Goal: Task Accomplishment & Management: Use online tool/utility

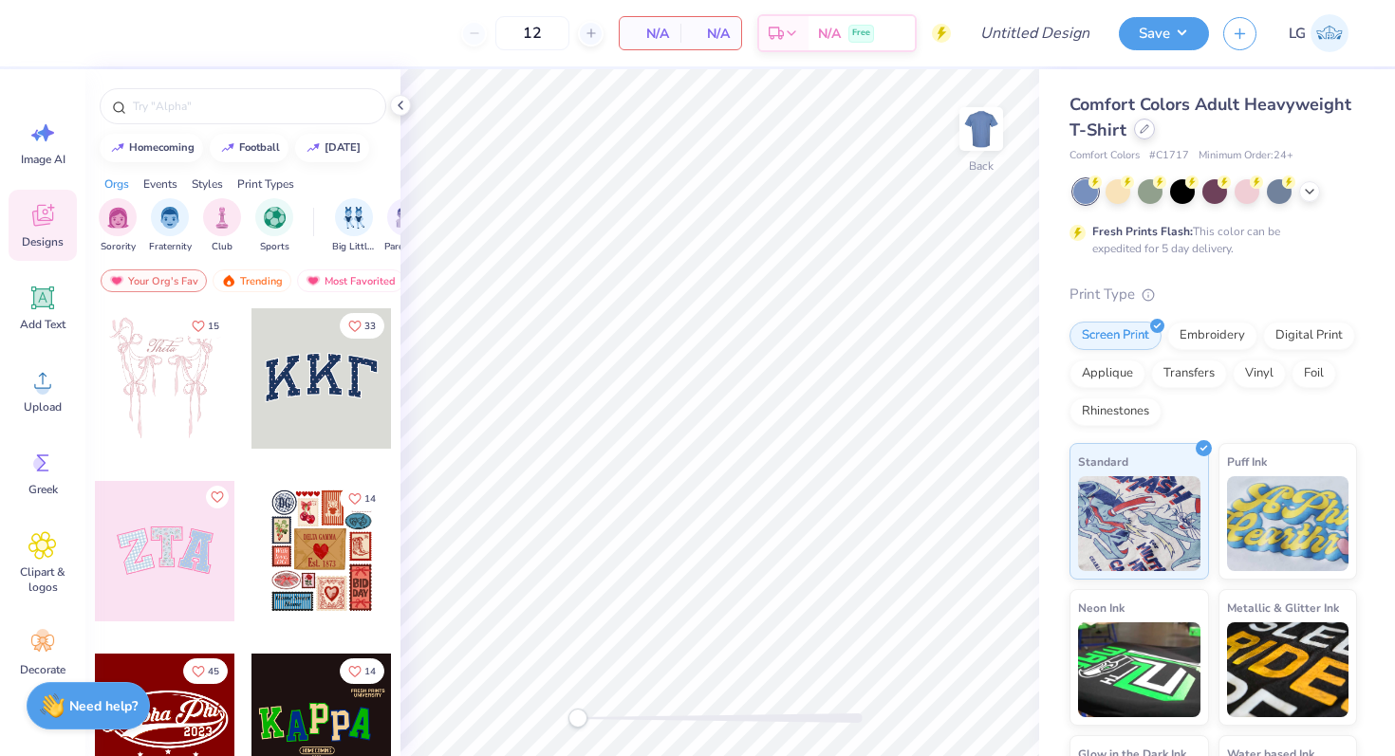
click at [1142, 132] on icon at bounding box center [1144, 128] width 9 height 9
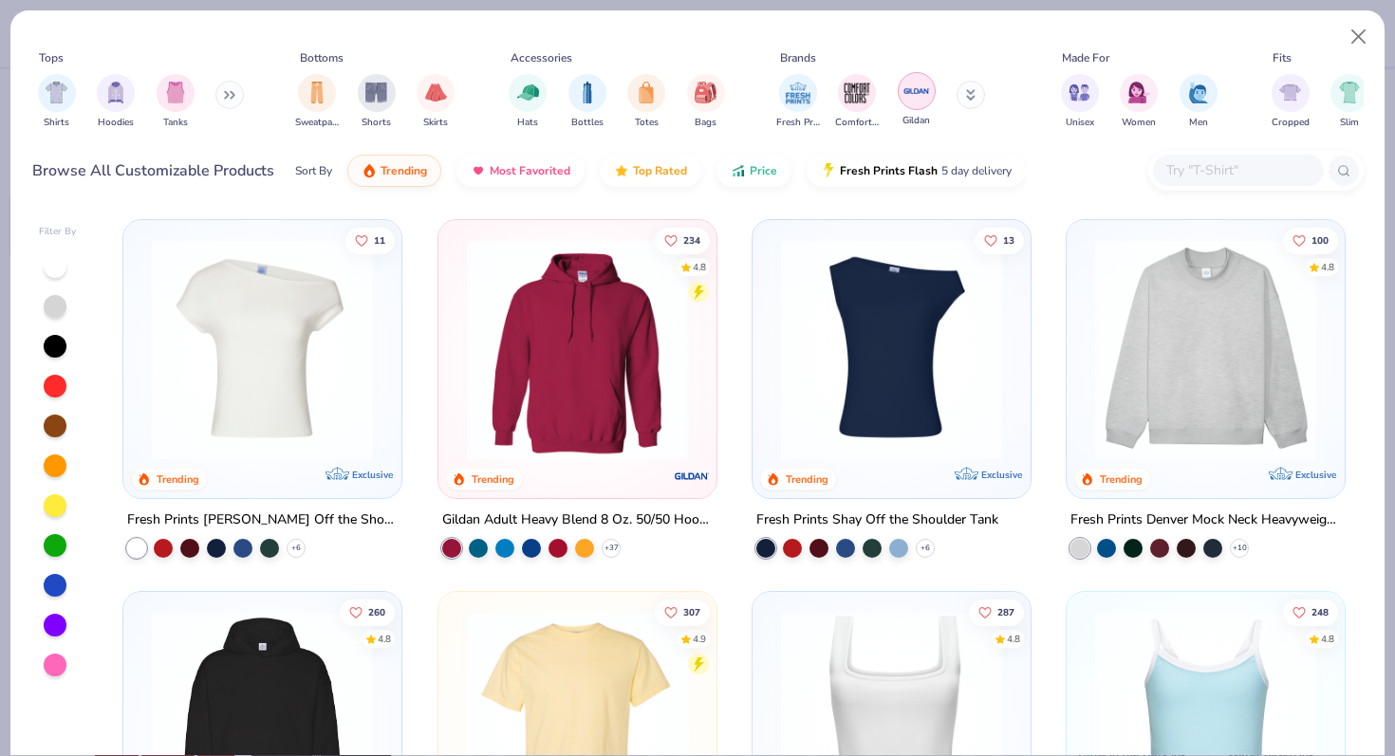
click at [923, 84] on img "filter for Gildan" at bounding box center [917, 91] width 28 height 28
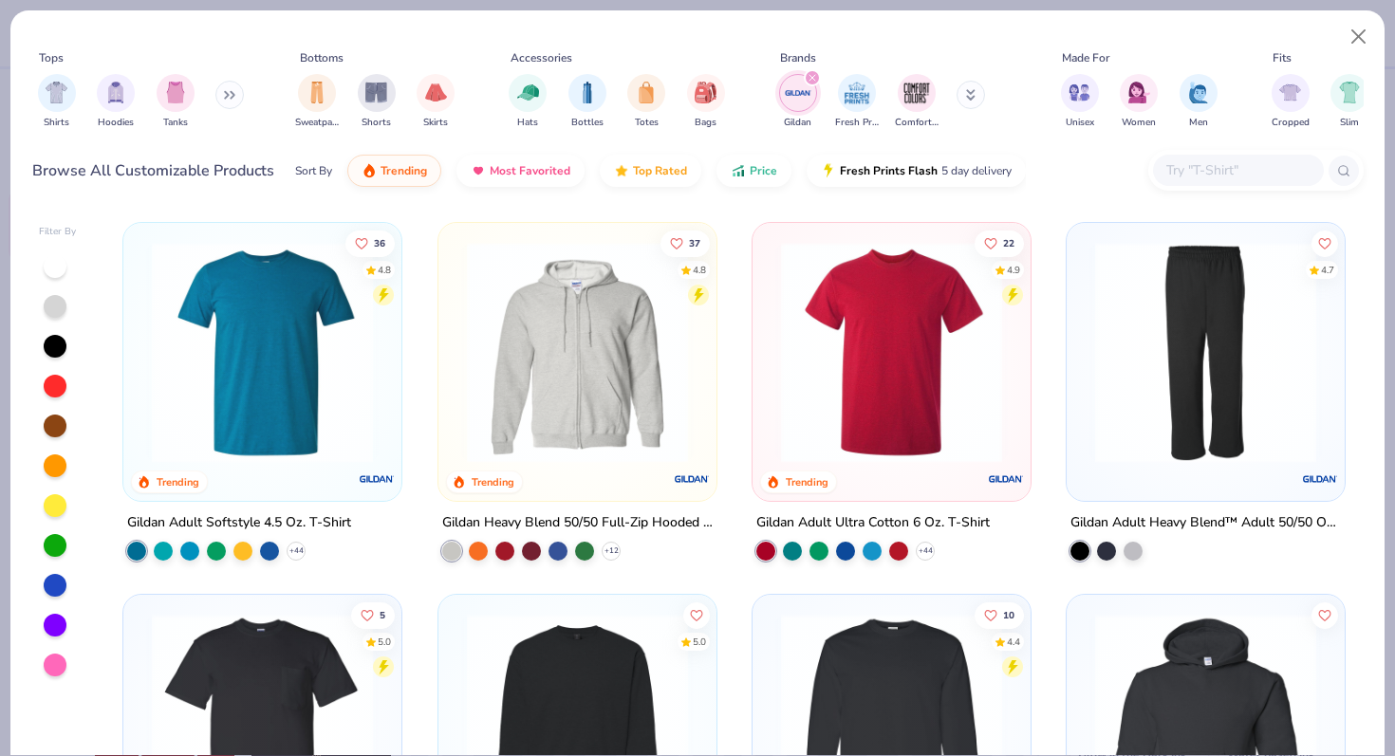
scroll to position [746, 0]
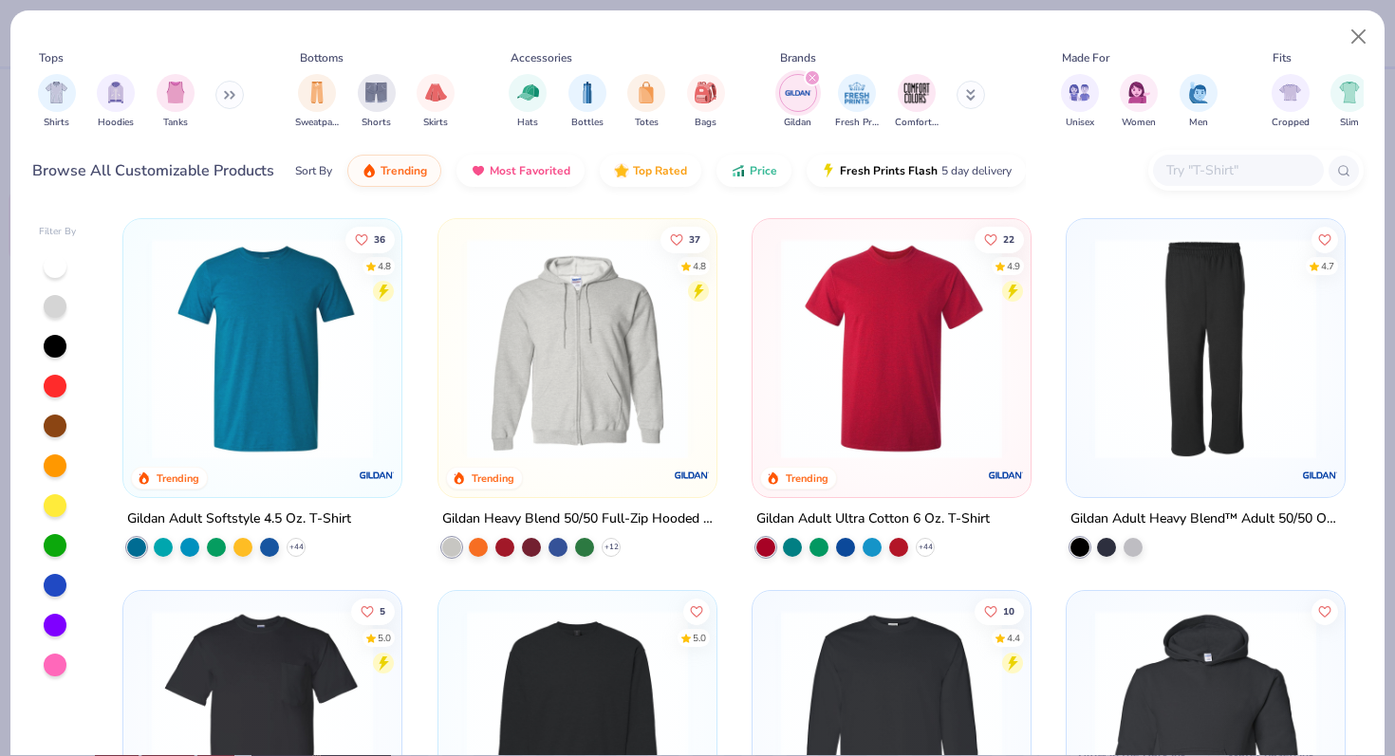
click at [626, 398] on img at bounding box center [577, 347] width 240 height 221
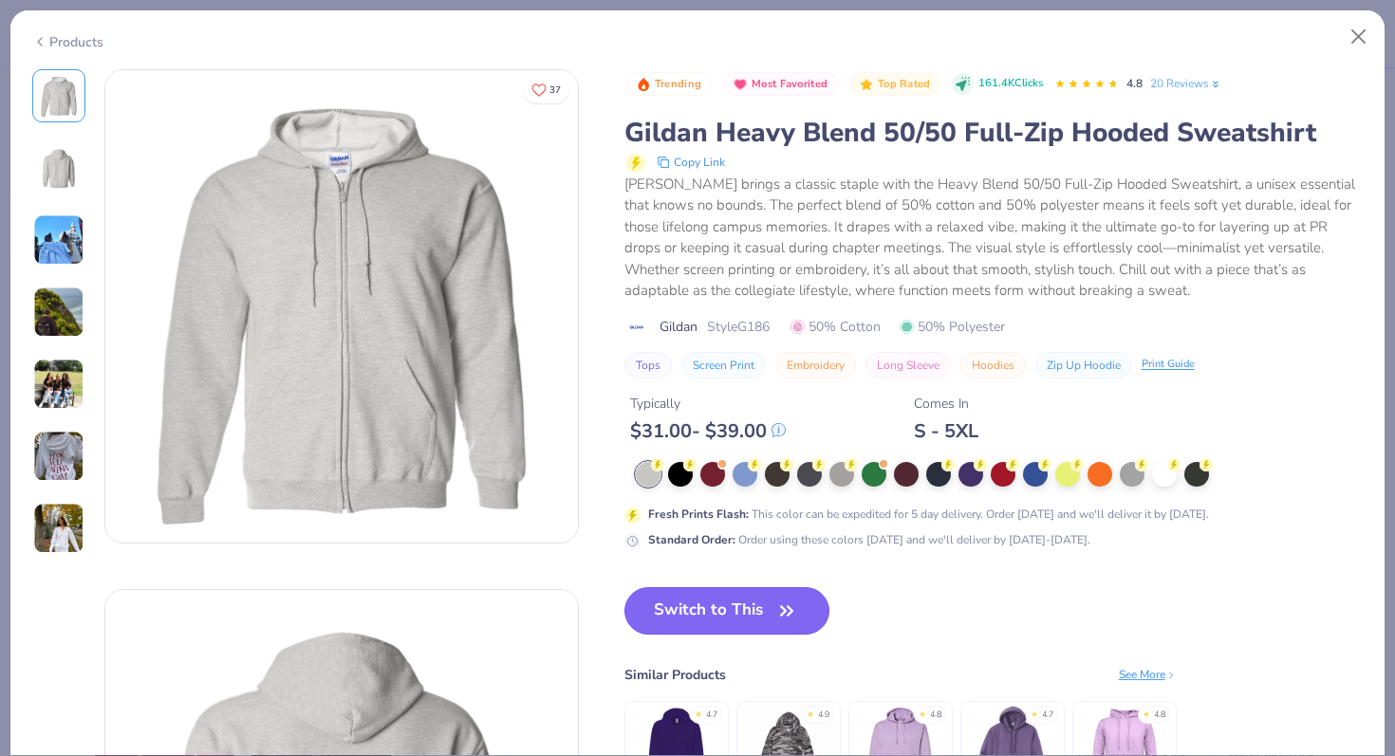
click at [743, 607] on button "Switch to This" at bounding box center [728, 611] width 206 height 47
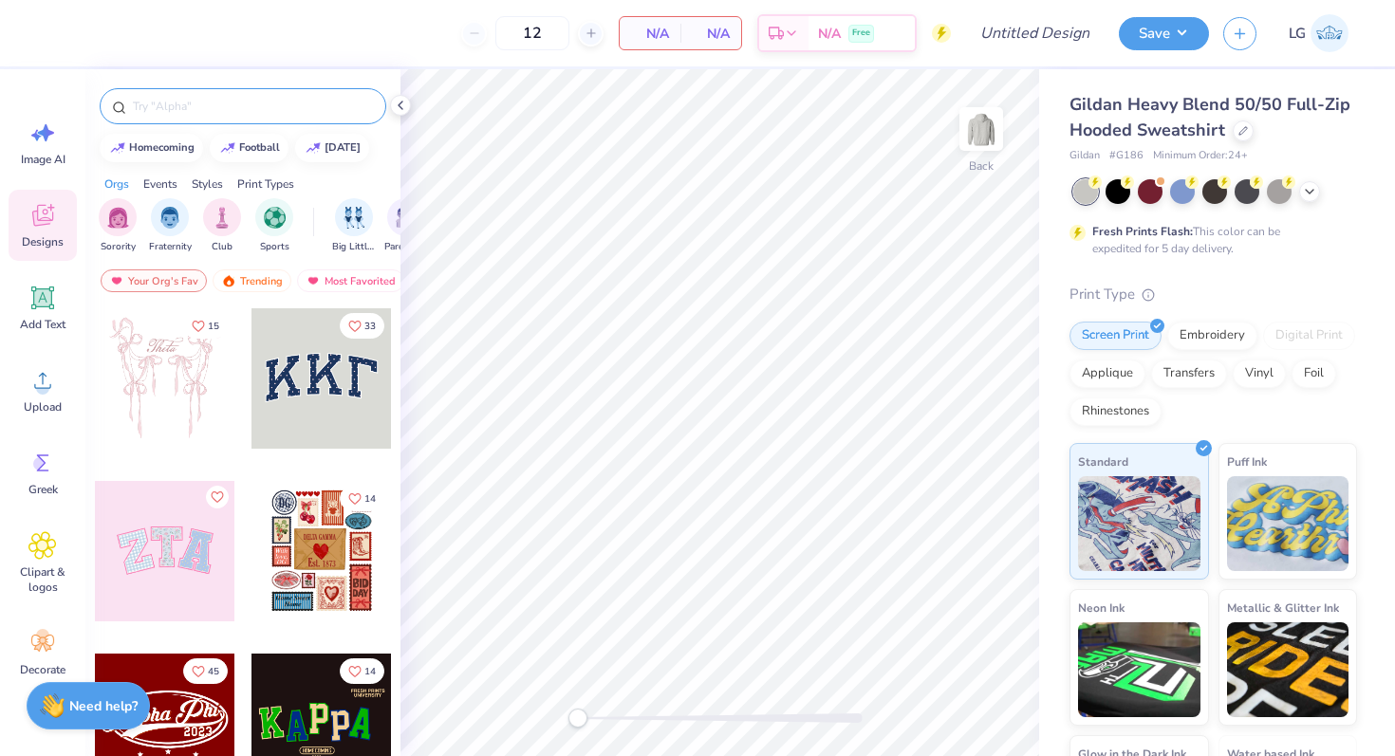
click at [163, 106] on input "text" at bounding box center [252, 106] width 243 height 19
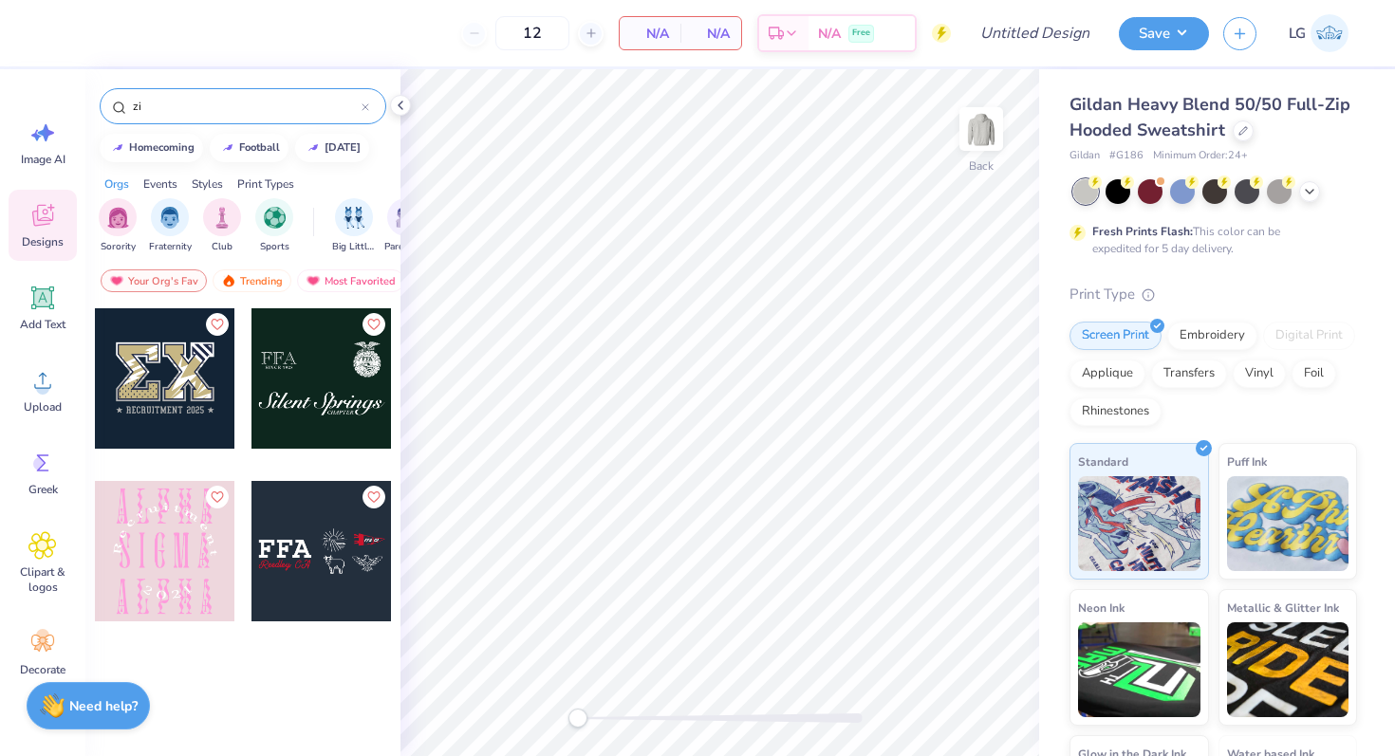
type input "z"
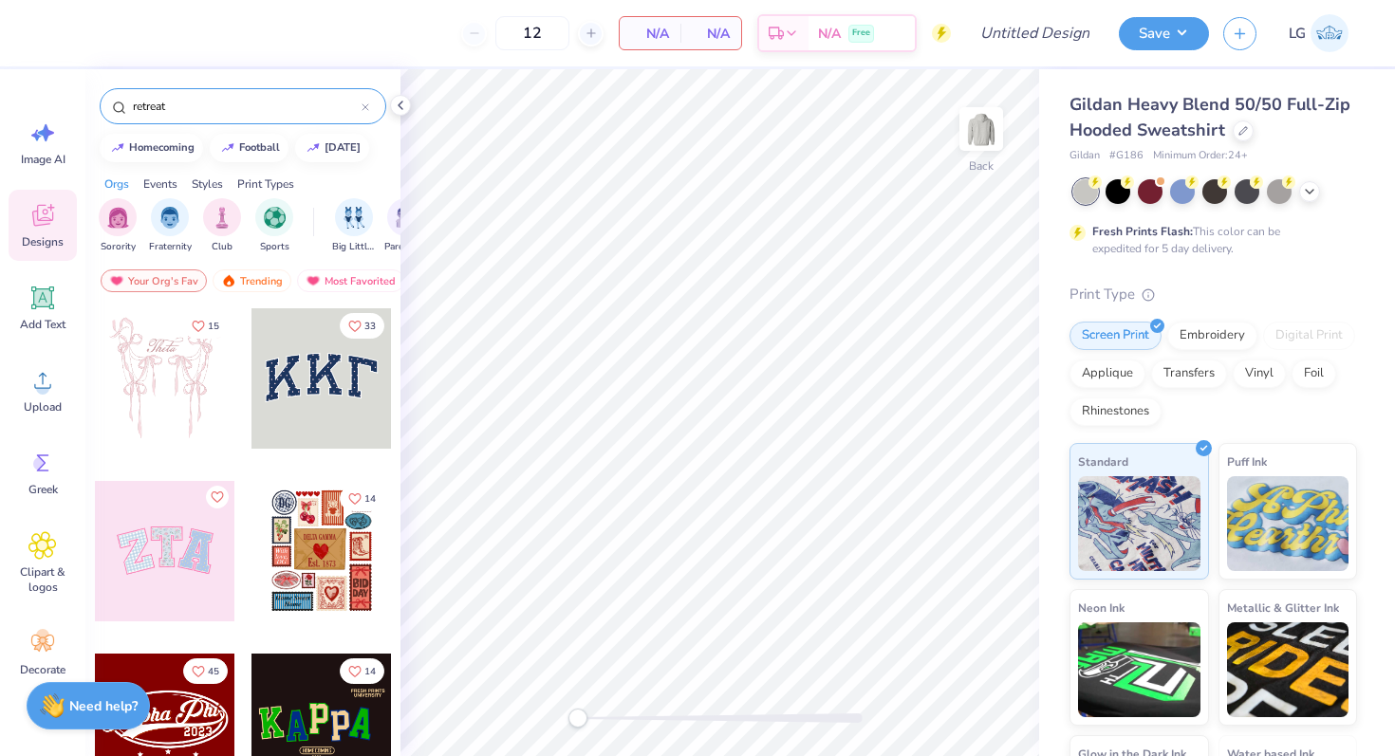
type input "retreat"
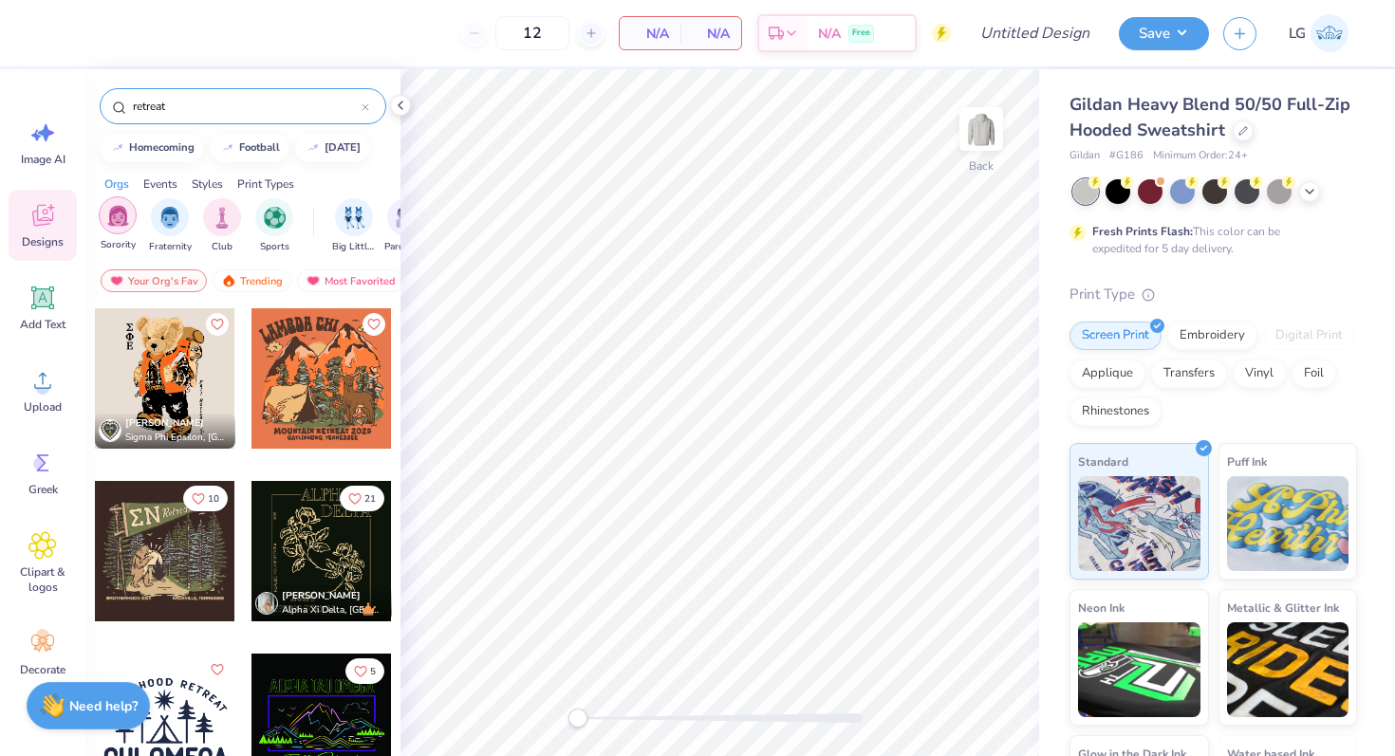
click at [124, 228] on div "filter for Sorority" at bounding box center [118, 215] width 38 height 38
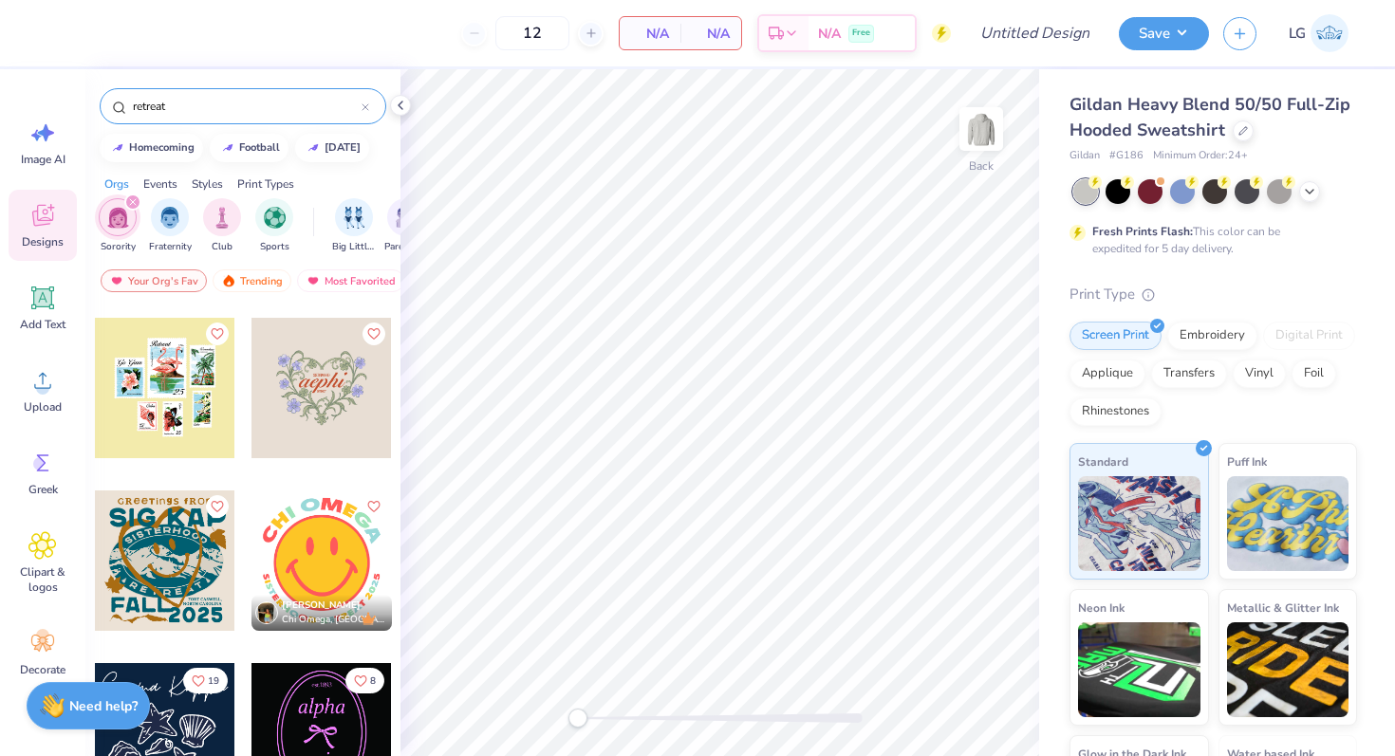
scroll to position [169, 0]
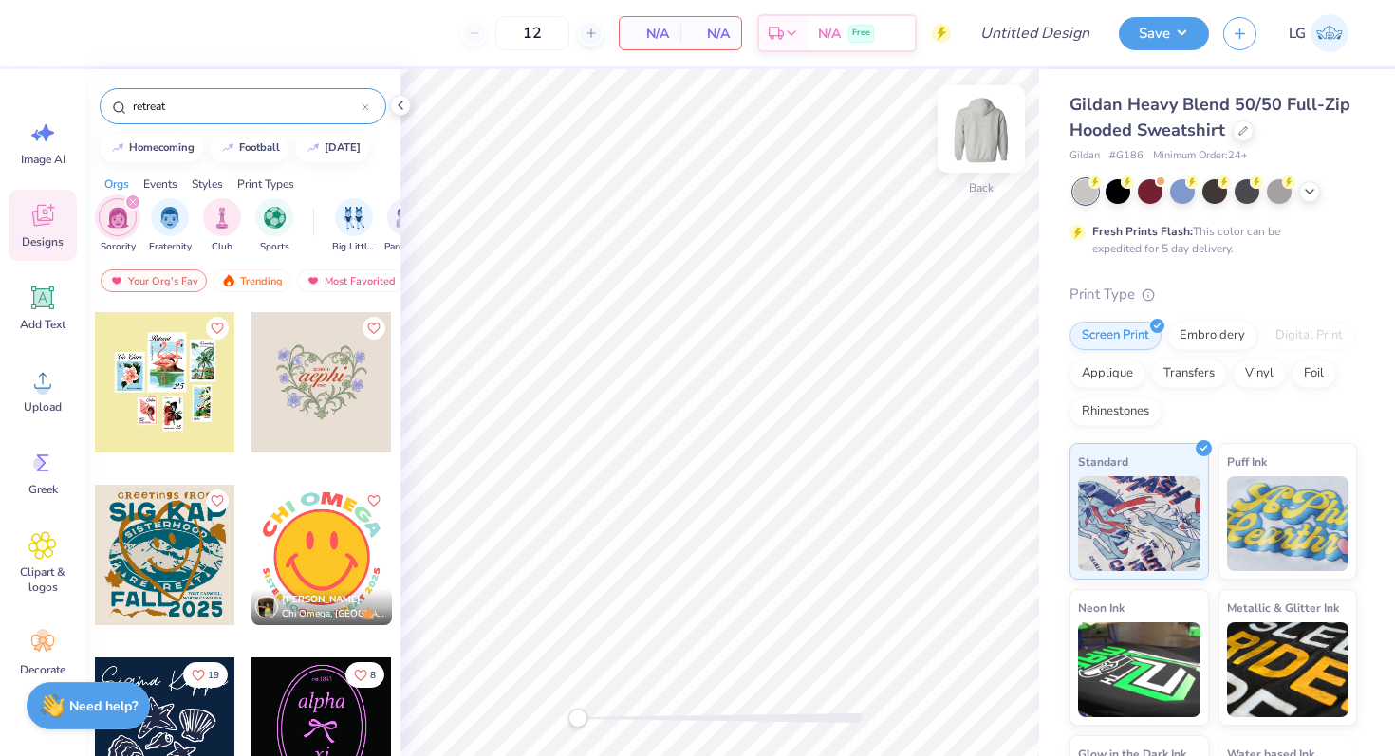
click at [991, 119] on img at bounding box center [981, 129] width 76 height 76
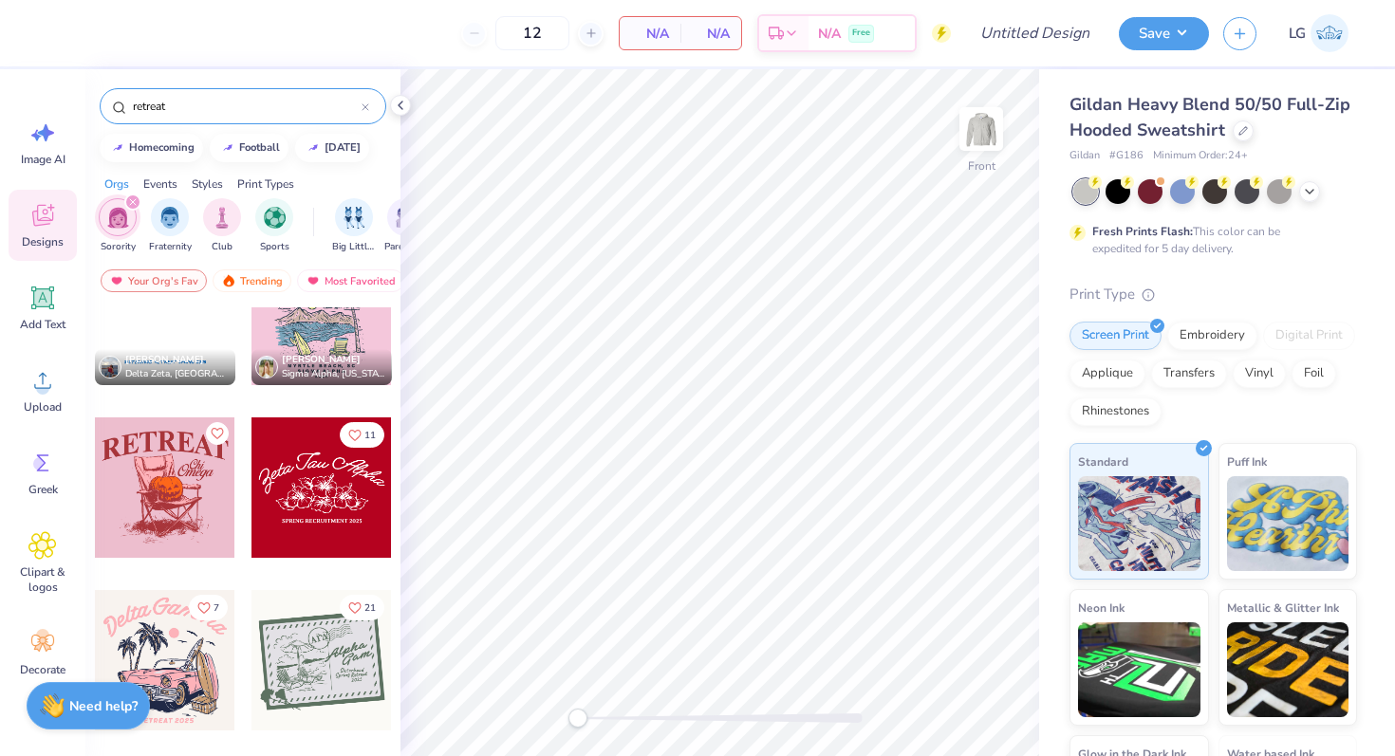
scroll to position [3351, 0]
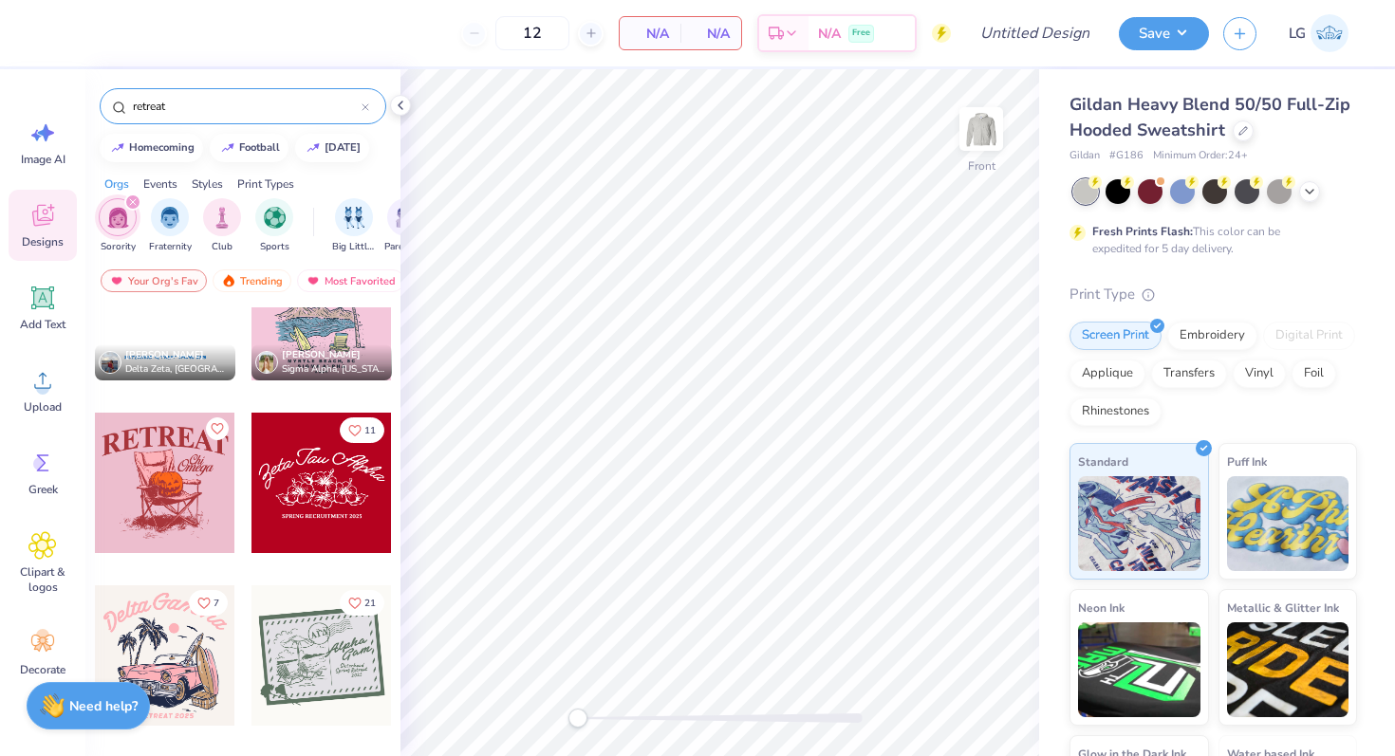
click at [308, 520] on div at bounding box center [322, 483] width 140 height 140
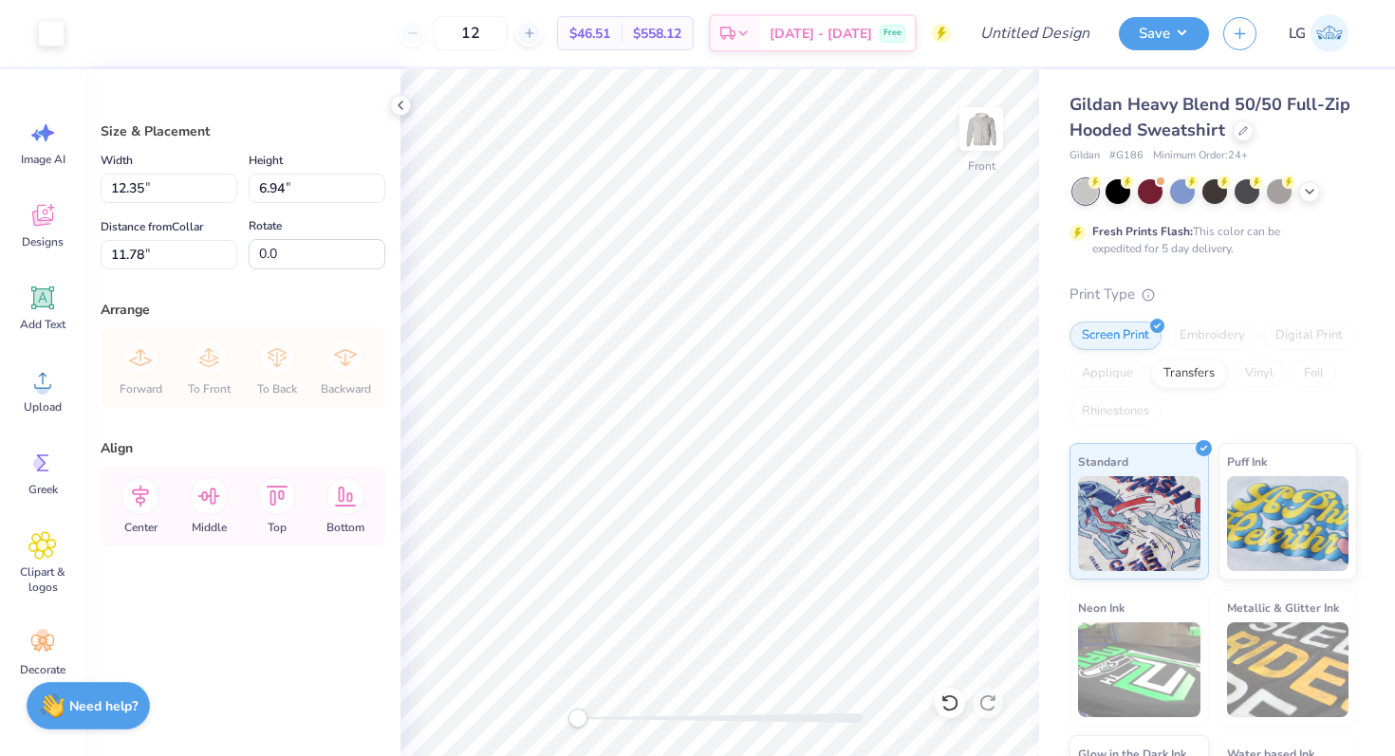
type input "13.68"
type input "7.69"
type input "6.00"
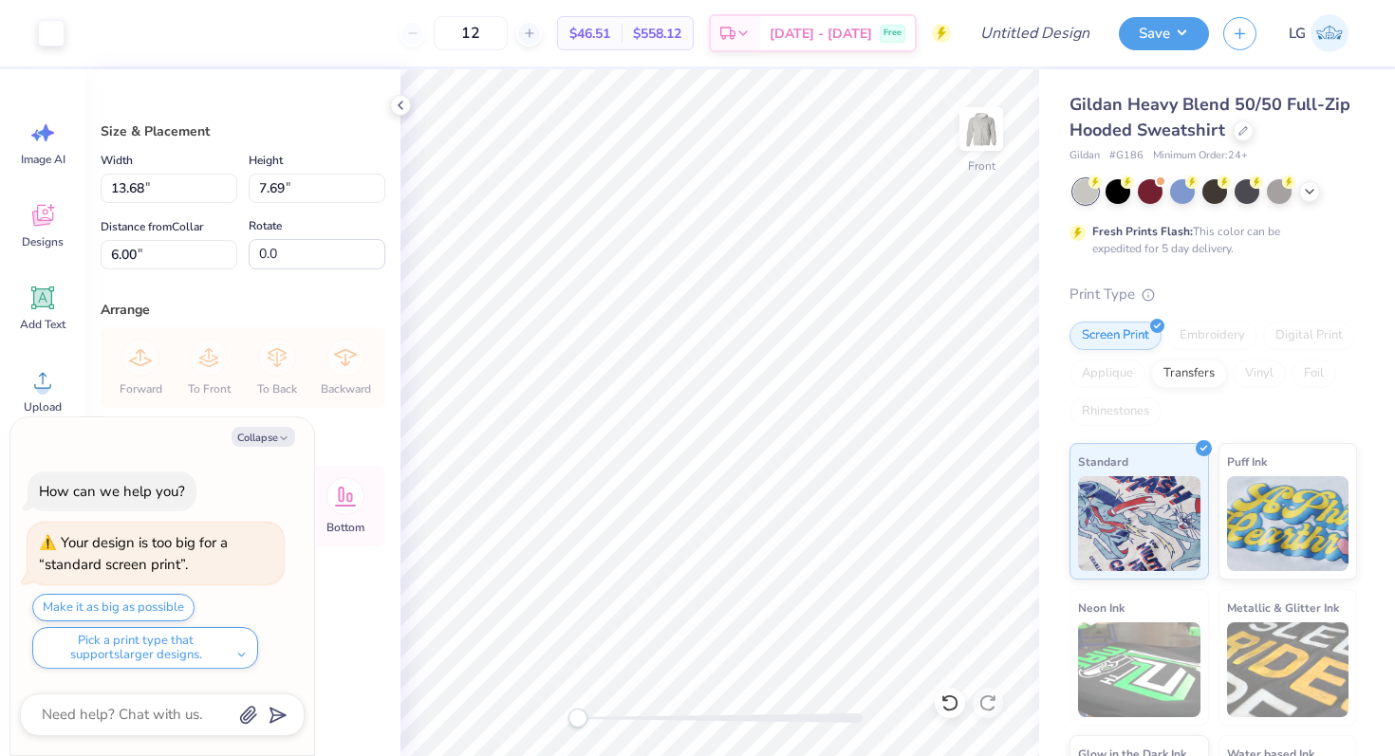
type textarea "x"
type input "14.56"
type input "8.18"
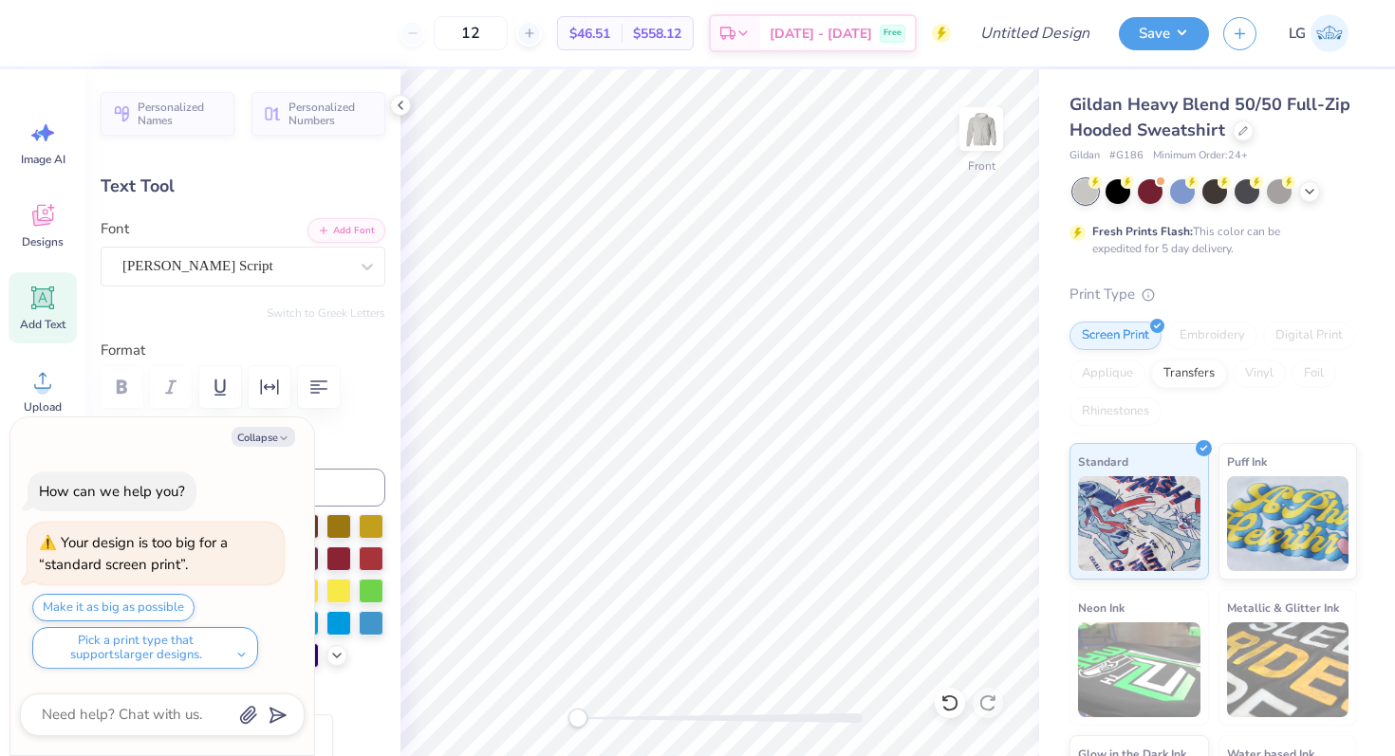
scroll to position [0, 5]
type textarea "x"
type textarea "AZeta Tau Alpha"
type textarea "x"
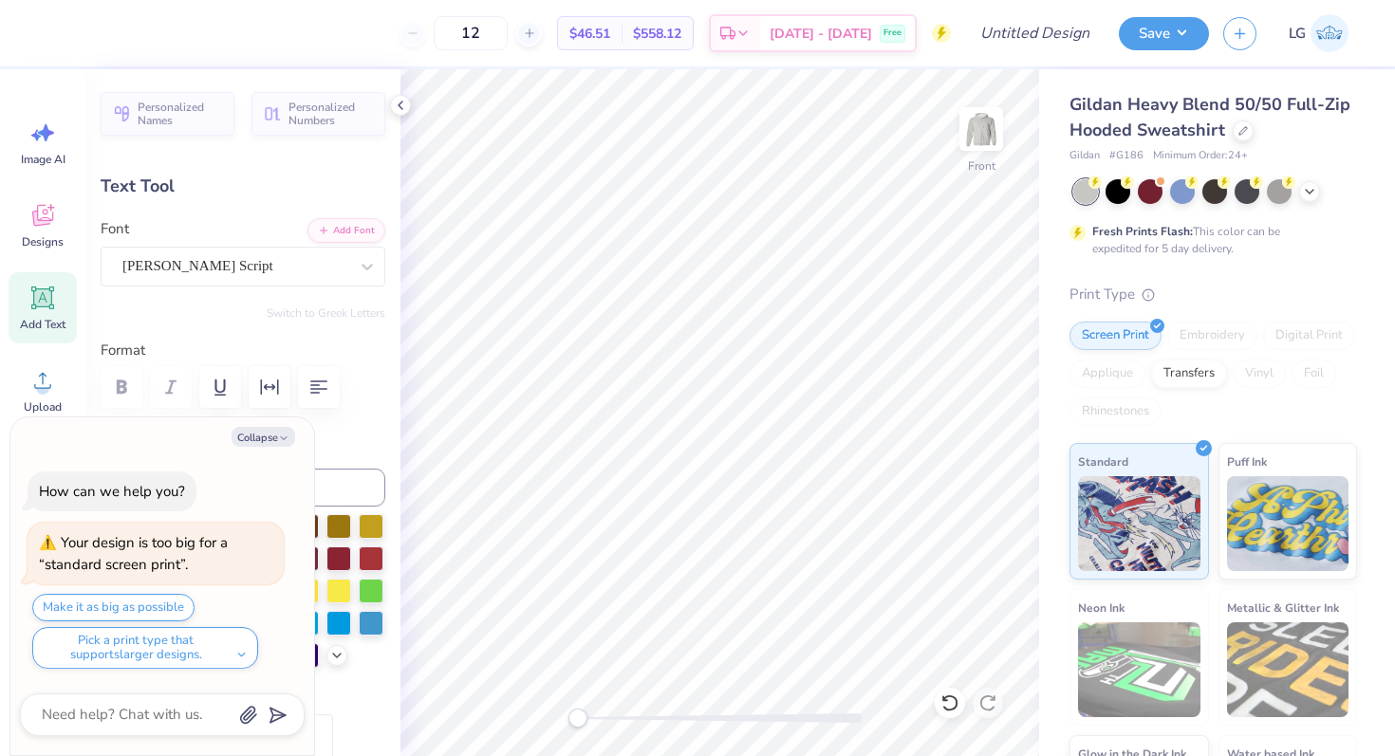
type textarea "AlZeta Tau Alpha"
type textarea "x"
type textarea "AZeta Tau Alpha"
type textarea "x"
type textarea "Zeta Tau Alpha"
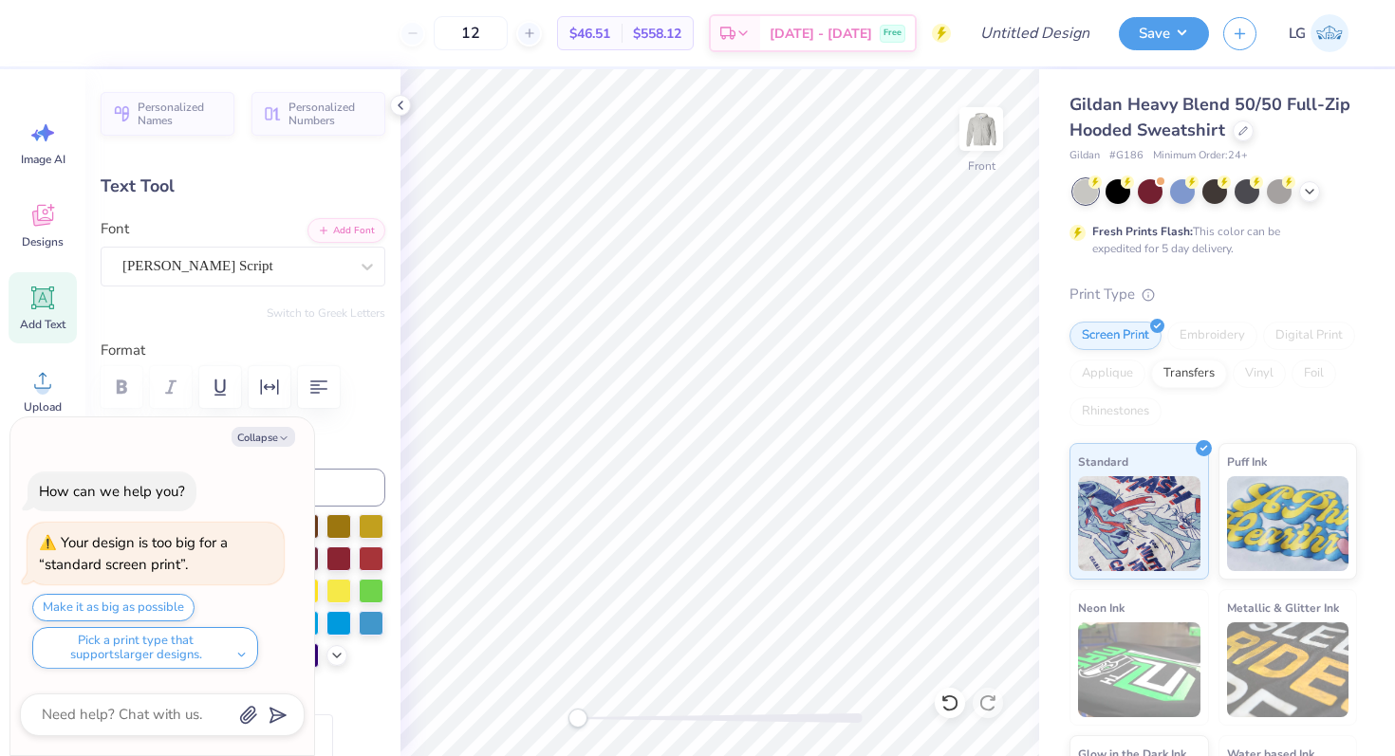
scroll to position [0, 5]
type textarea "x"
type textarea "A"
type textarea "x"
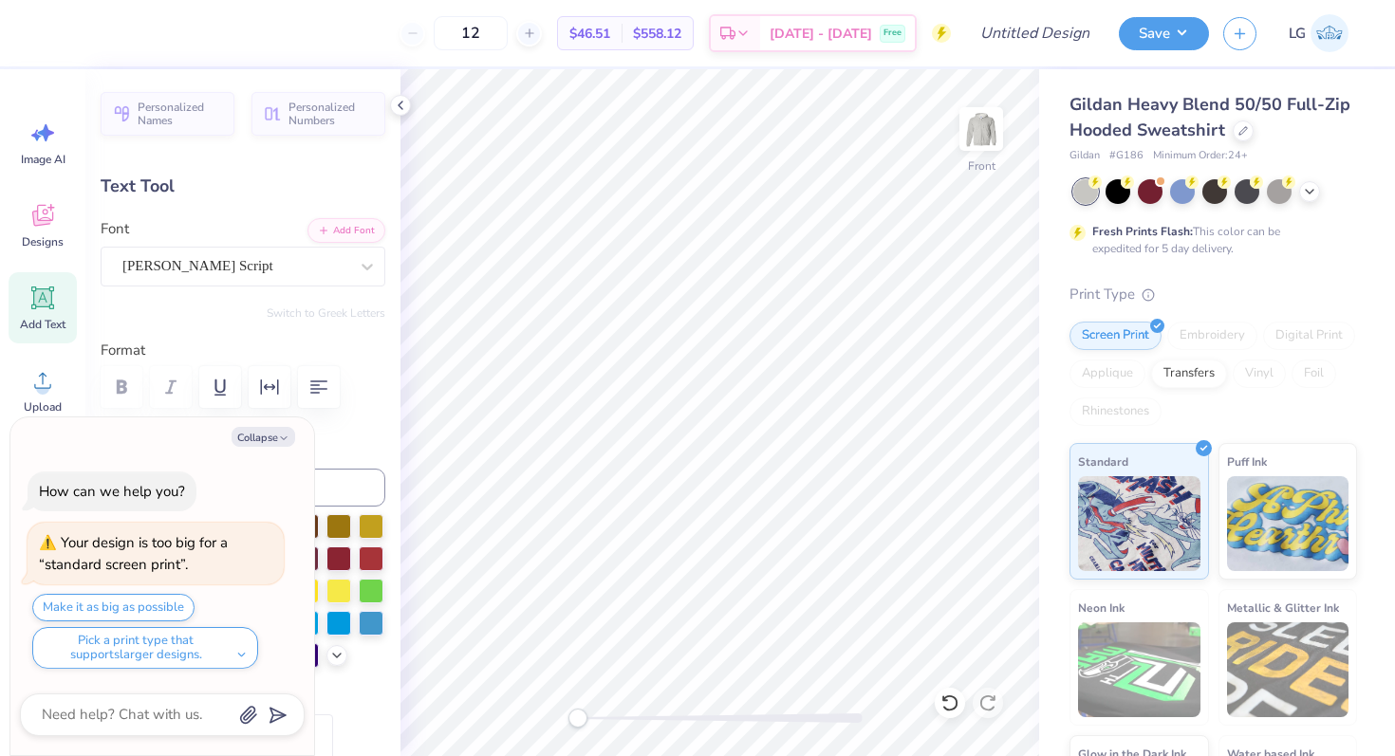
type textarea "Al"
type textarea "x"
type textarea "Alp"
type textarea "x"
type textarea "Alph"
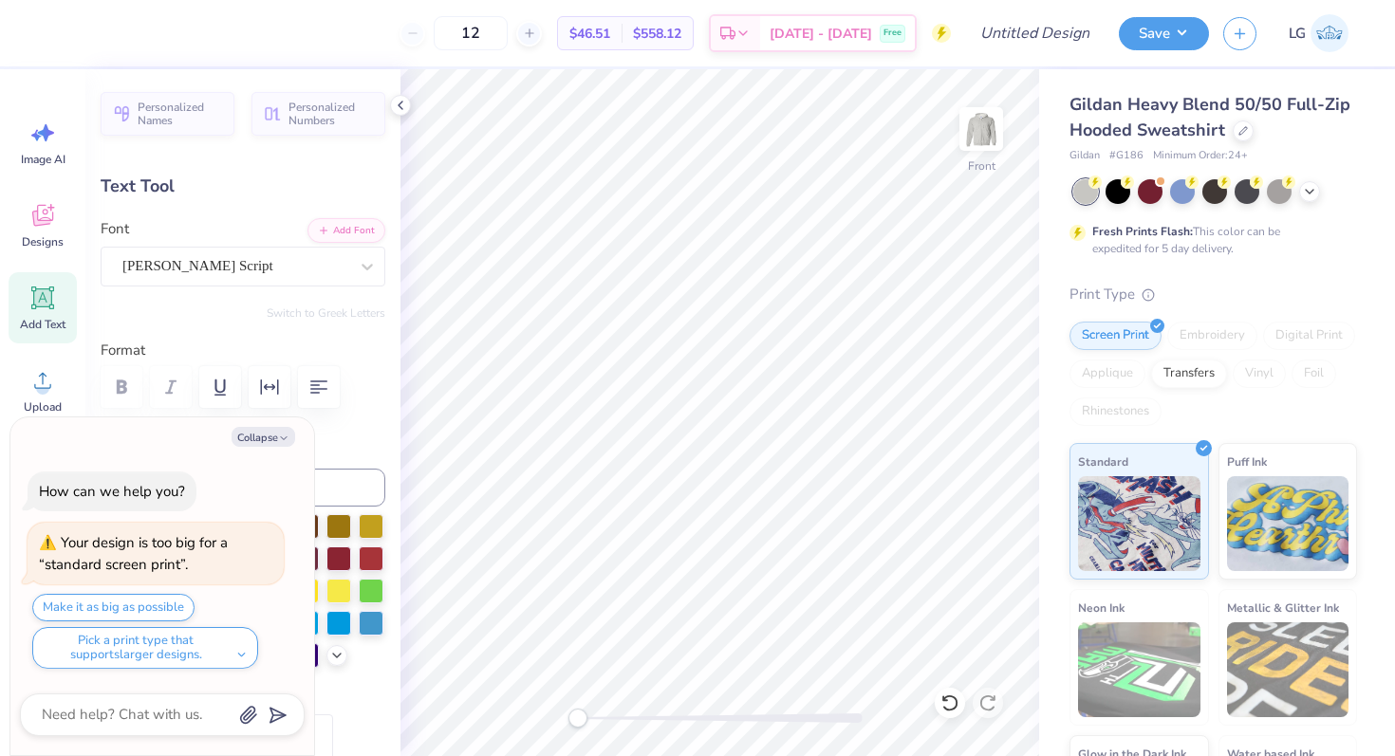
type textarea "x"
type textarea "Alpha"
type textarea "x"
type textarea "Alpha"
type textarea "x"
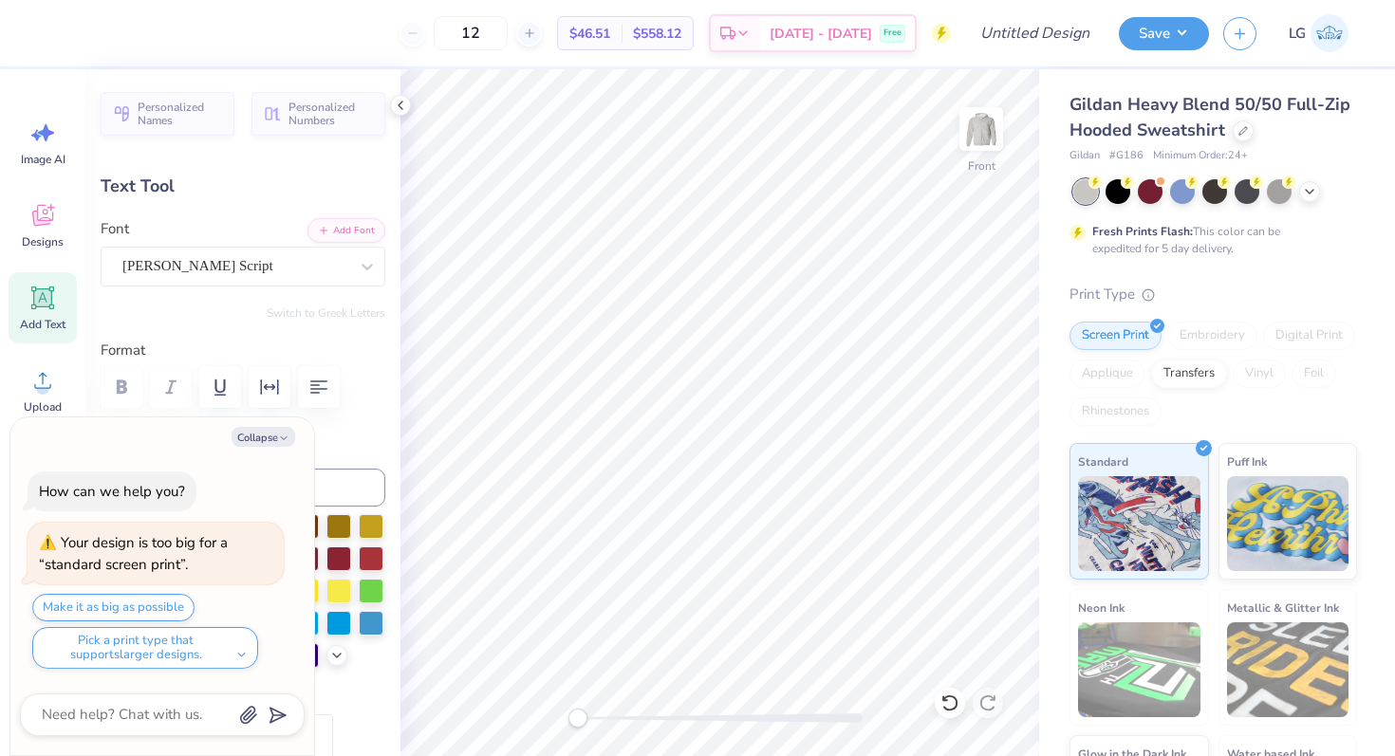
type textarea "Alpha G"
type textarea "x"
type textarea "Alpha Gam"
type textarea "x"
type textarea "Alpha [PERSON_NAME]"
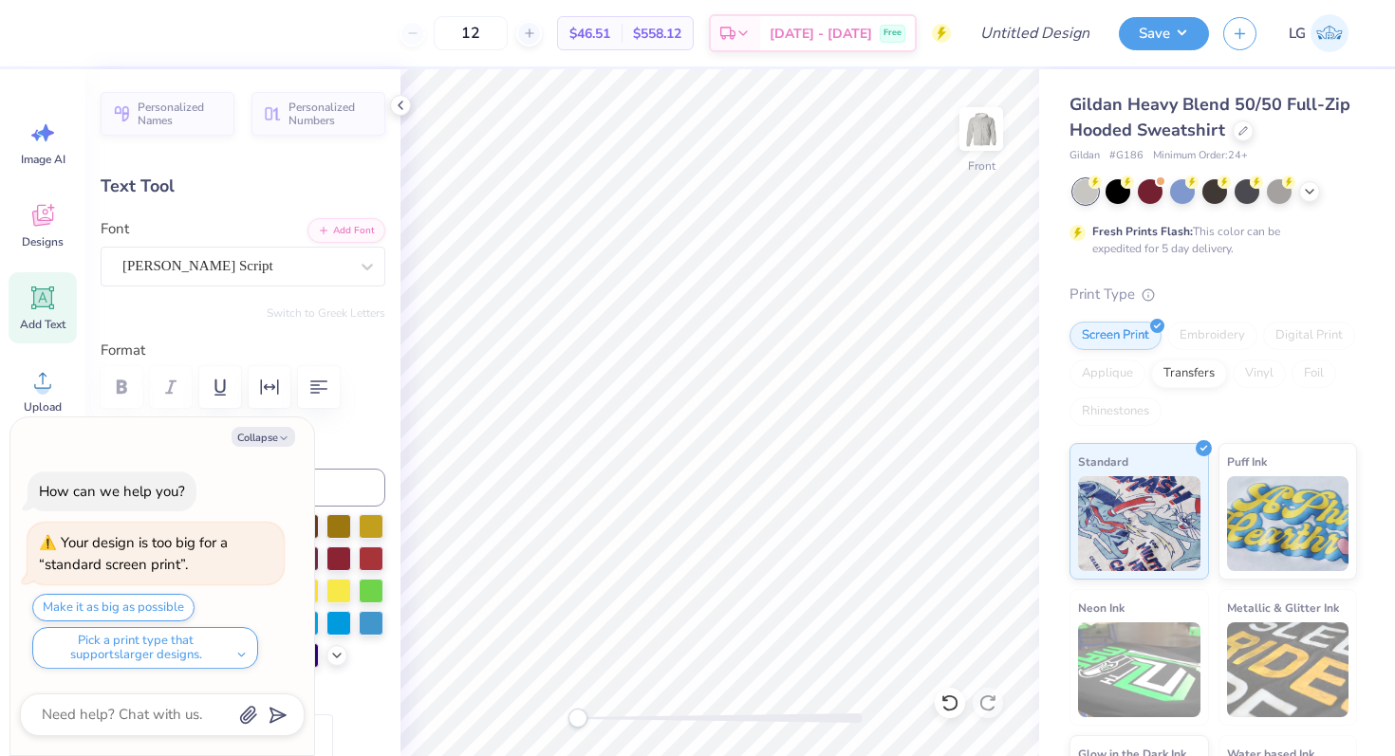
type textarea "x"
type textarea "Alpha Gamma"
type textarea "x"
type textarea "Alpha Gamma"
type textarea "x"
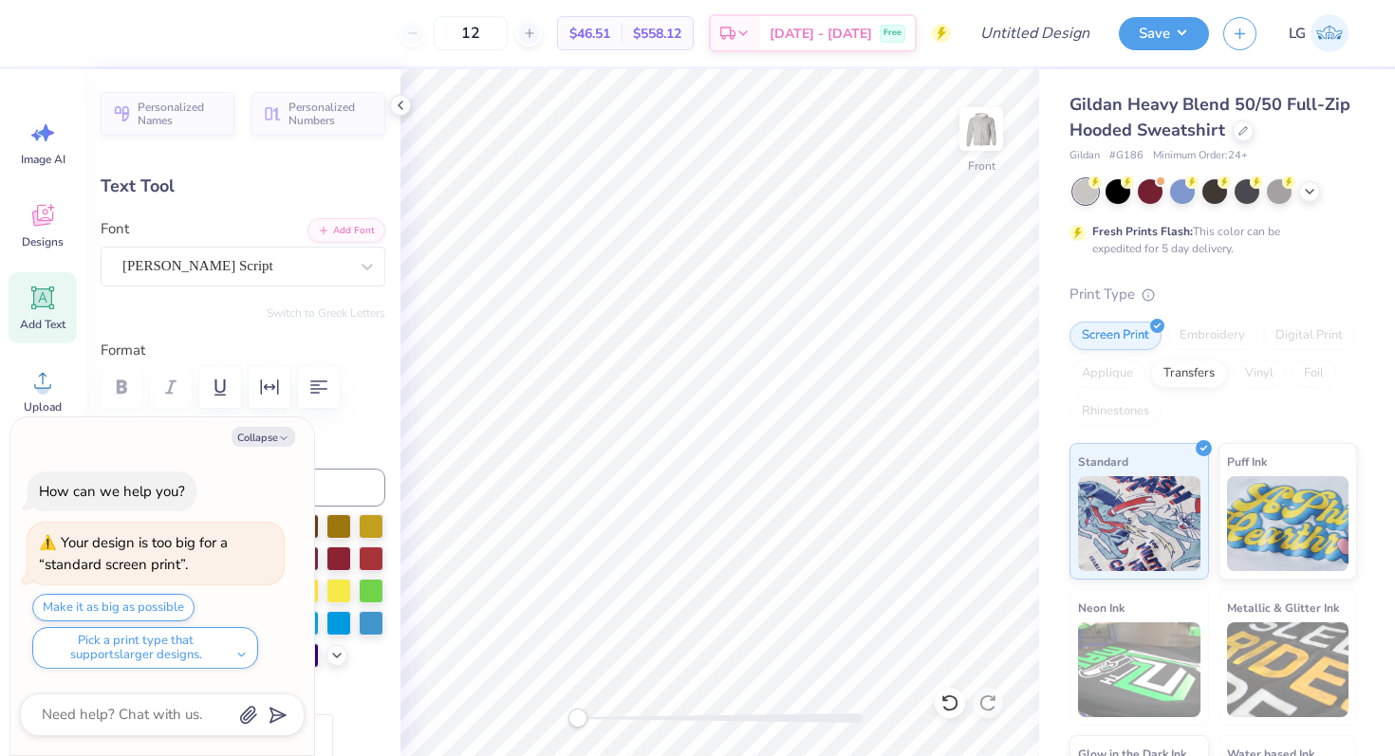
type textarea "Alpha Gamma D"
type textarea "x"
type textarea "Alpha Gamma De"
type textarea "x"
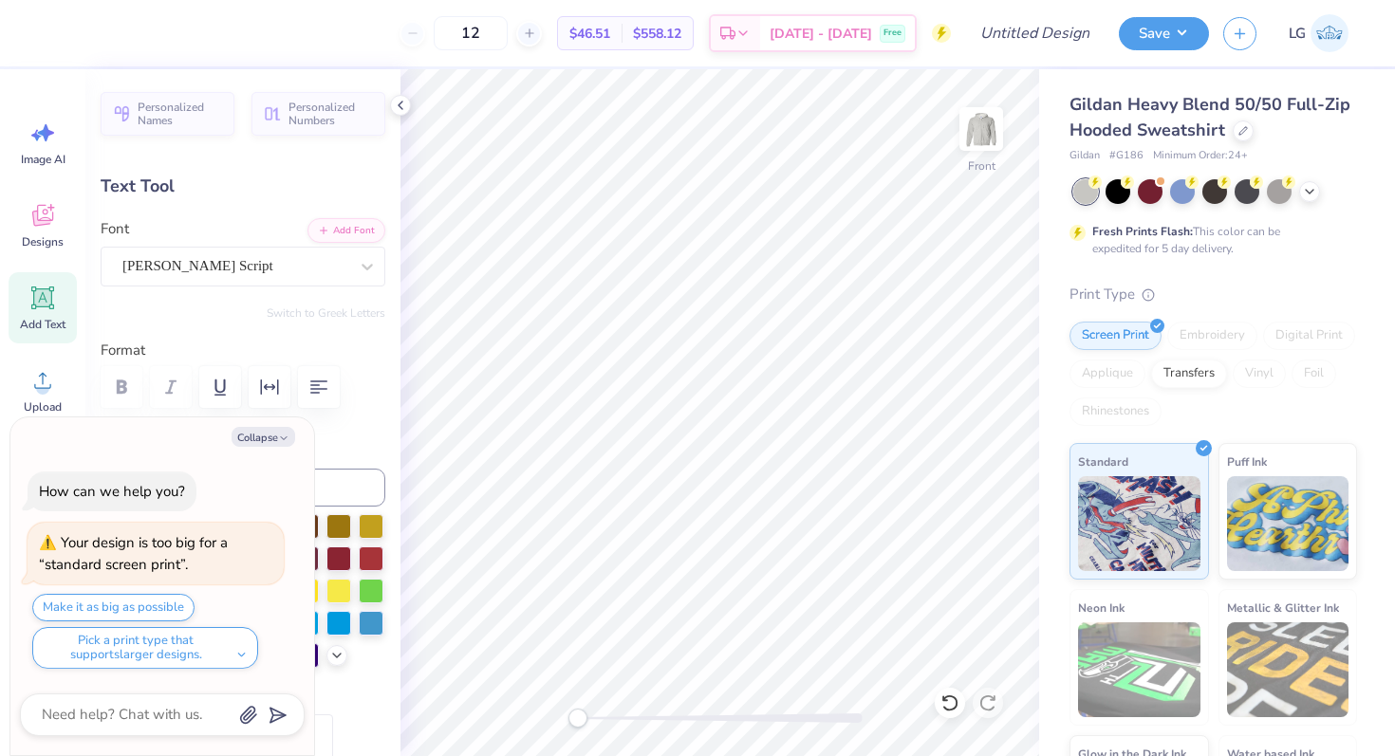
type textarea "Alpha Gamma Delt"
type textarea "x"
type textarea "Alpha Gamma Delta"
type textarea "x"
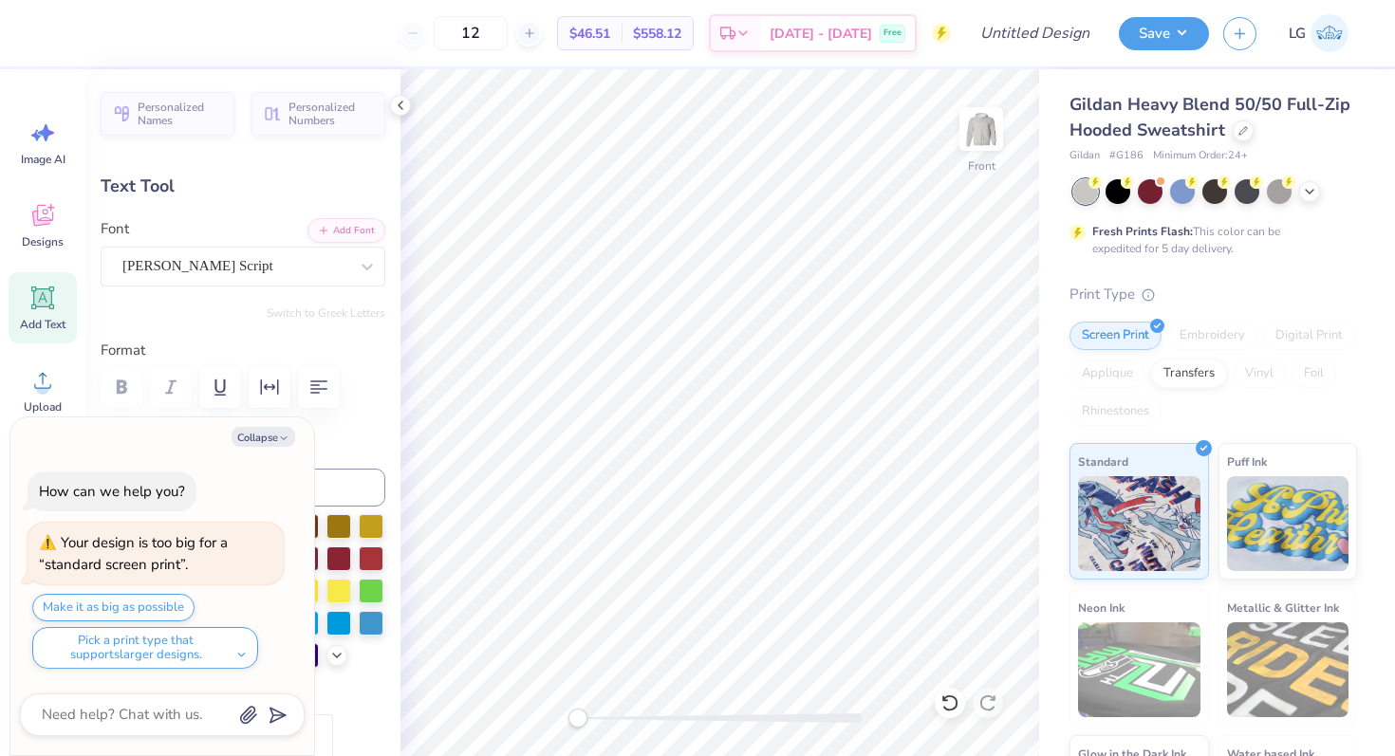
scroll to position [1, 1]
type textarea "Alpha Gamma Delta"
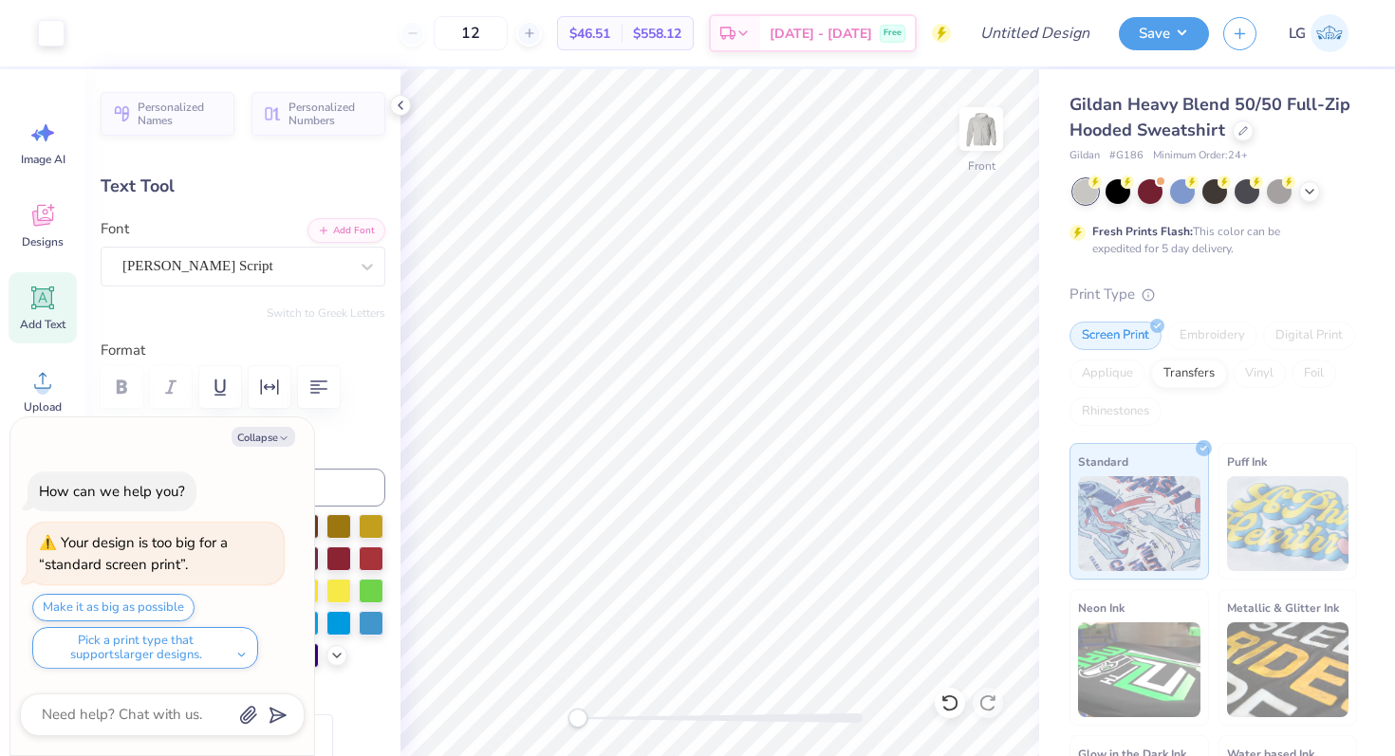
type textarea "x"
type input "16.72"
type input "4.08"
type input "6.04"
type textarea "x"
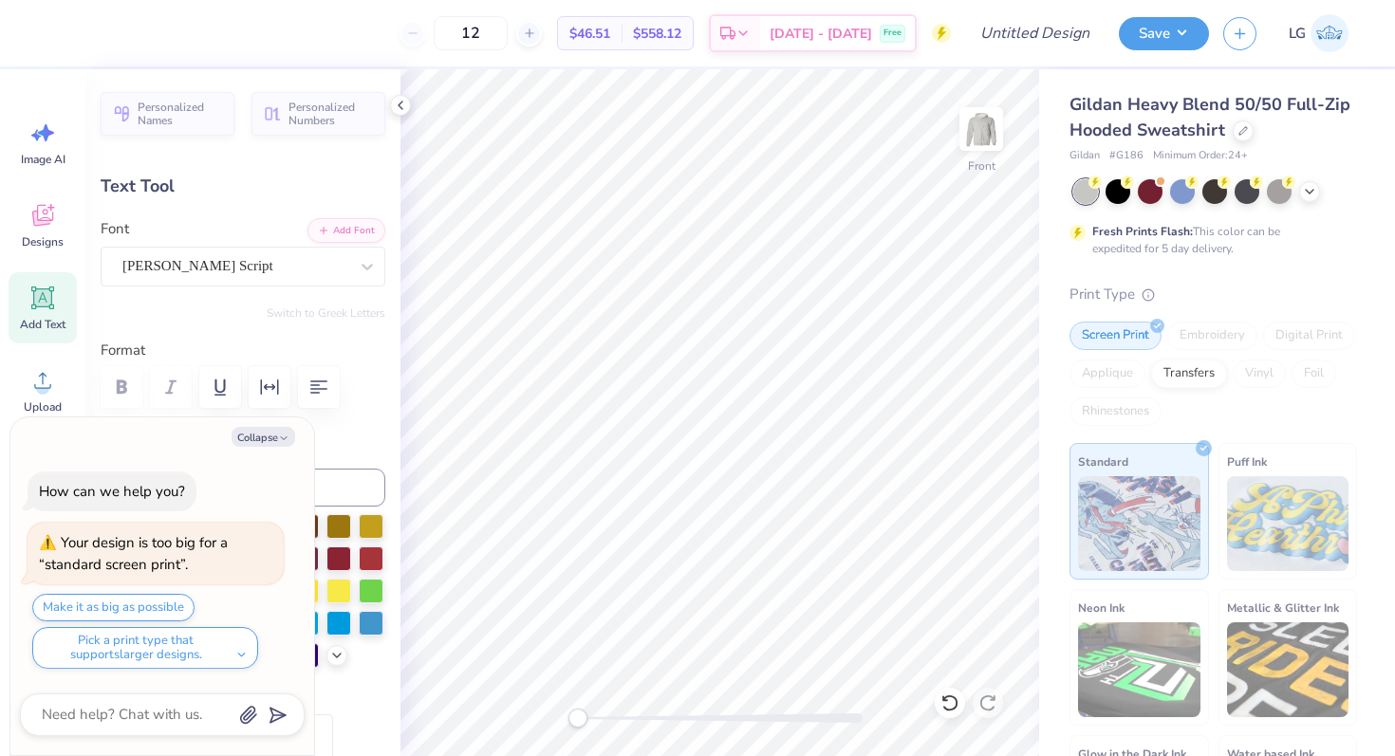
type input "6.00"
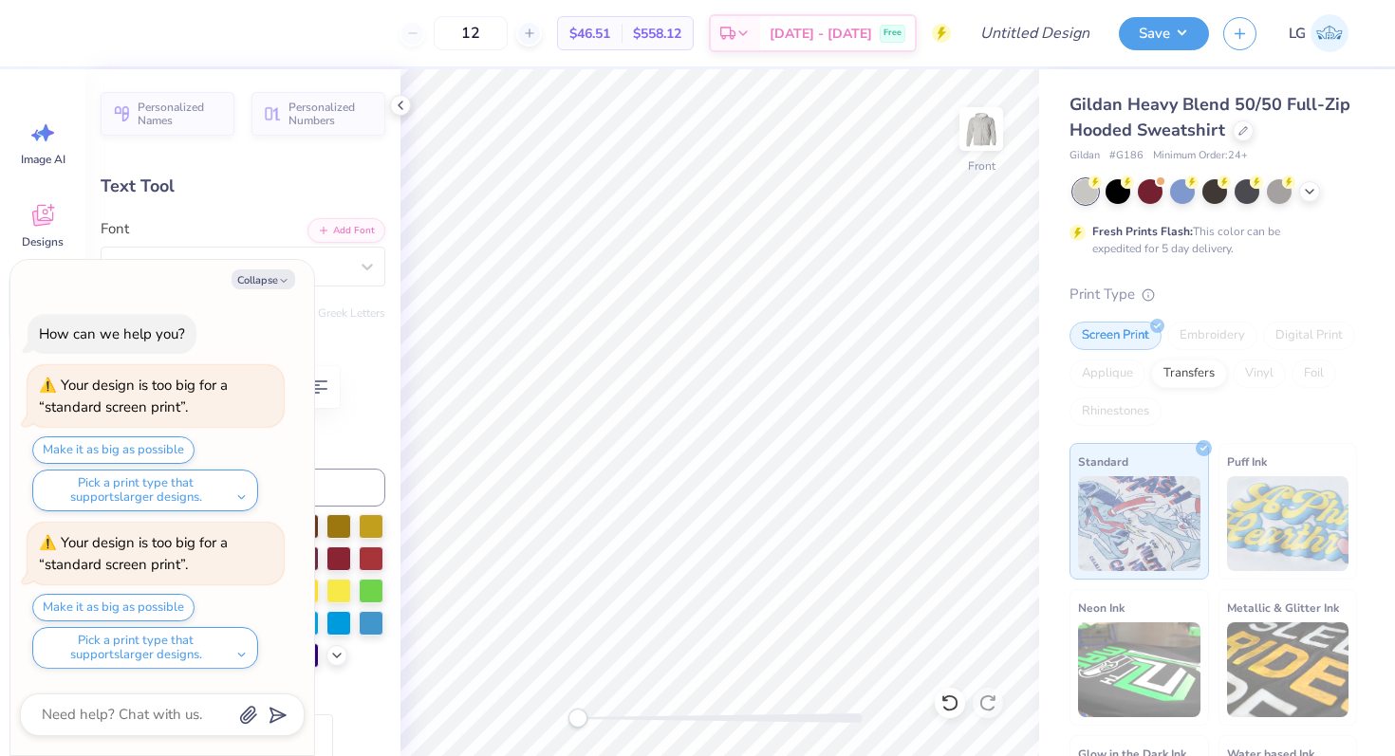
type textarea "x"
type input "13.88"
type input "3.39"
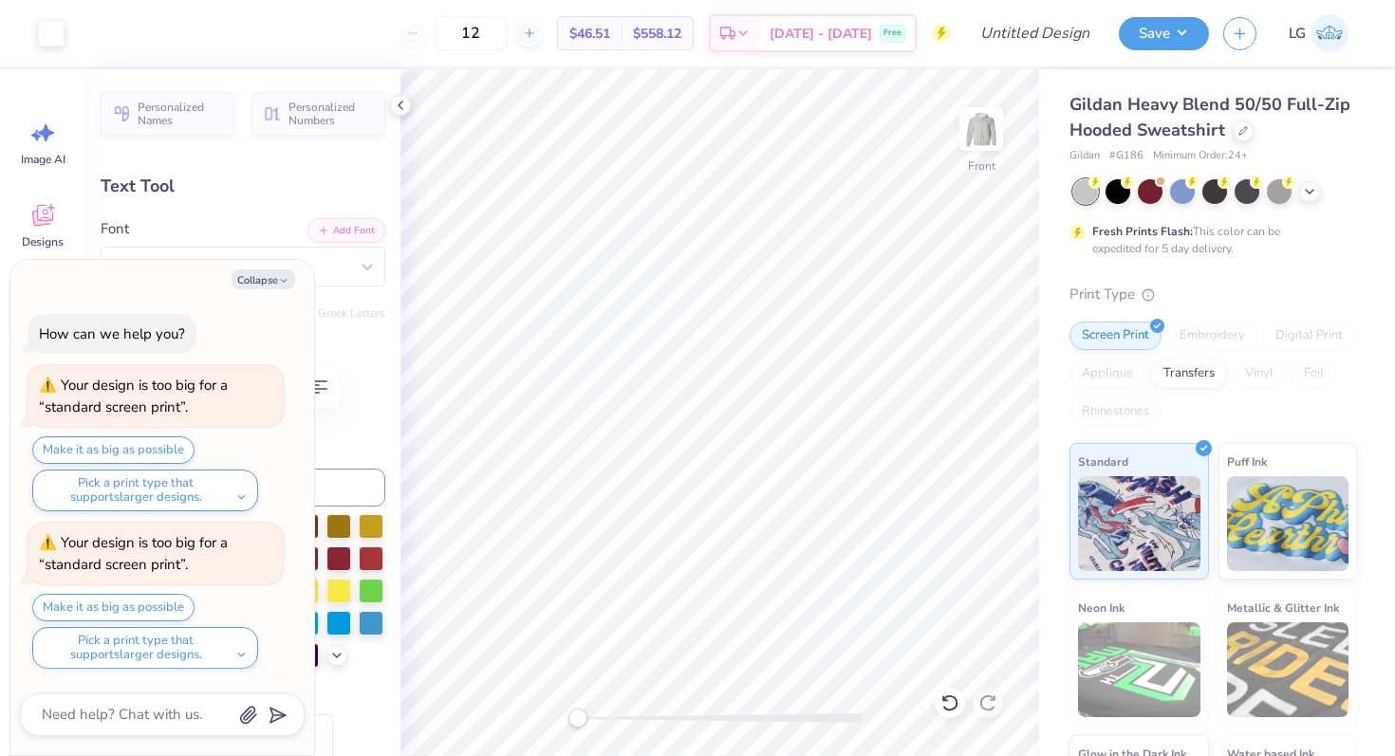
type textarea "x"
type input "9.18"
type input "0.47"
type input "13.70"
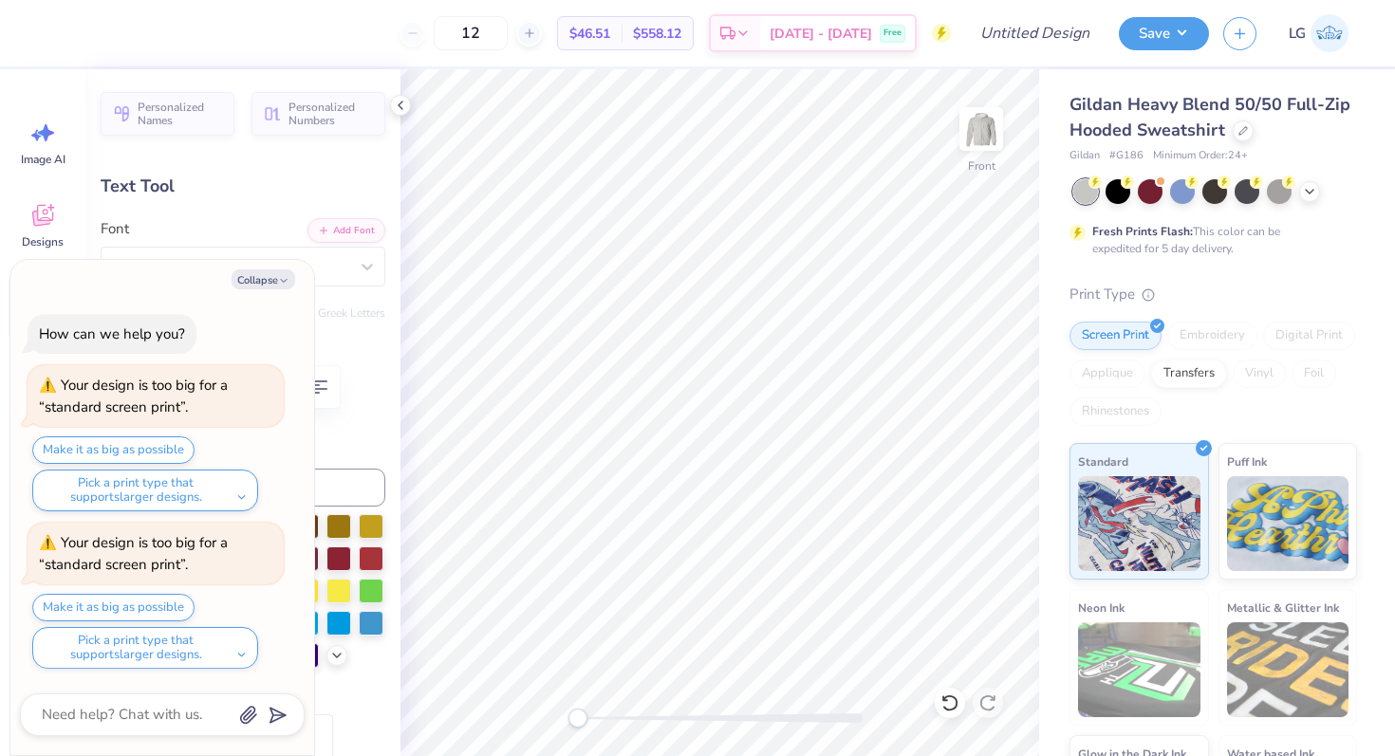
type textarea "x"
type textarea "S 2025"
type textarea "x"
type textarea "Si 2025"
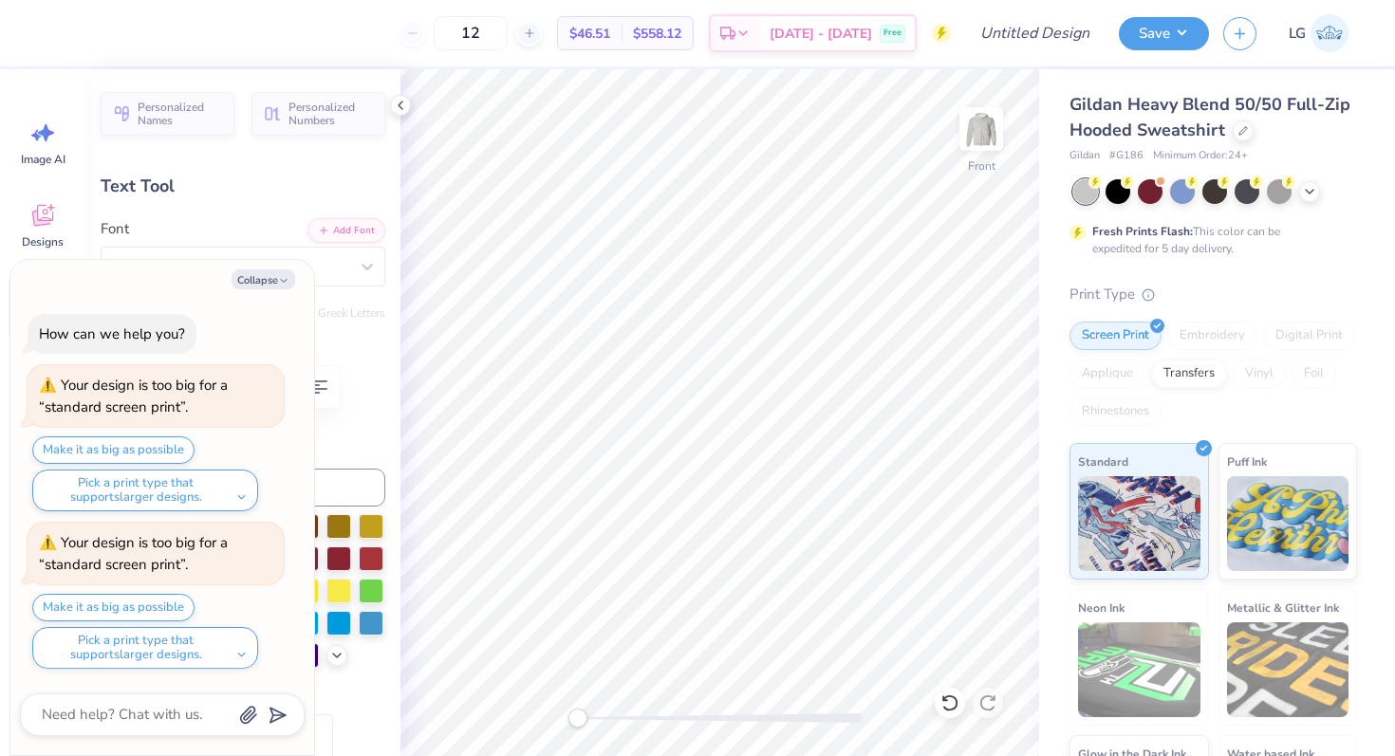
type textarea "x"
type textarea "S 2025"
type textarea "x"
type textarea "Si 2025"
type textarea "x"
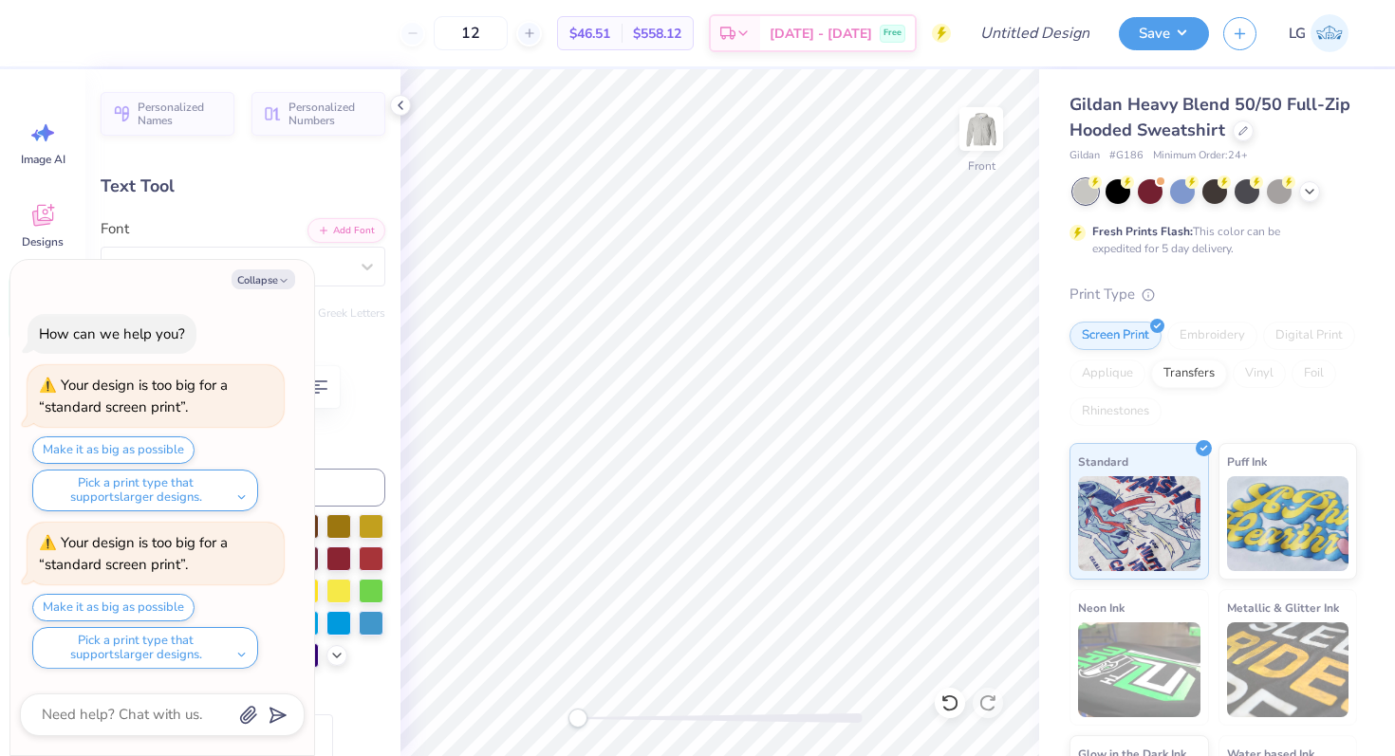
type textarea "Sis 2025"
type textarea "x"
type textarea "Sist 2025"
type textarea "x"
type textarea "Sister 2025"
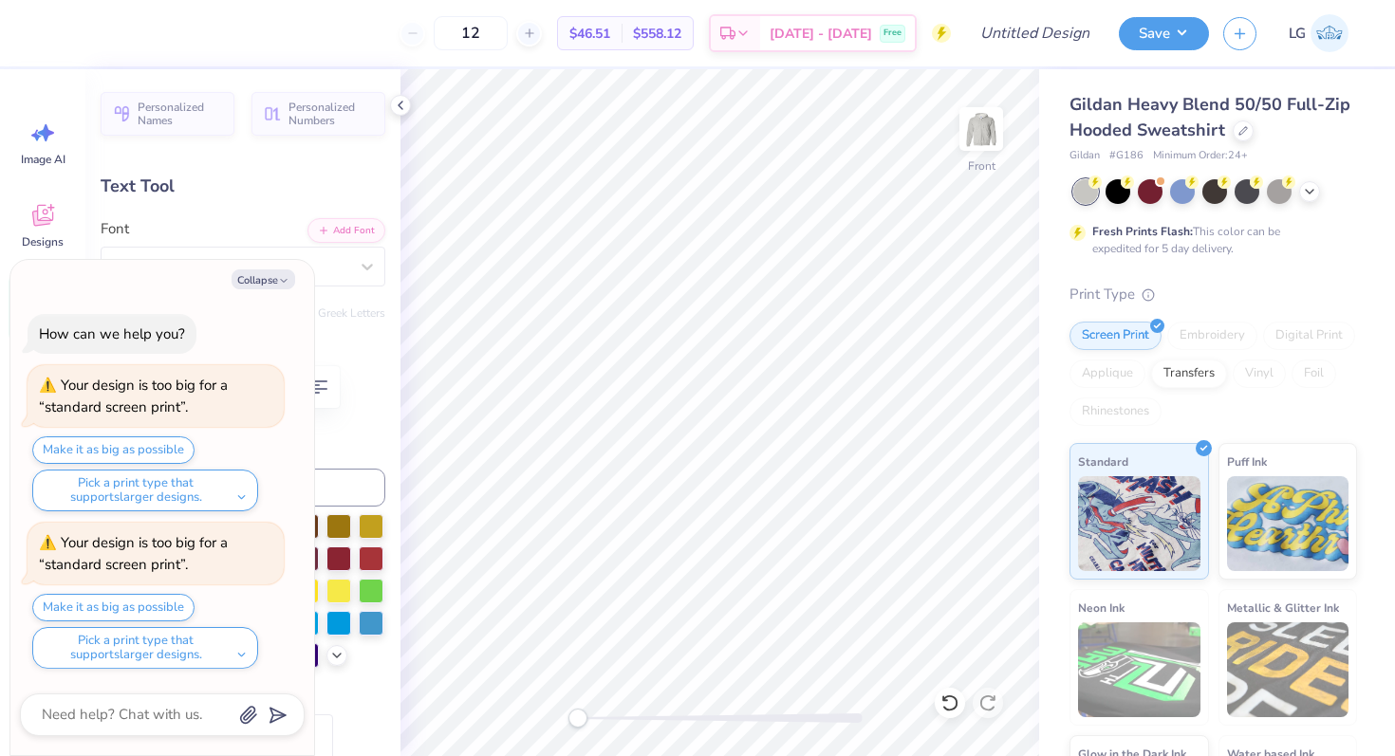
type textarea "x"
type textarea "Sisterho 2025"
type textarea "x"
type textarea "Sisterhoo 2025"
type textarea "x"
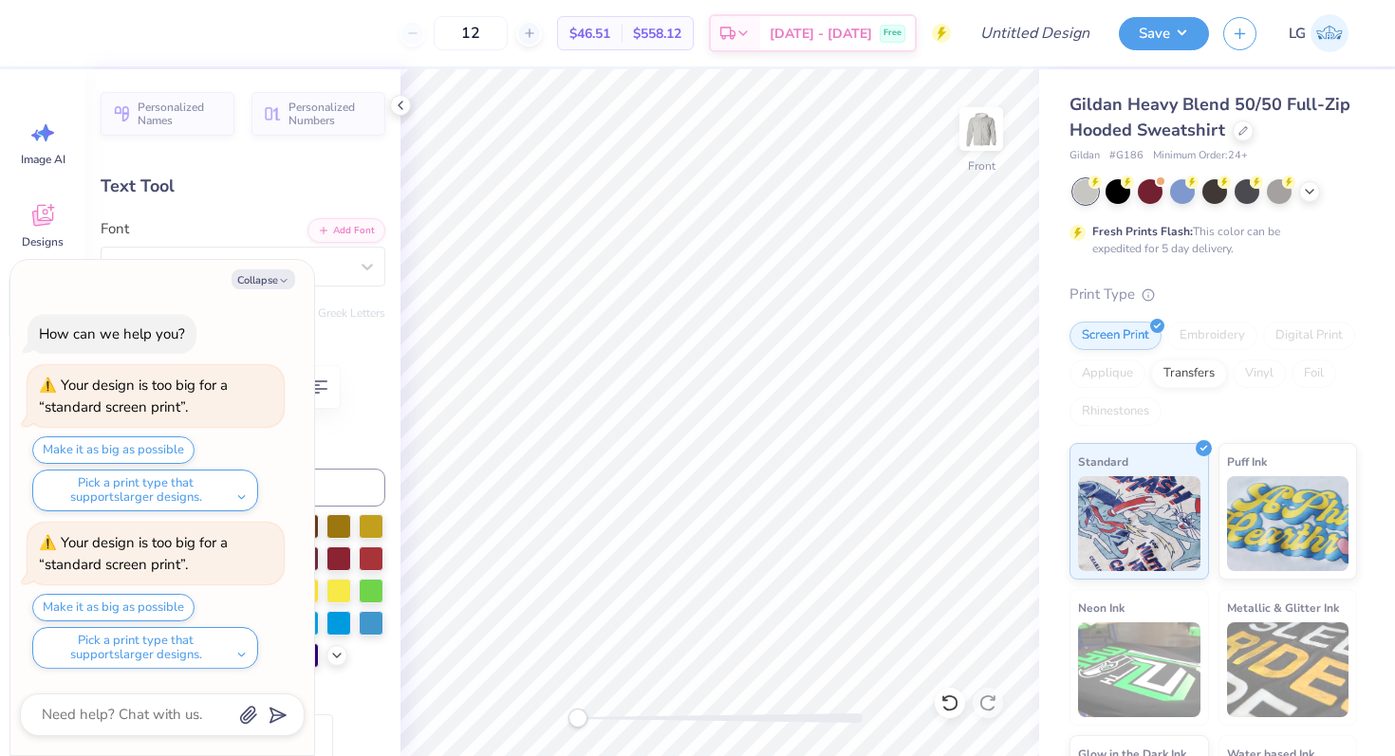
scroll to position [0, 4]
type textarea "Sisterhood 2025"
type textarea "x"
type textarea "Sisterhood 2025"
type textarea "x"
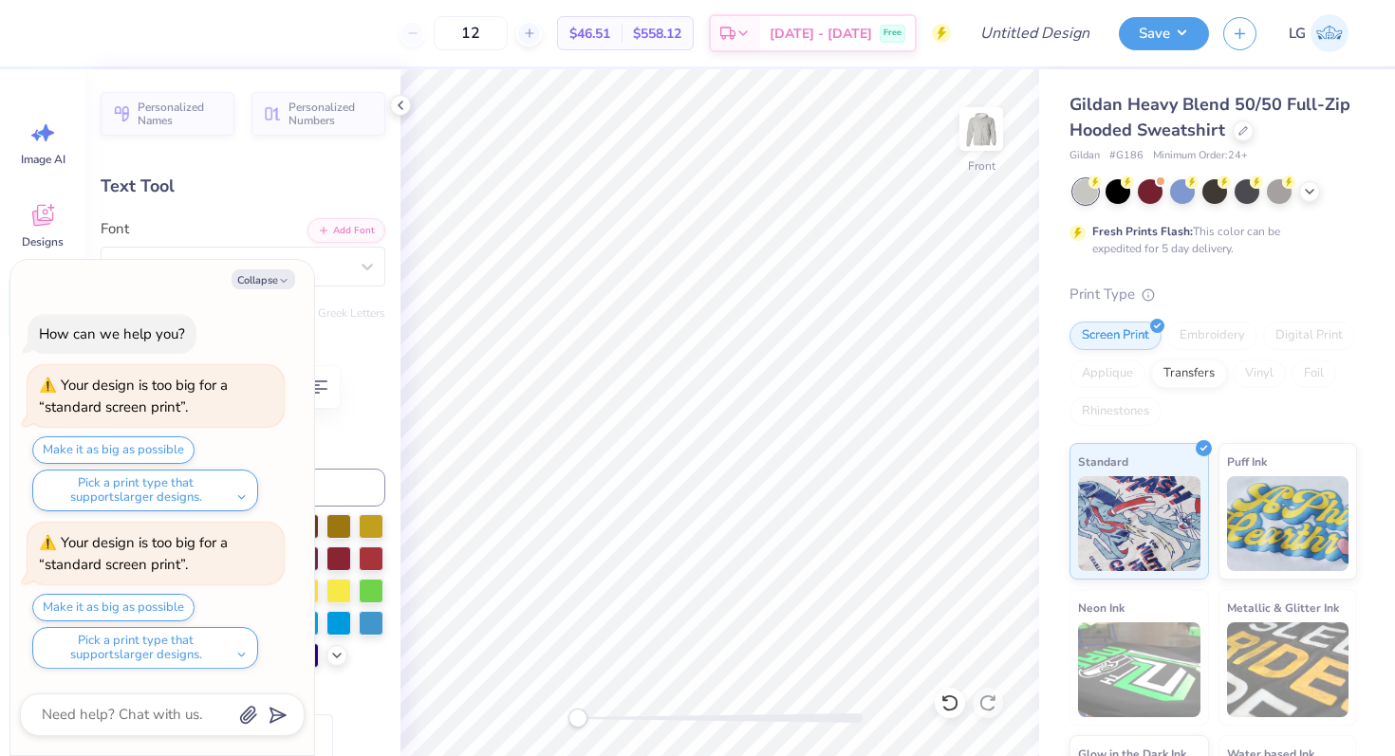
type textarea "Sisterhoo 2025"
type textarea "x"
type textarea "Sisterho 2025"
type textarea "x"
type textarea "Sis 2025"
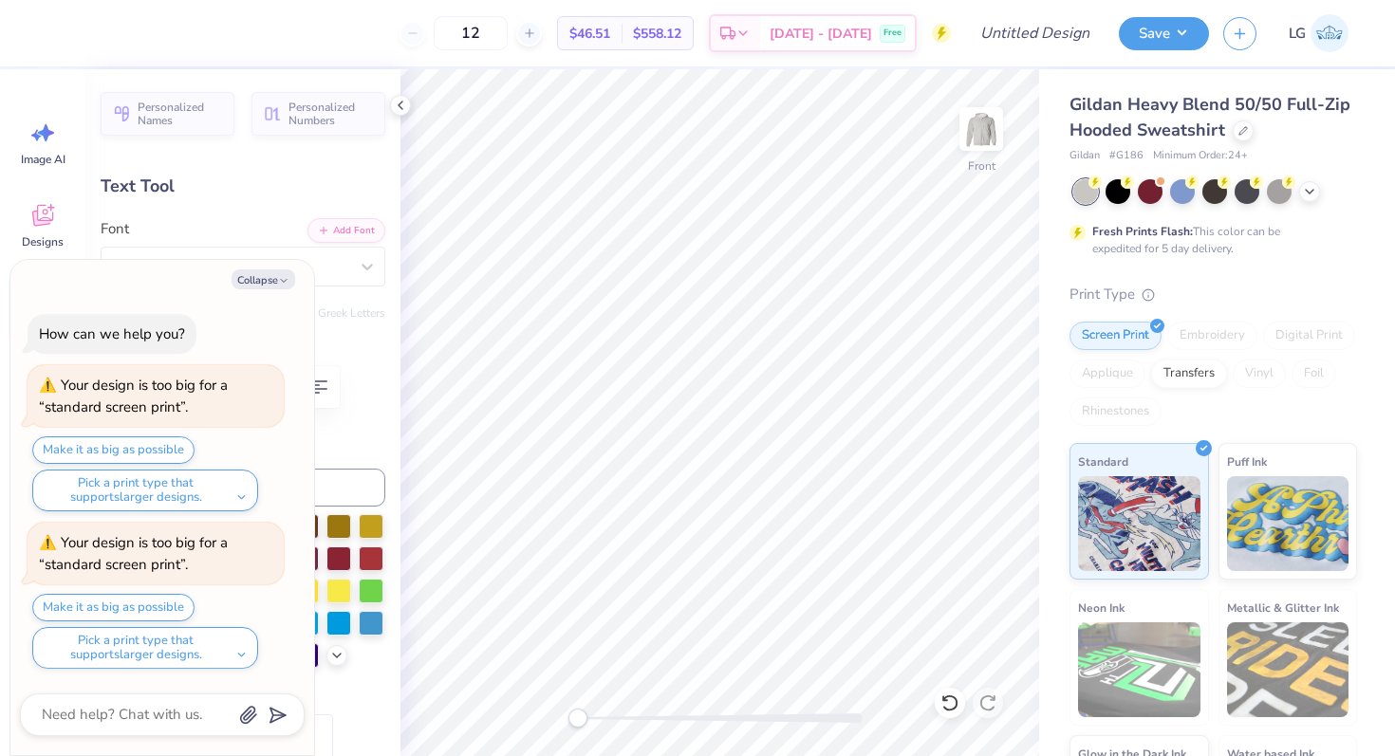
type textarea "x"
type textarea "Si 2025"
type textarea "x"
type textarea "S 2025"
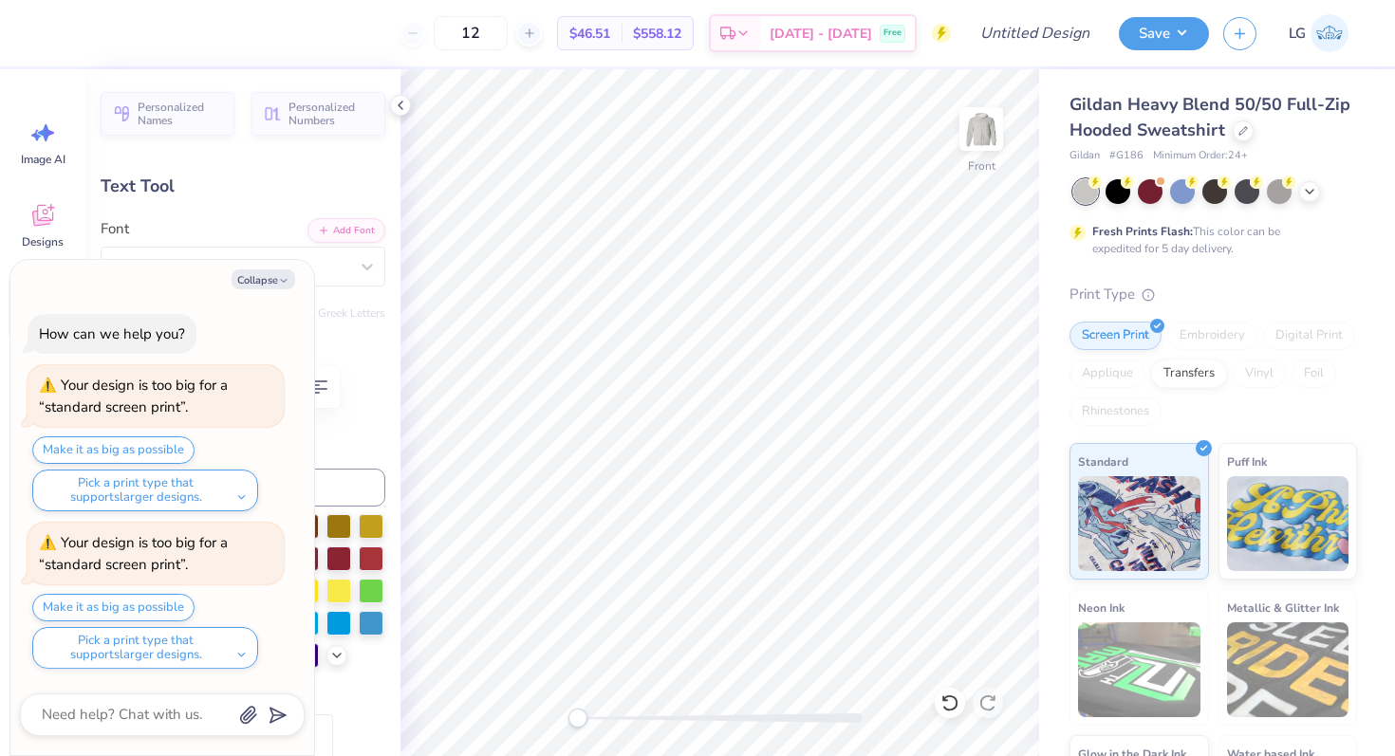
type textarea "x"
type textarea "SI 2025"
type textarea "x"
type textarea "SIS 2025"
type textarea "x"
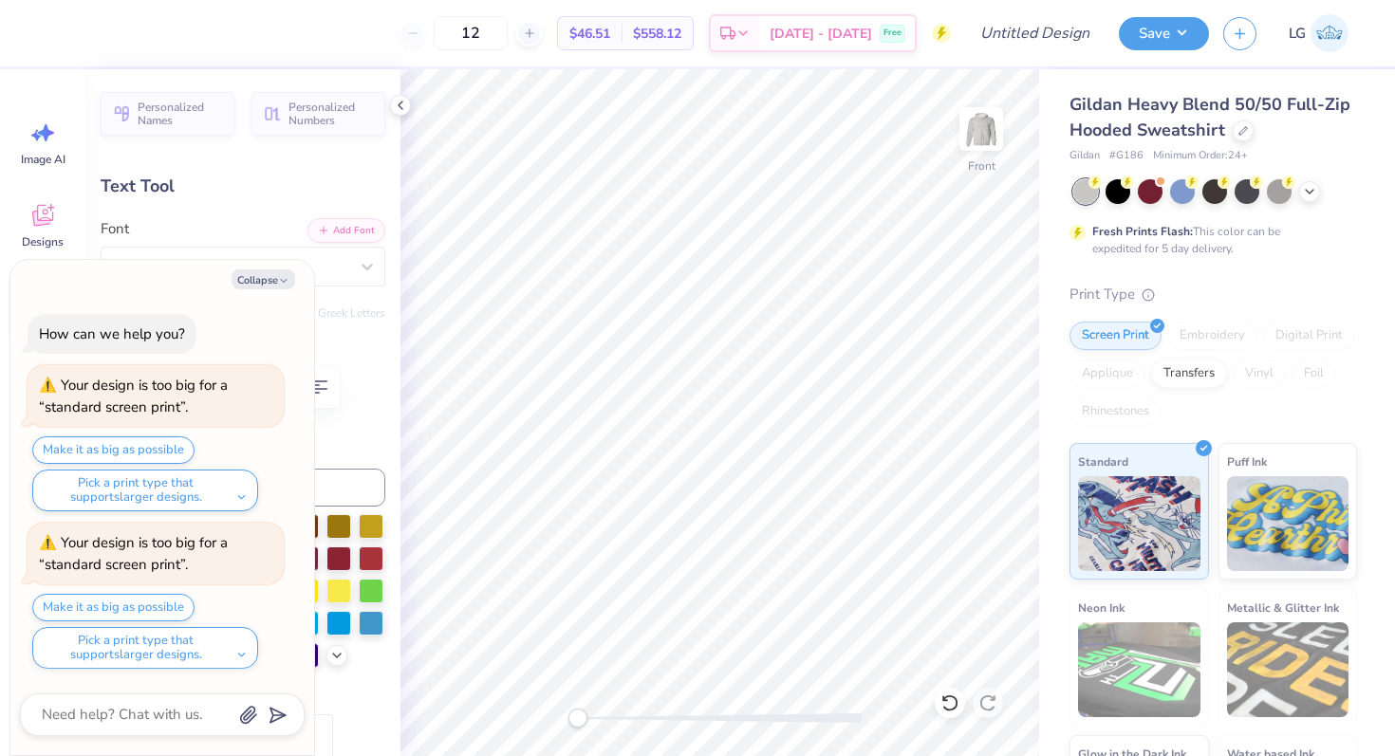
type textarea "SIST 2025"
type textarea "x"
type textarea "SISTER 2025"
type textarea "x"
type textarea "SISTERH 2025"
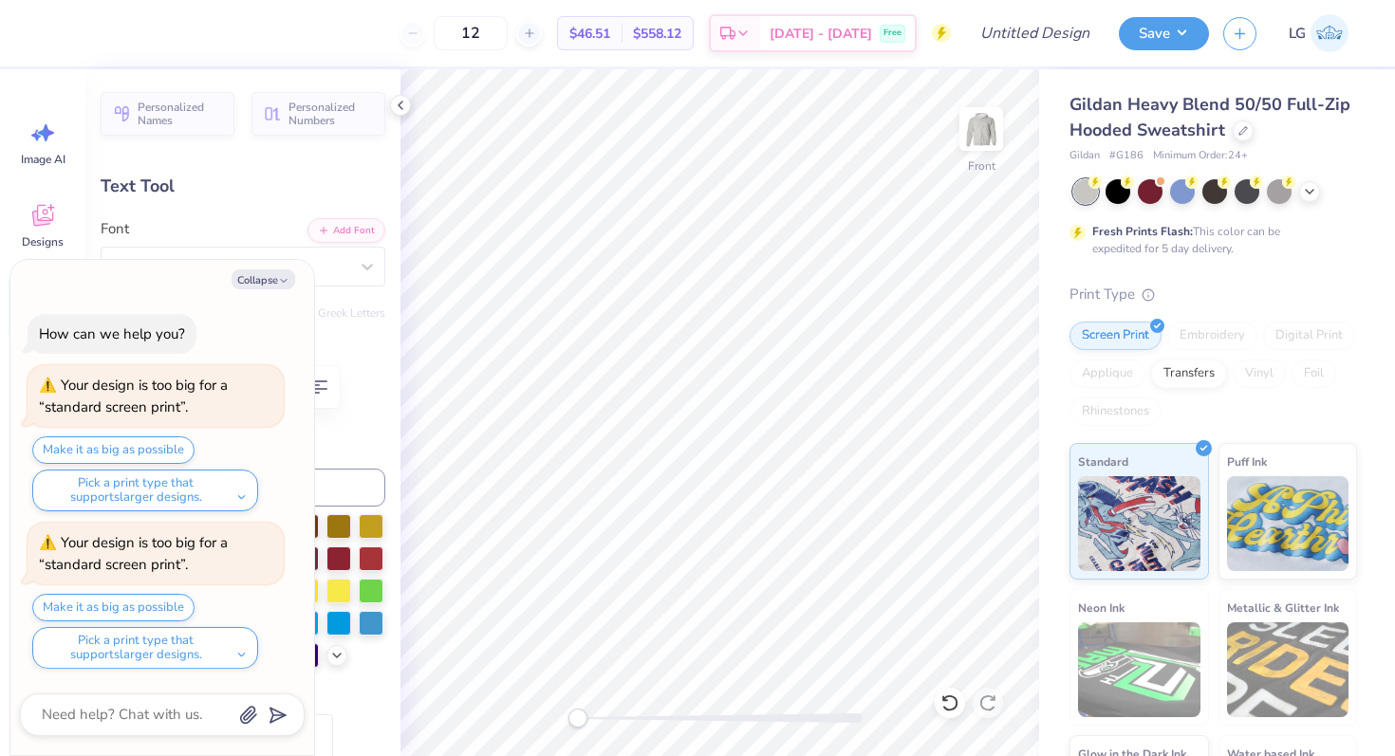
type textarea "x"
type textarea "SISTERHO 2025"
type textarea "x"
type textarea "SISTERHOO 2025"
type textarea "x"
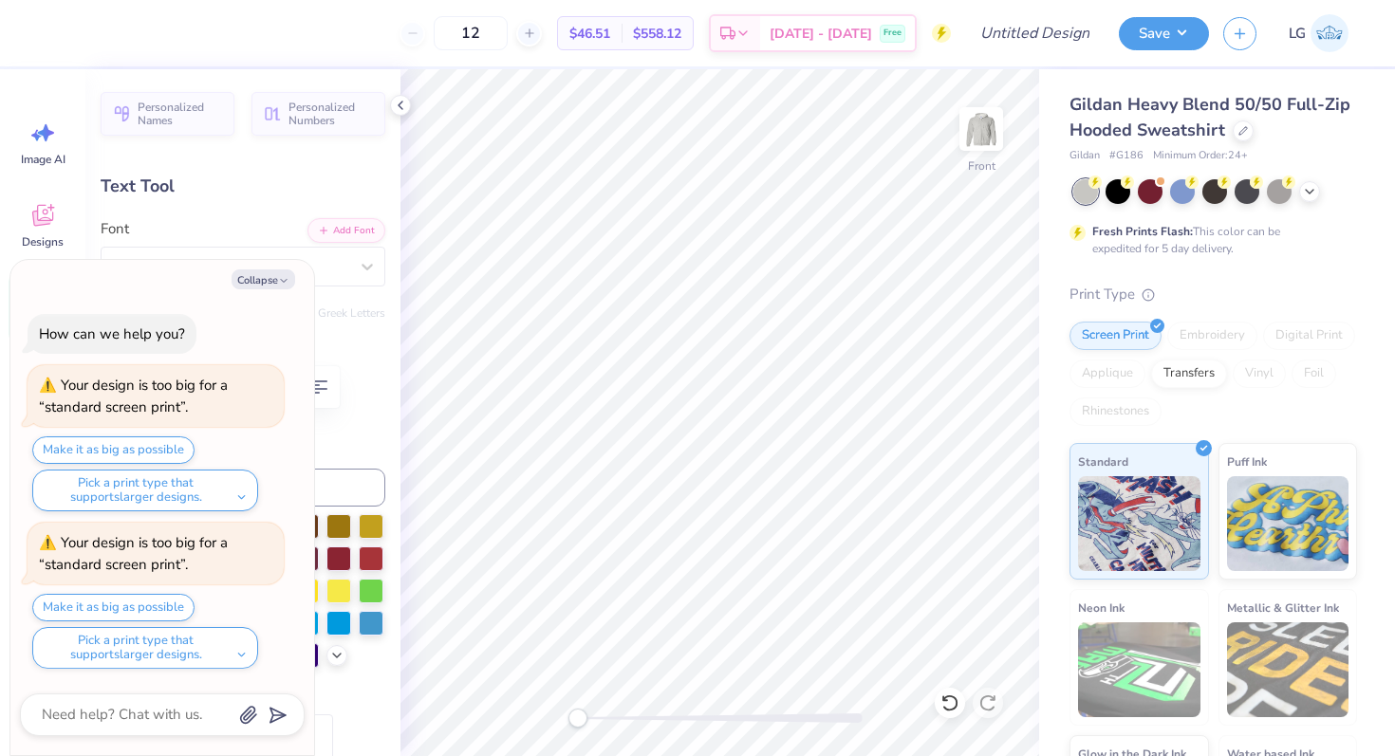
type textarea "SISTERHOOD 2025"
type textarea "x"
type textarea "SISTERHOOD 2025"
type textarea "x"
type textarea "SISTERHOOD R 2025"
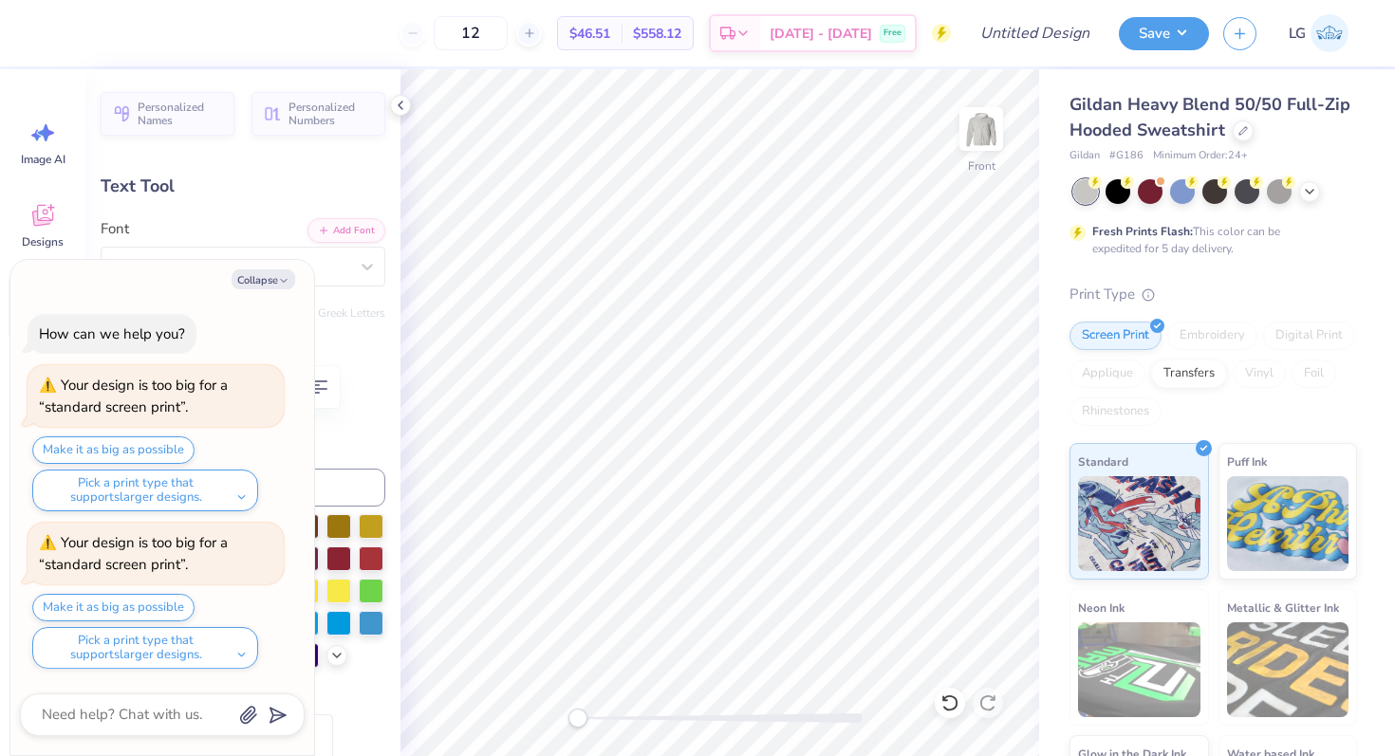
type textarea "x"
type textarea "SISTERHOOD RE 2025"
type textarea "x"
type textarea "SISTERHOOD RET 2025"
type textarea "x"
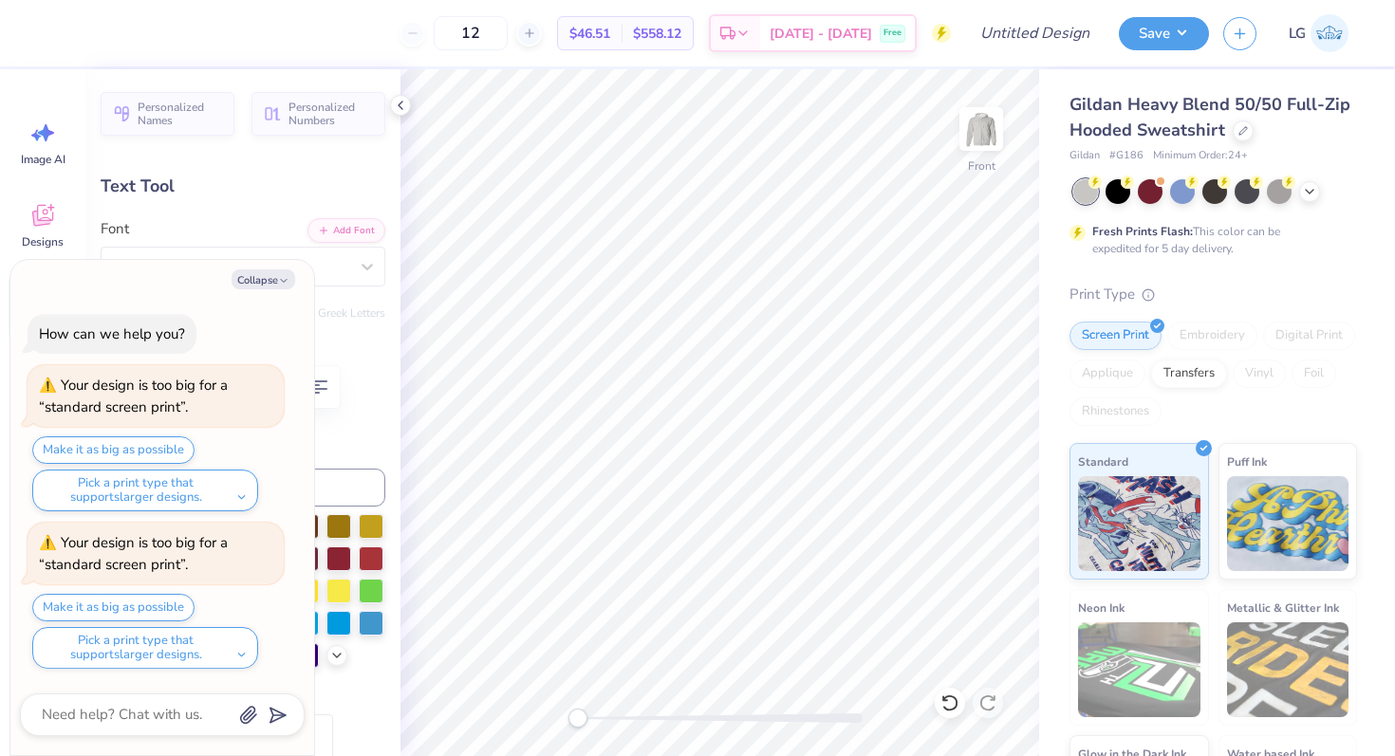
type textarea "SISTERHOOD RETR 2025"
type textarea "x"
type textarea "SISTERHOOD RETRE 2025"
type textarea "x"
type textarea "SISTERHOOD RETREA 2025"
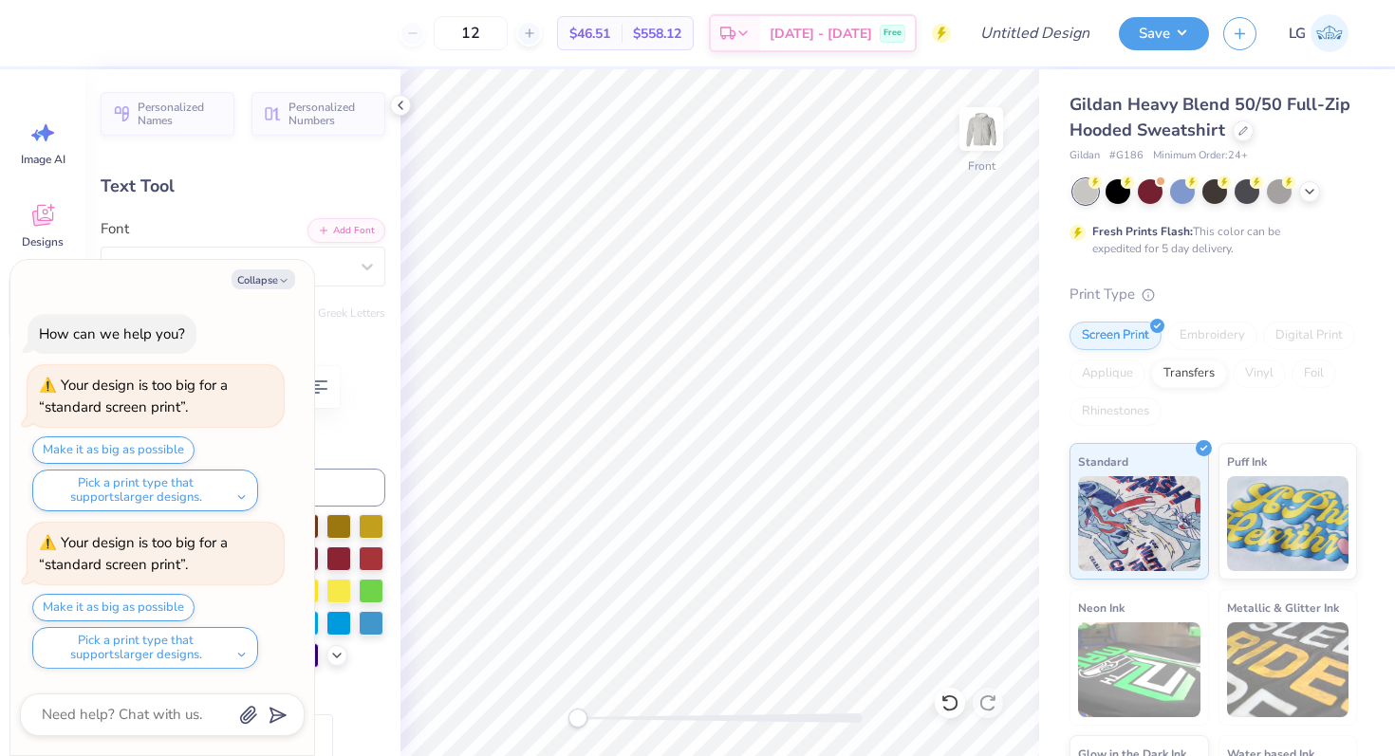
type textarea "x"
type textarea "SISTERHOOD RETREAT 2025"
type textarea "x"
type input "13.88"
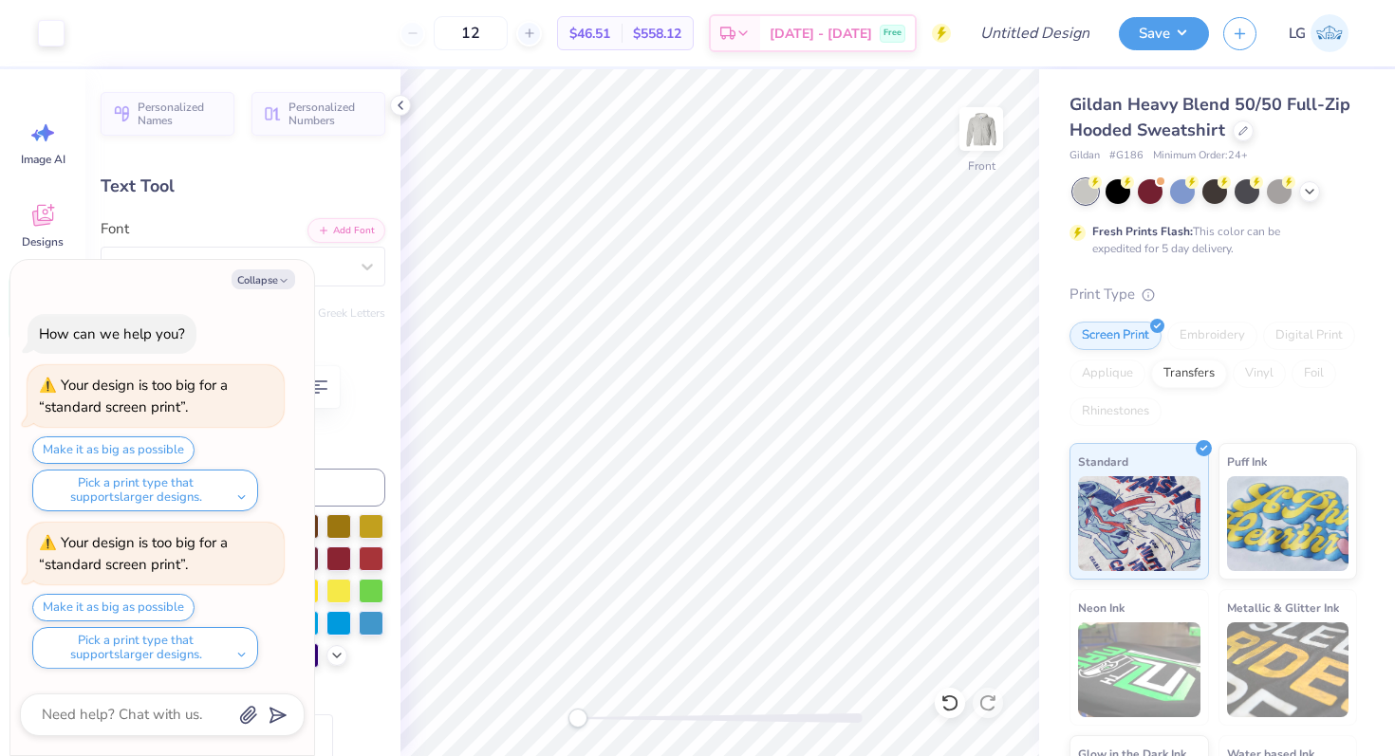
type input "3.39"
type input "6.00"
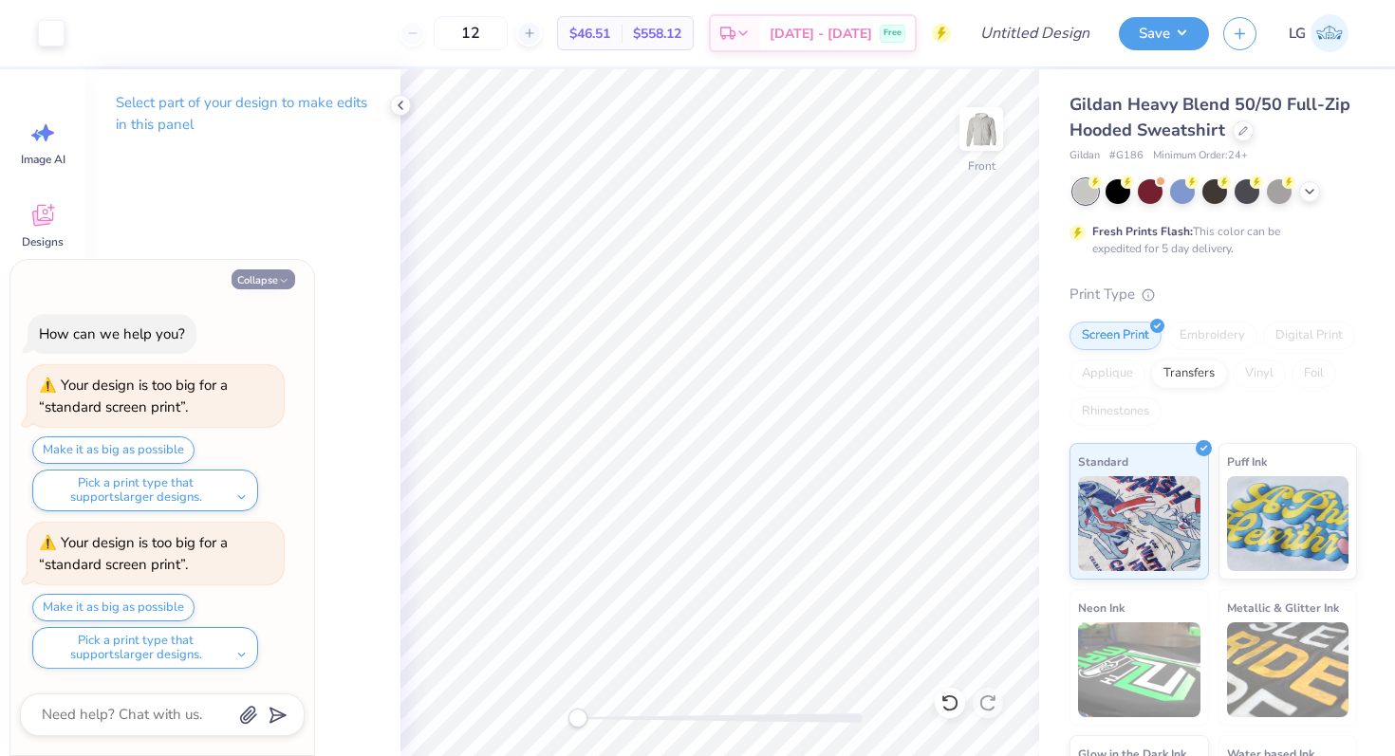
click at [290, 278] on button "Collapse" at bounding box center [264, 280] width 64 height 20
type textarea "x"
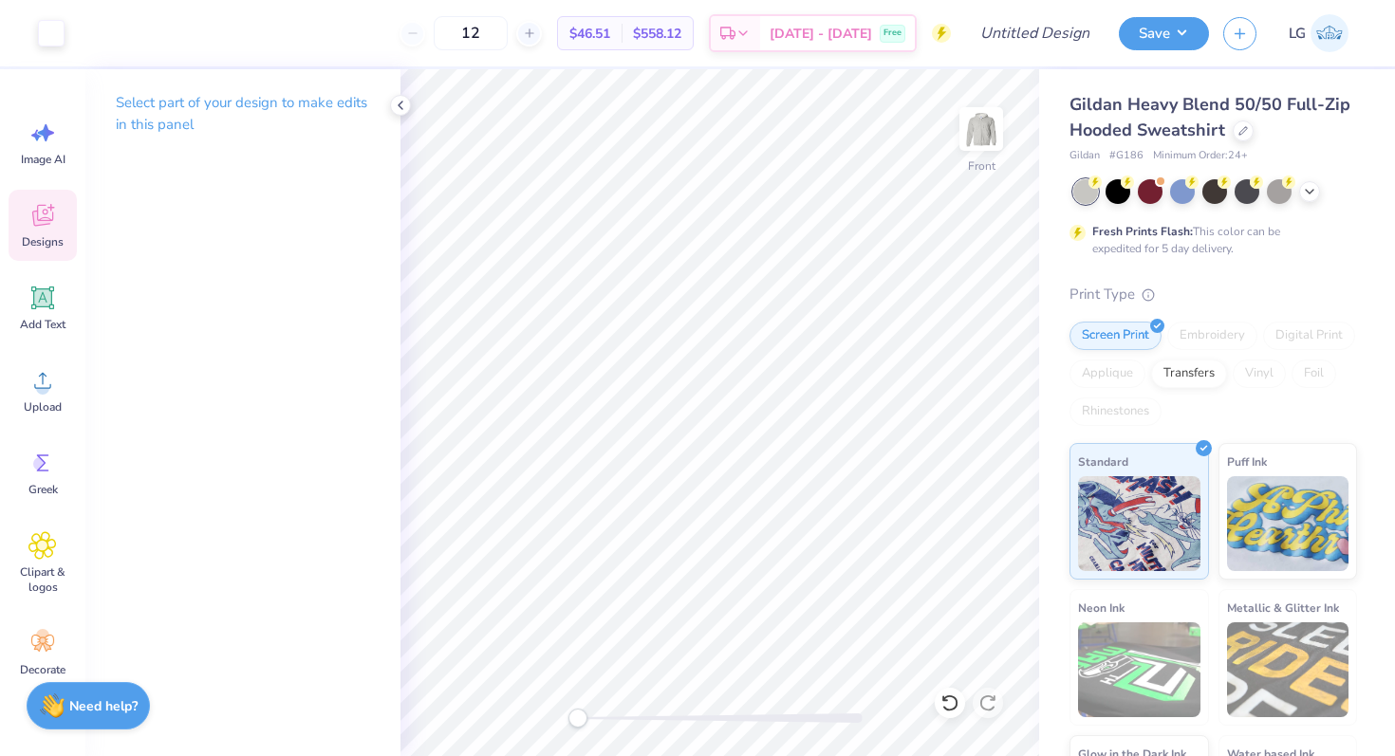
click at [33, 232] on div "Designs" at bounding box center [43, 225] width 68 height 71
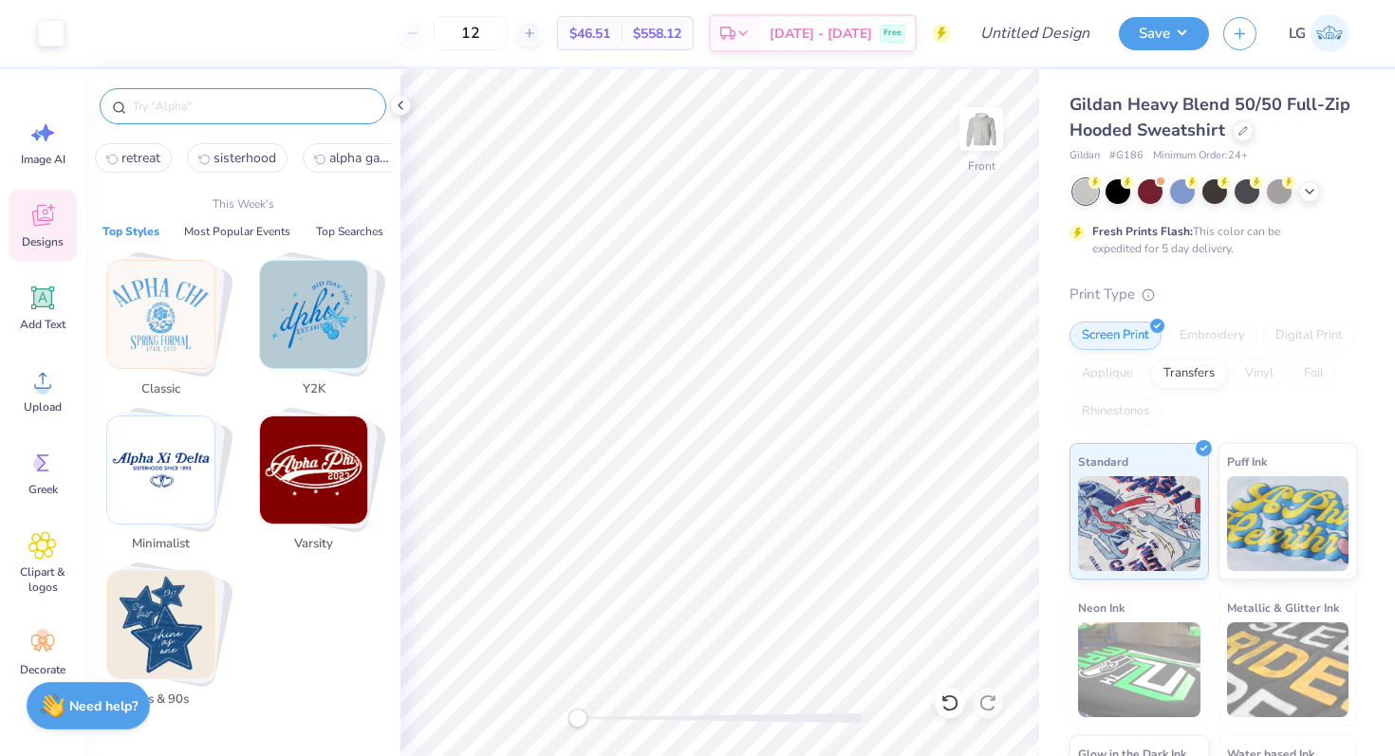
click at [214, 113] on input "text" at bounding box center [252, 106] width 243 height 19
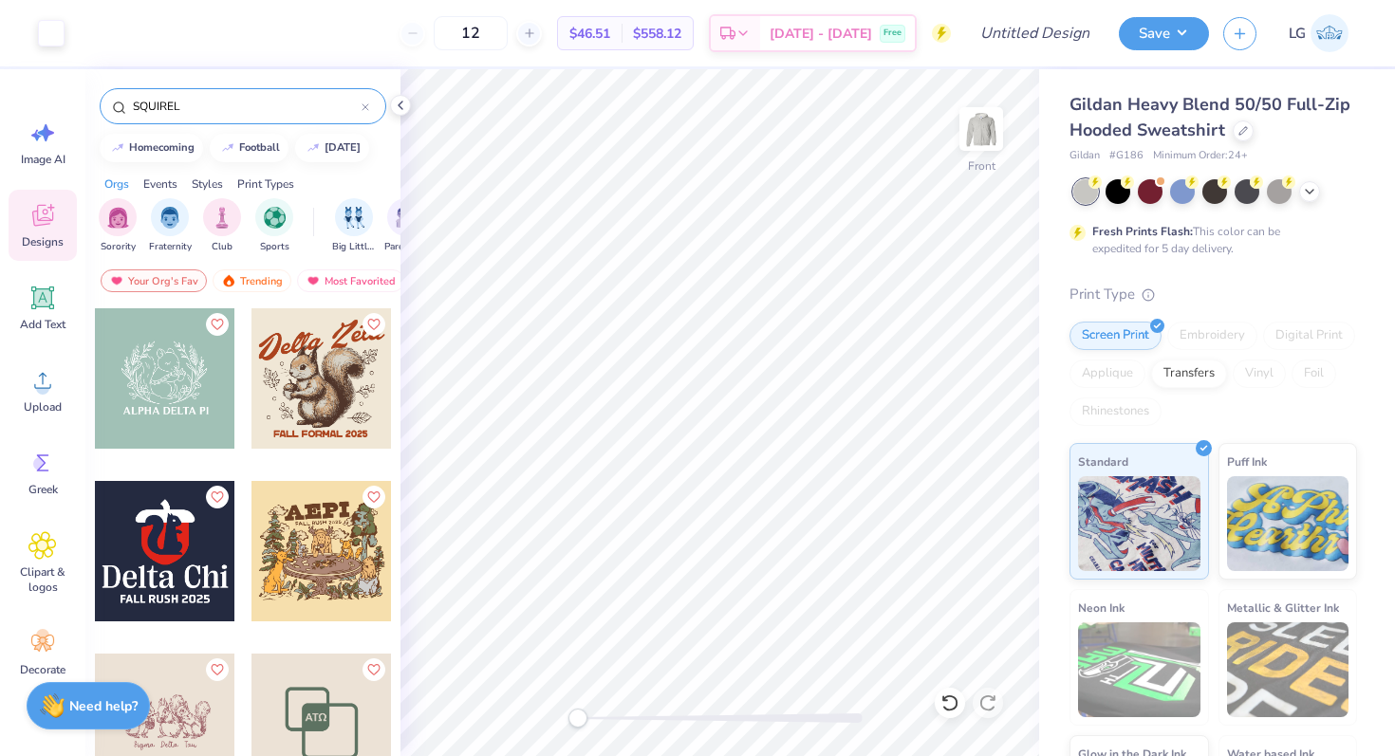
type input "SQUIREL"
click at [203, 725] on div at bounding box center [165, 724] width 140 height 140
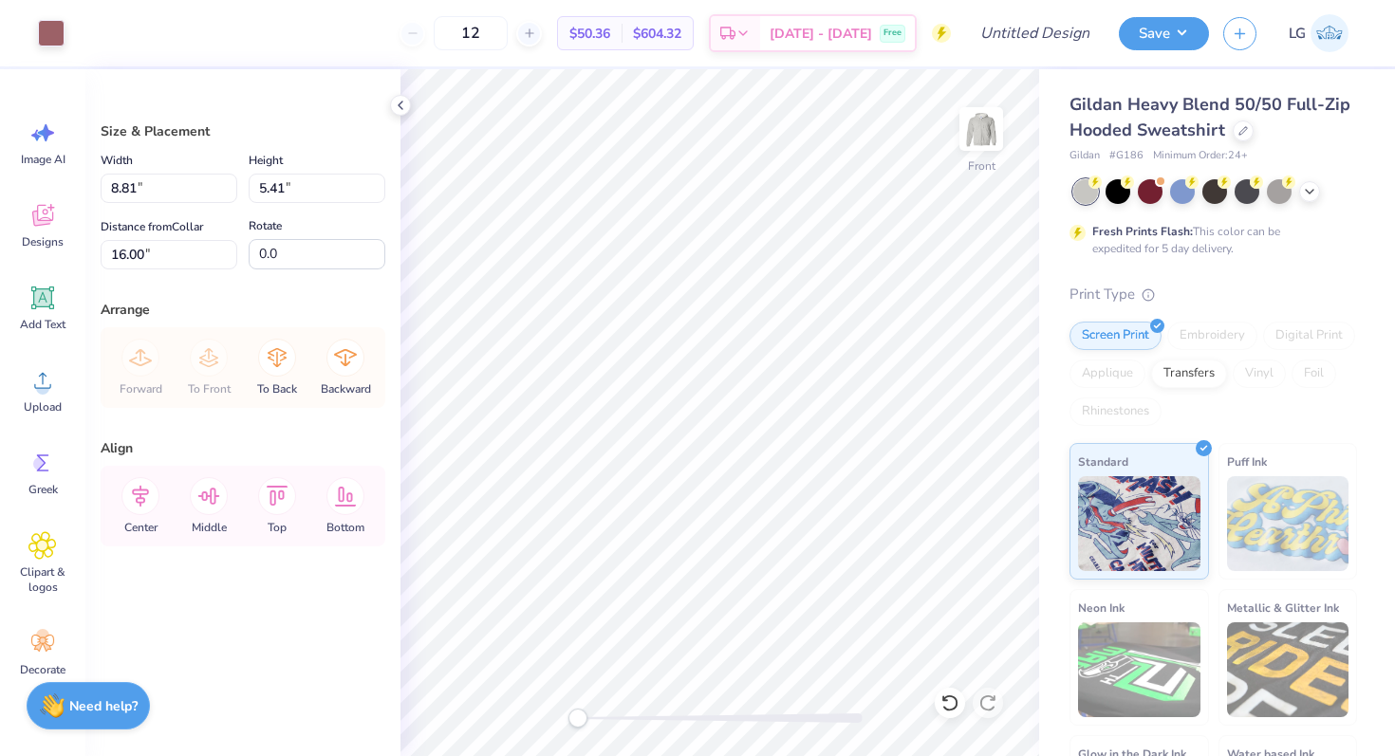
type input "8.81"
type input "5.41"
type input "16.00"
type input "10.26"
type input "6.30"
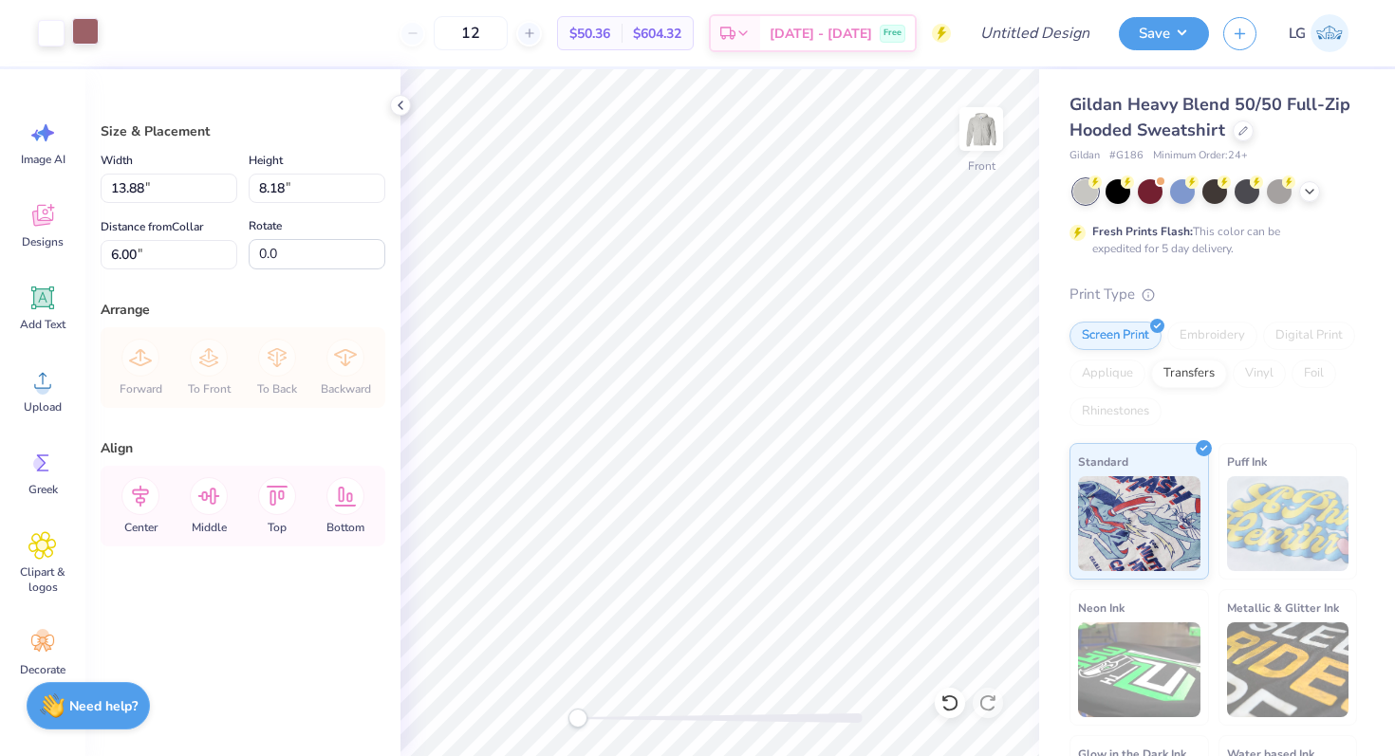
click at [94, 35] on div at bounding box center [85, 31] width 27 height 27
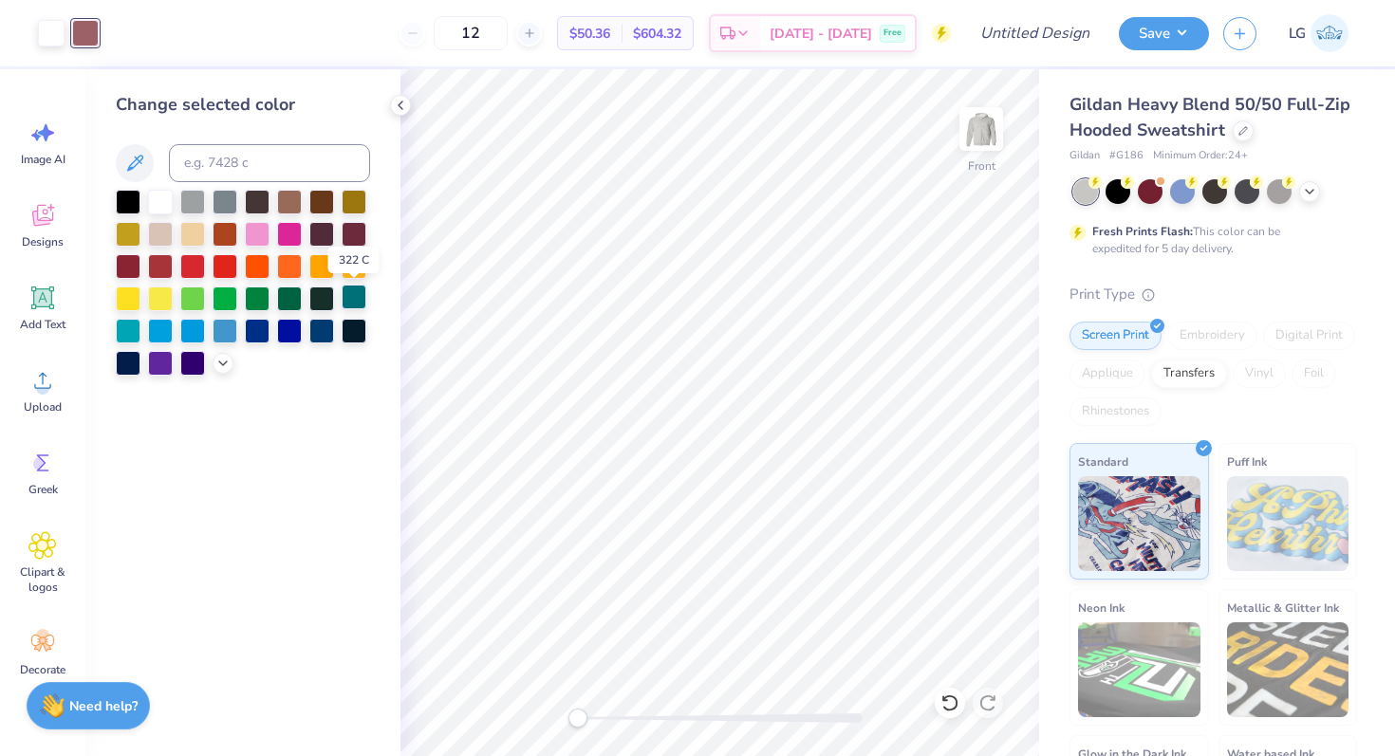
click at [358, 294] on div at bounding box center [354, 297] width 25 height 25
click at [49, 30] on div at bounding box center [51, 31] width 27 height 27
click at [363, 297] on div at bounding box center [354, 297] width 25 height 25
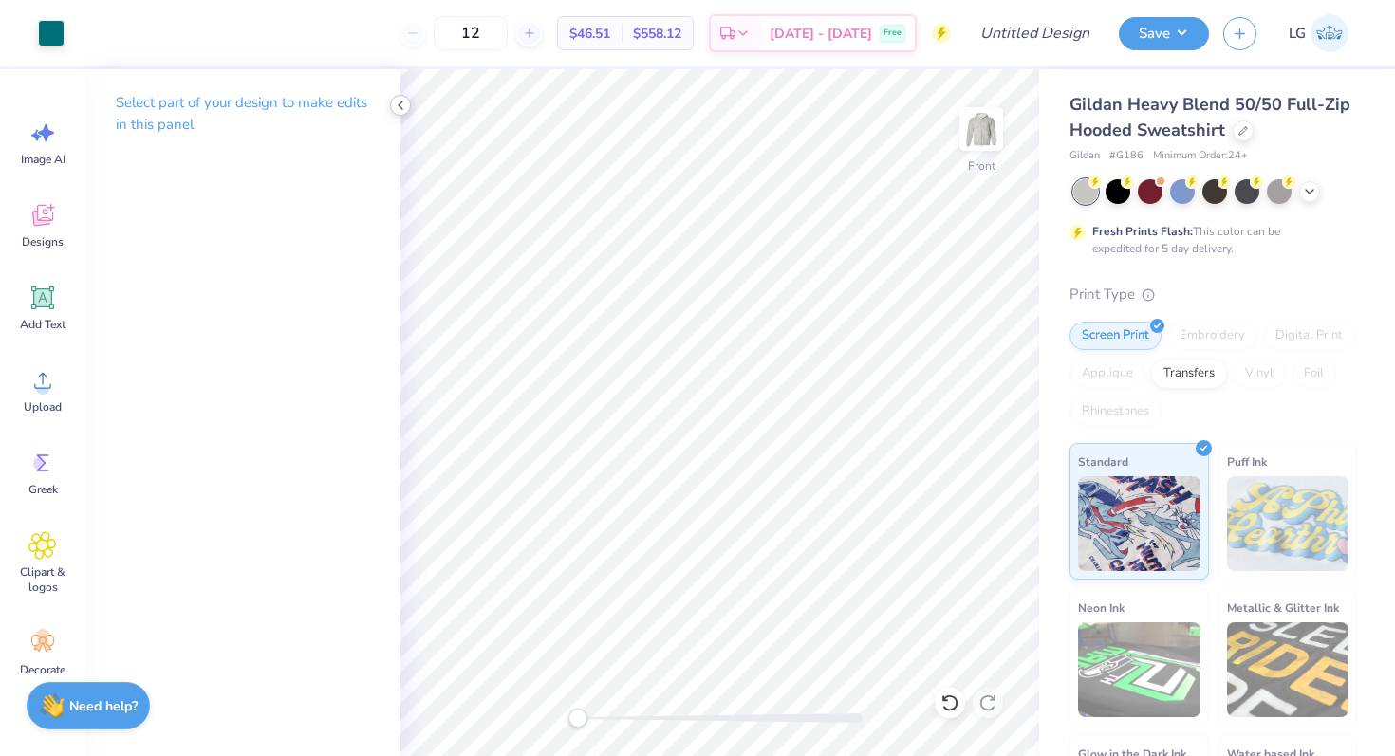
click at [403, 109] on icon at bounding box center [400, 105] width 15 height 15
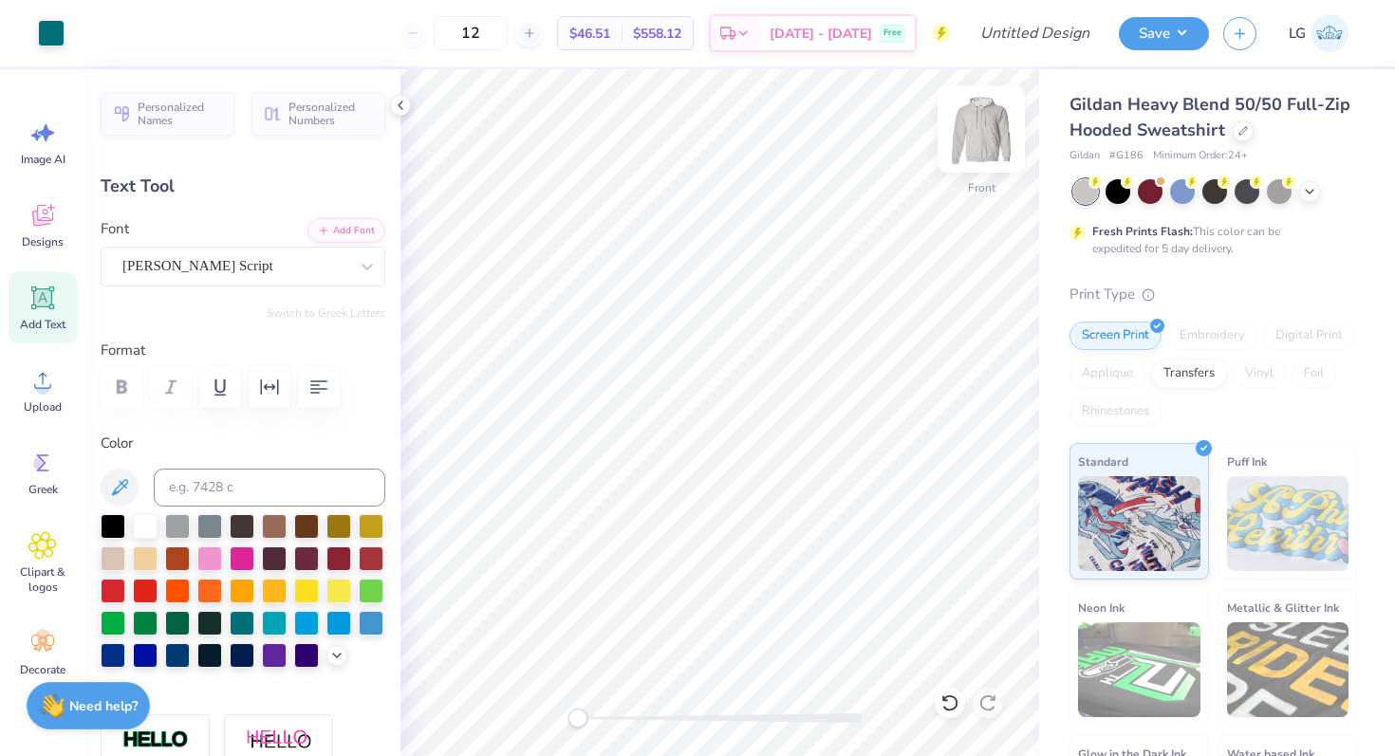
click at [990, 135] on img at bounding box center [981, 129] width 76 height 76
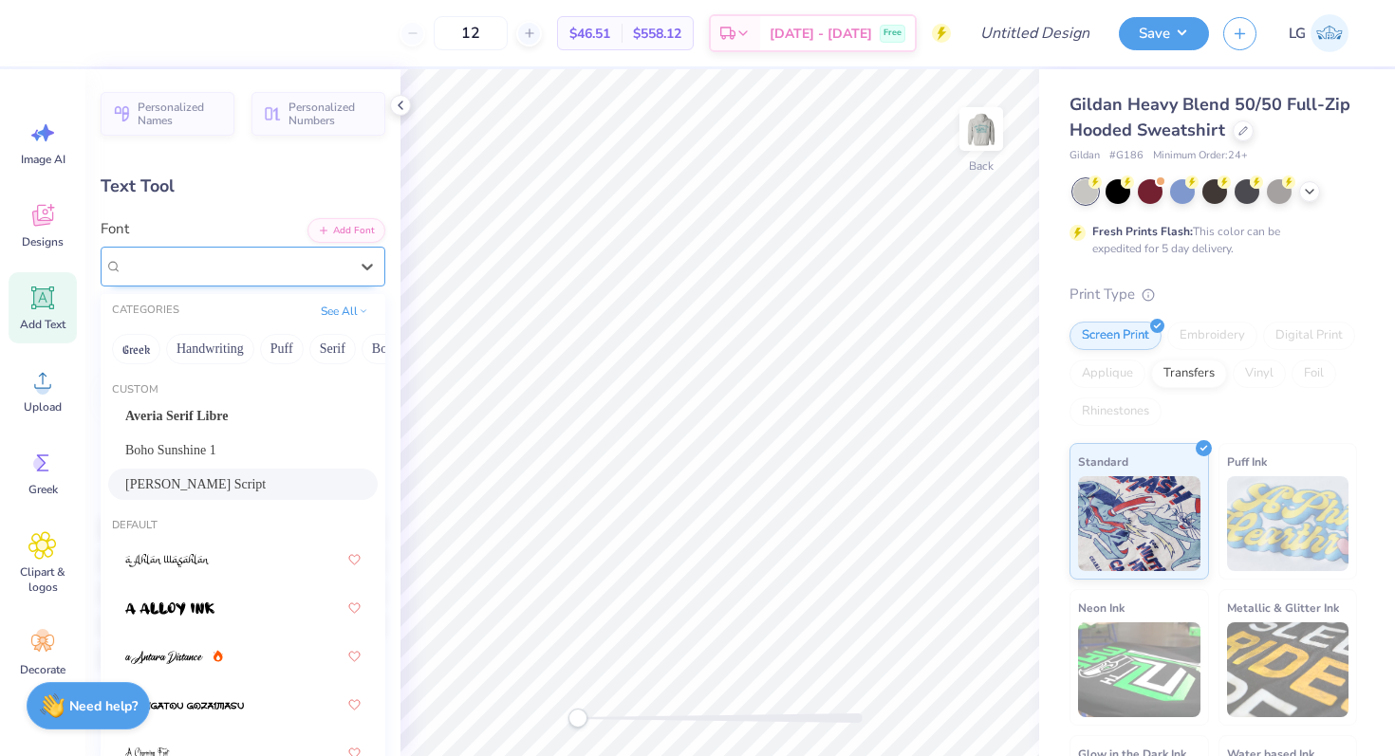
click at [233, 276] on div "[PERSON_NAME] Script" at bounding box center [236, 266] width 230 height 29
click at [215, 480] on div "[PERSON_NAME] Script" at bounding box center [242, 485] width 235 height 20
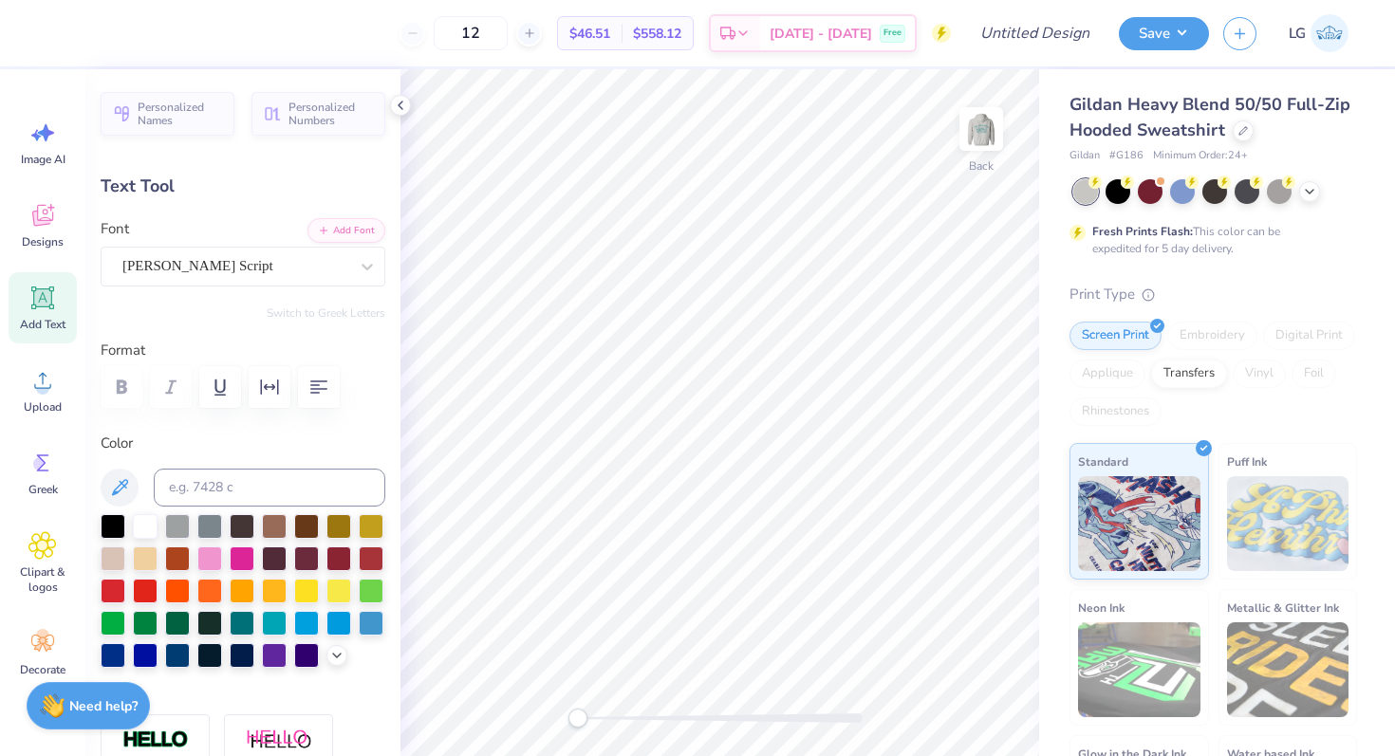
click at [45, 302] on icon at bounding box center [43, 298] width 18 height 18
type input "6.42"
type input "1.86"
type input "5.82"
click at [168, 269] on div "Super Dream" at bounding box center [236, 266] width 230 height 29
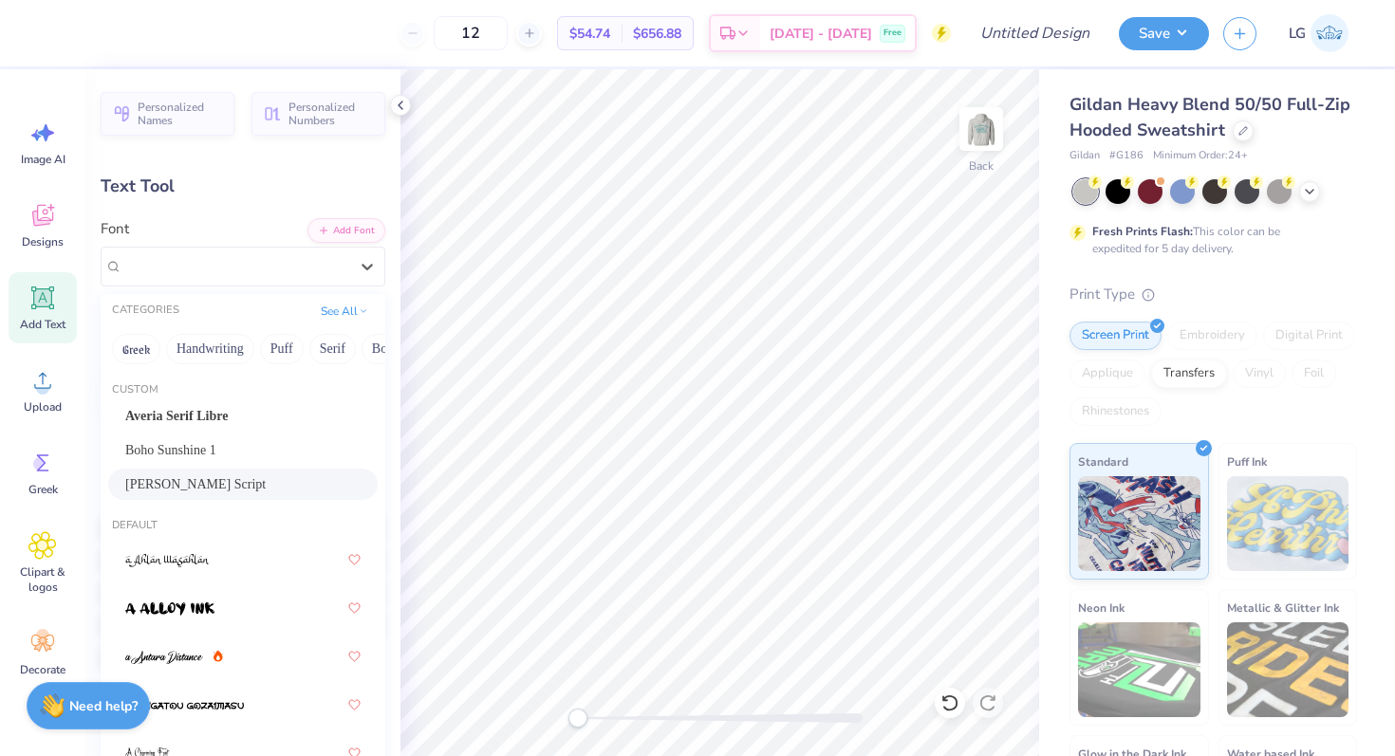
click at [199, 476] on div "[PERSON_NAME] Script" at bounding box center [242, 485] width 235 height 20
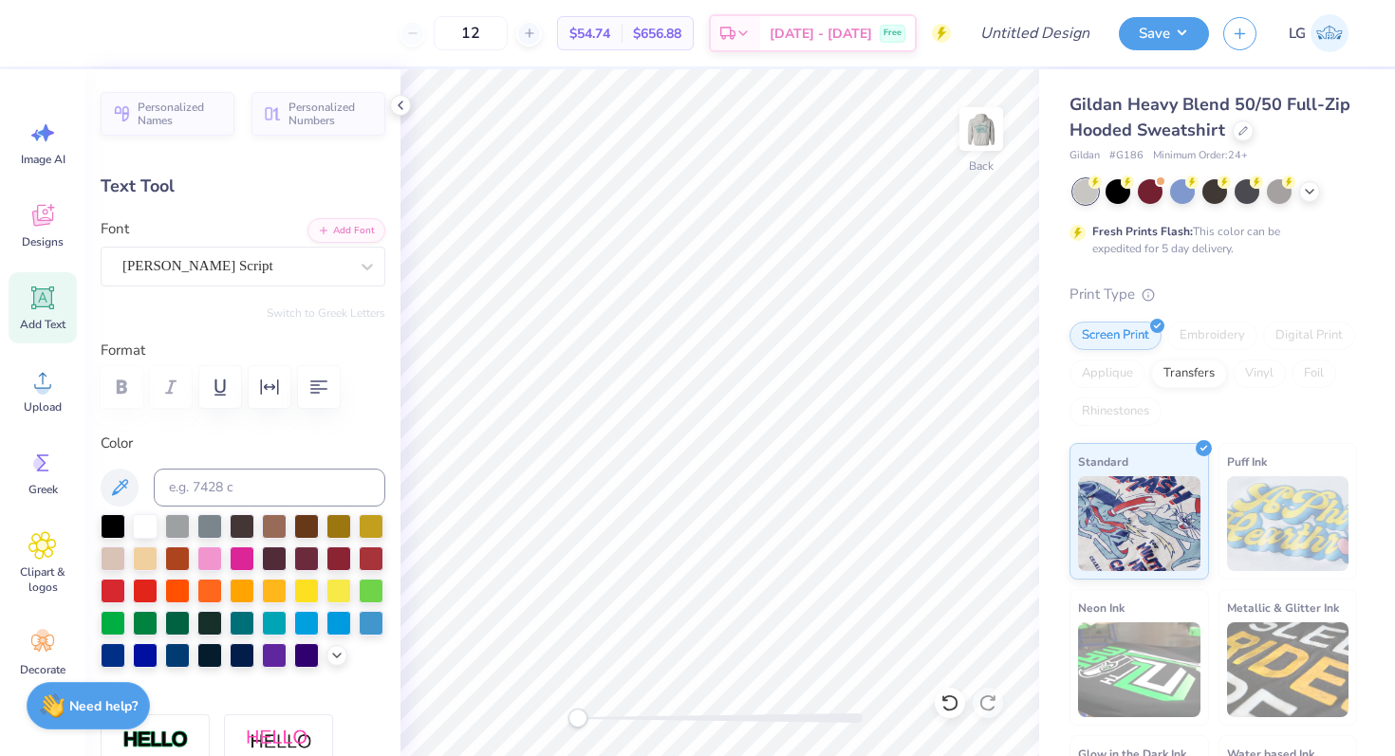
type textarea "AGD"
click at [1048, 274] on div "Gildan Heavy Blend 50/50 Full-Zip Hooded Sweatshirt Gildan # G186 Minimum Order…" at bounding box center [1217, 470] width 356 height 803
click at [339, 267] on div "[PERSON_NAME] Script" at bounding box center [236, 266] width 230 height 29
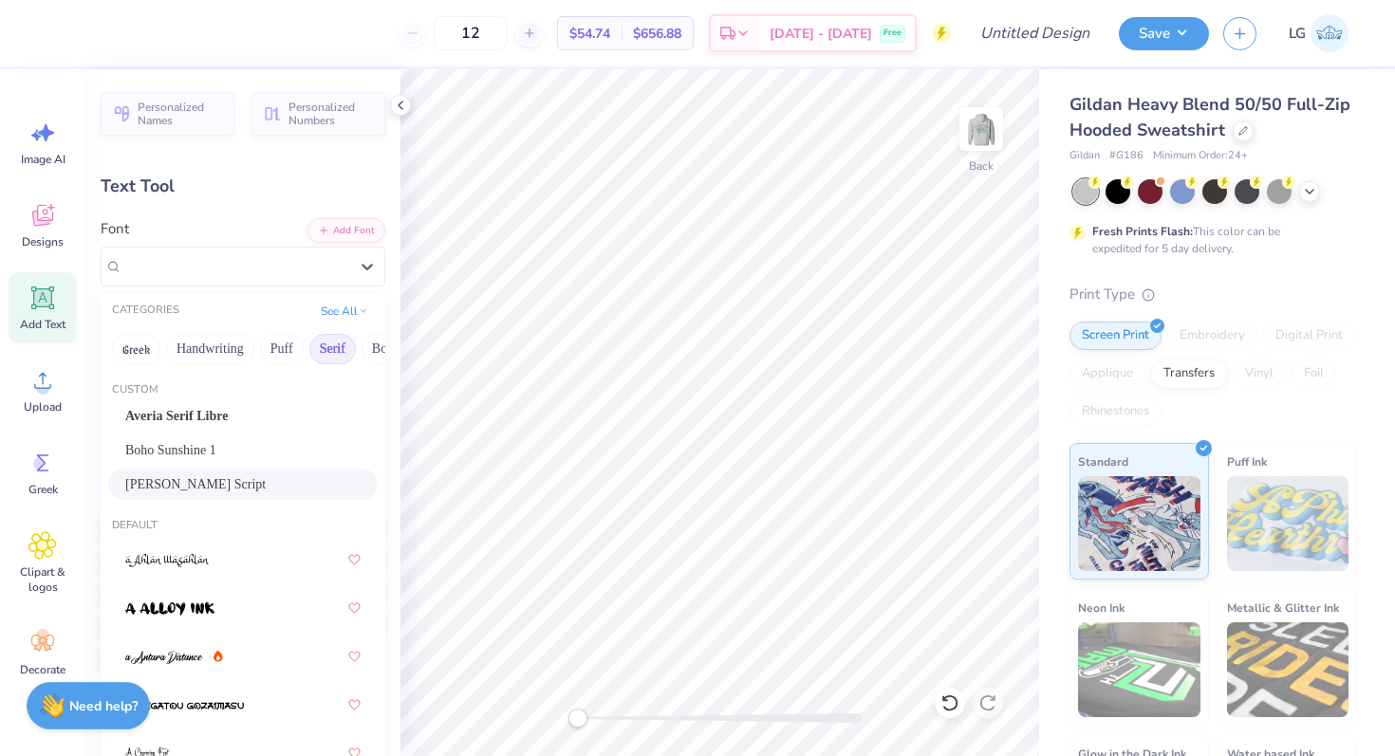
click at [319, 352] on button "Serif" at bounding box center [332, 349] width 47 height 30
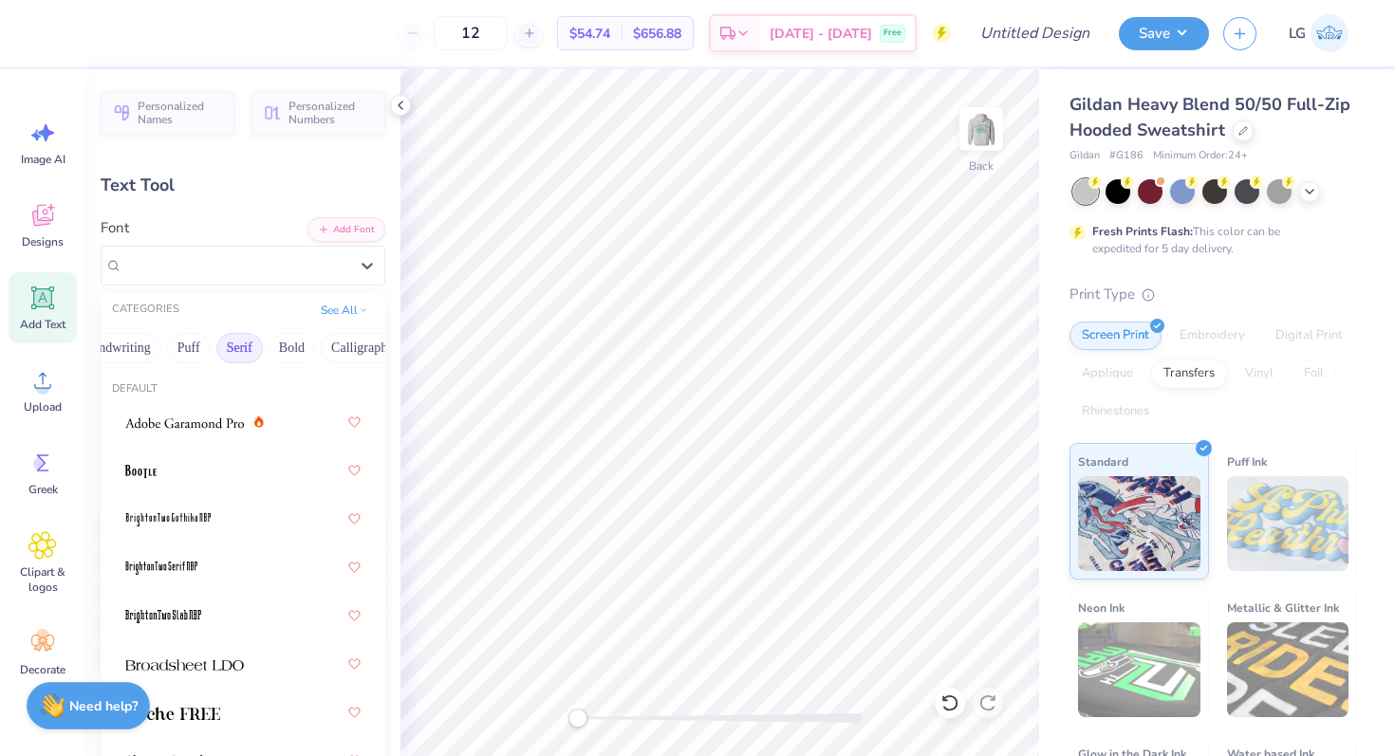
scroll to position [0, 0]
click at [140, 348] on button "Greek" at bounding box center [136, 348] width 48 height 30
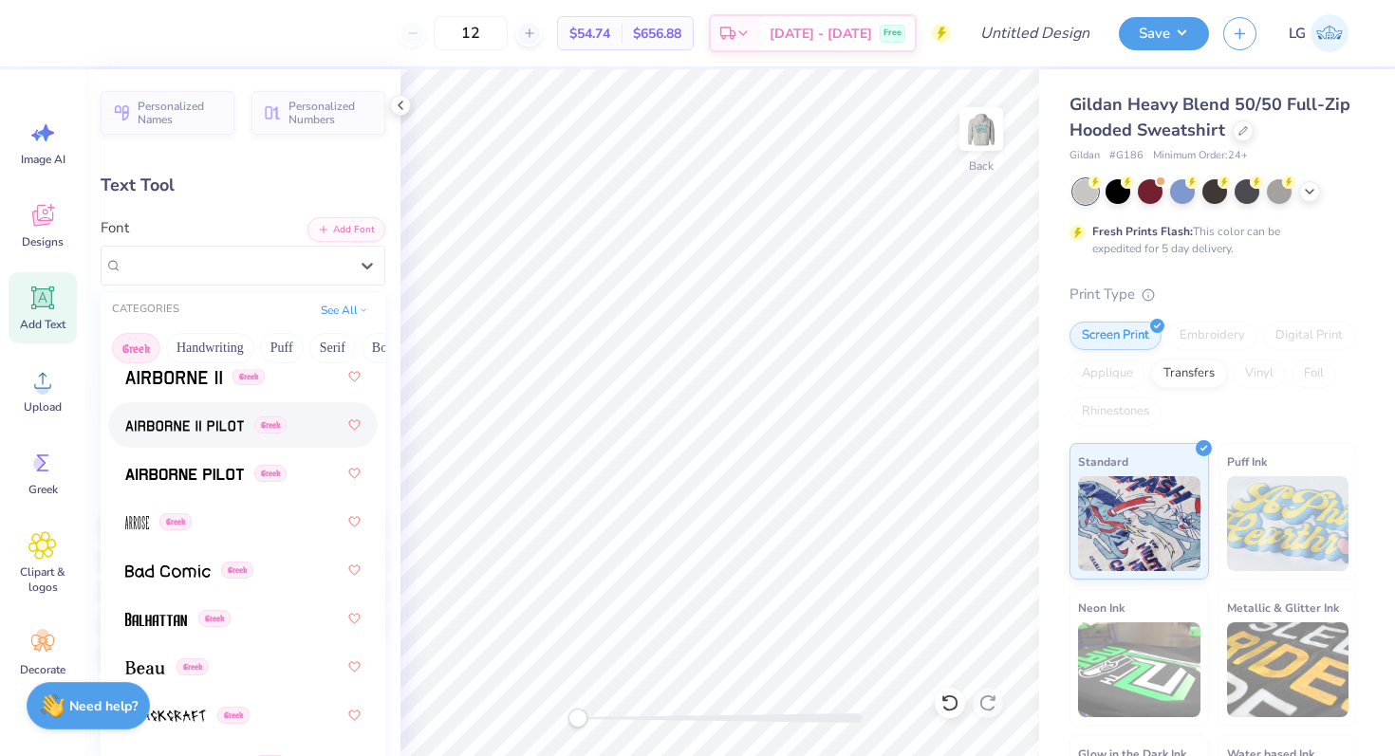
scroll to position [100, 0]
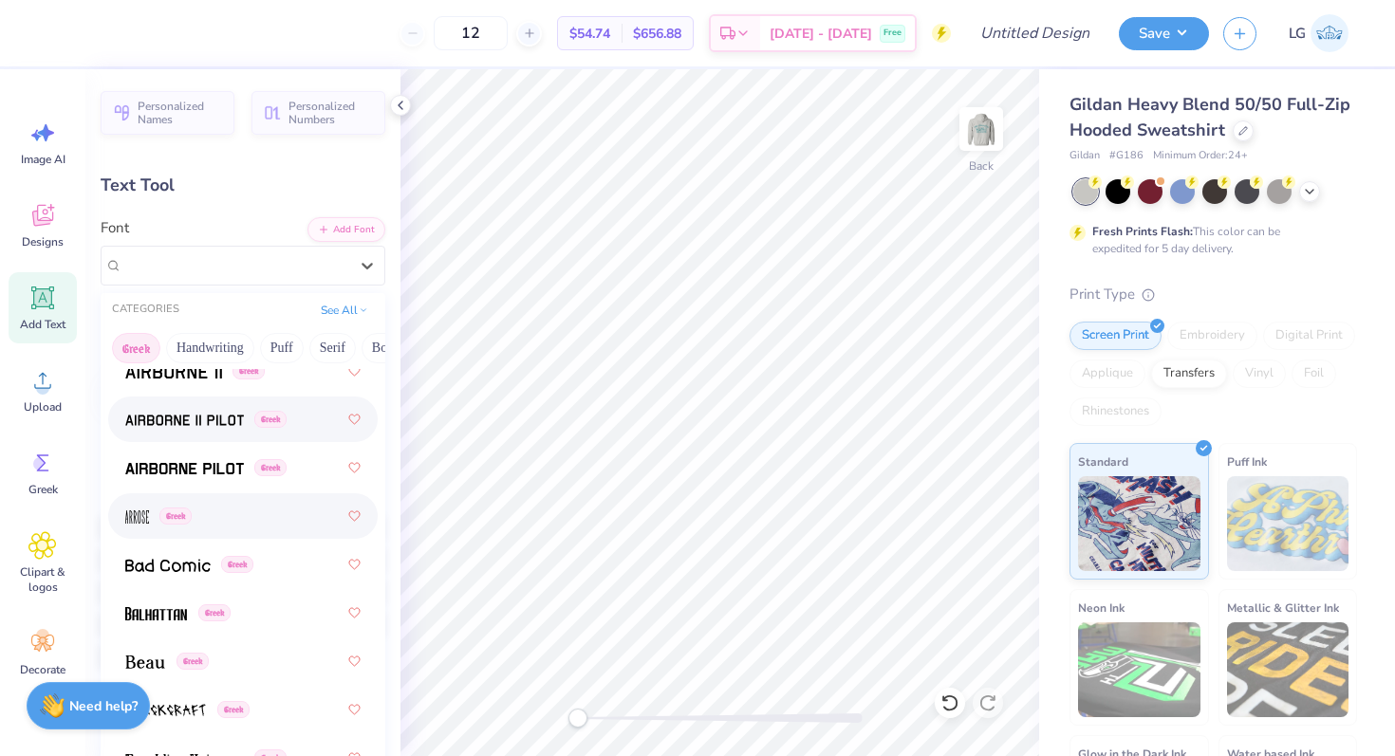
click at [210, 503] on div "Greek" at bounding box center [242, 516] width 235 height 34
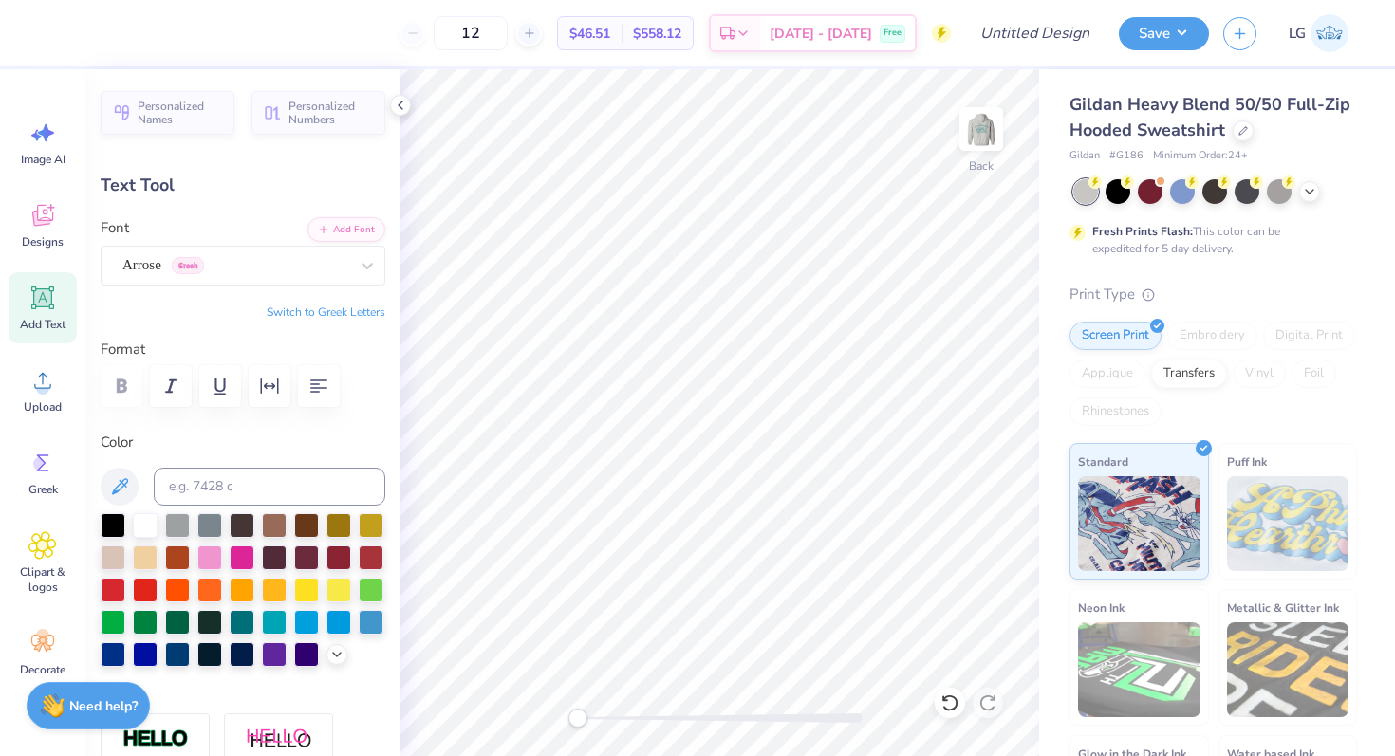
click at [50, 308] on icon at bounding box center [42, 298] width 23 height 23
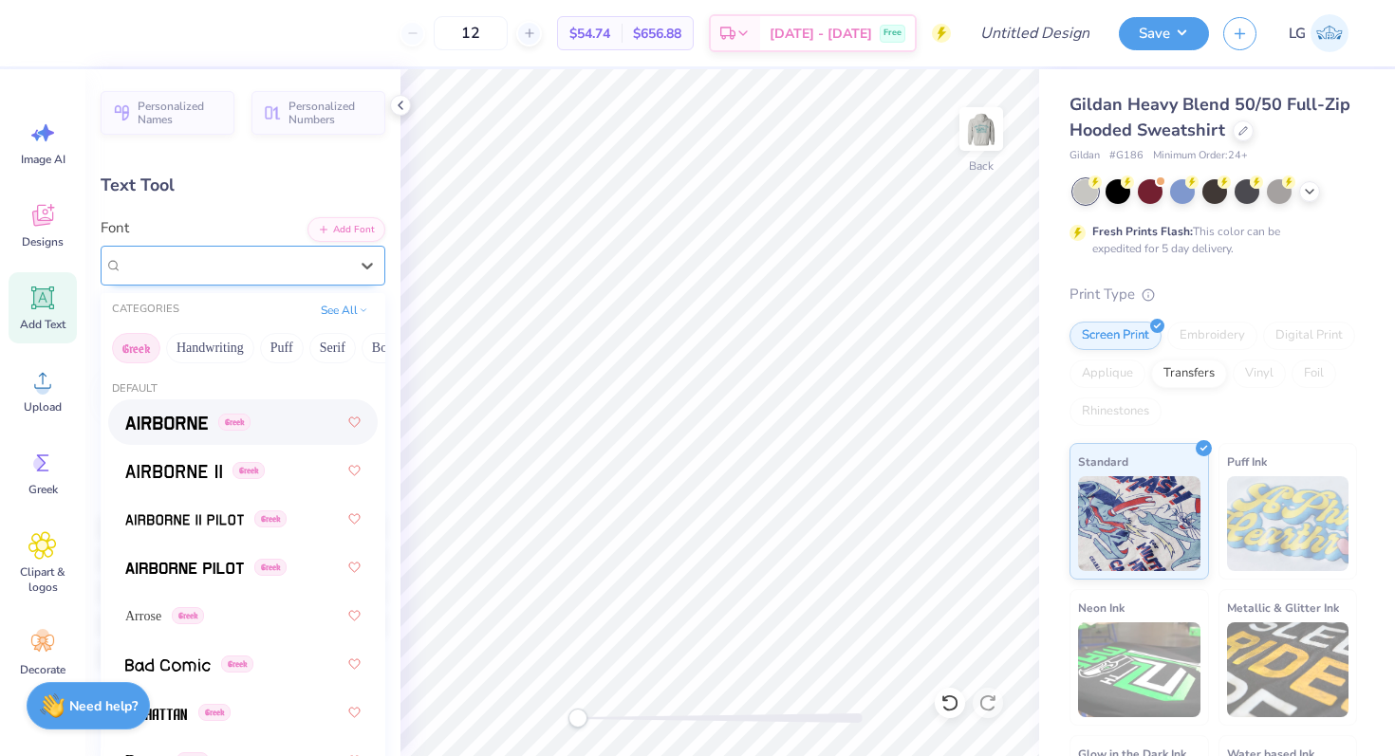
click at [254, 268] on div "Super Dream" at bounding box center [236, 265] width 230 height 29
click at [199, 624] on div "Arrose Greek" at bounding box center [242, 616] width 235 height 34
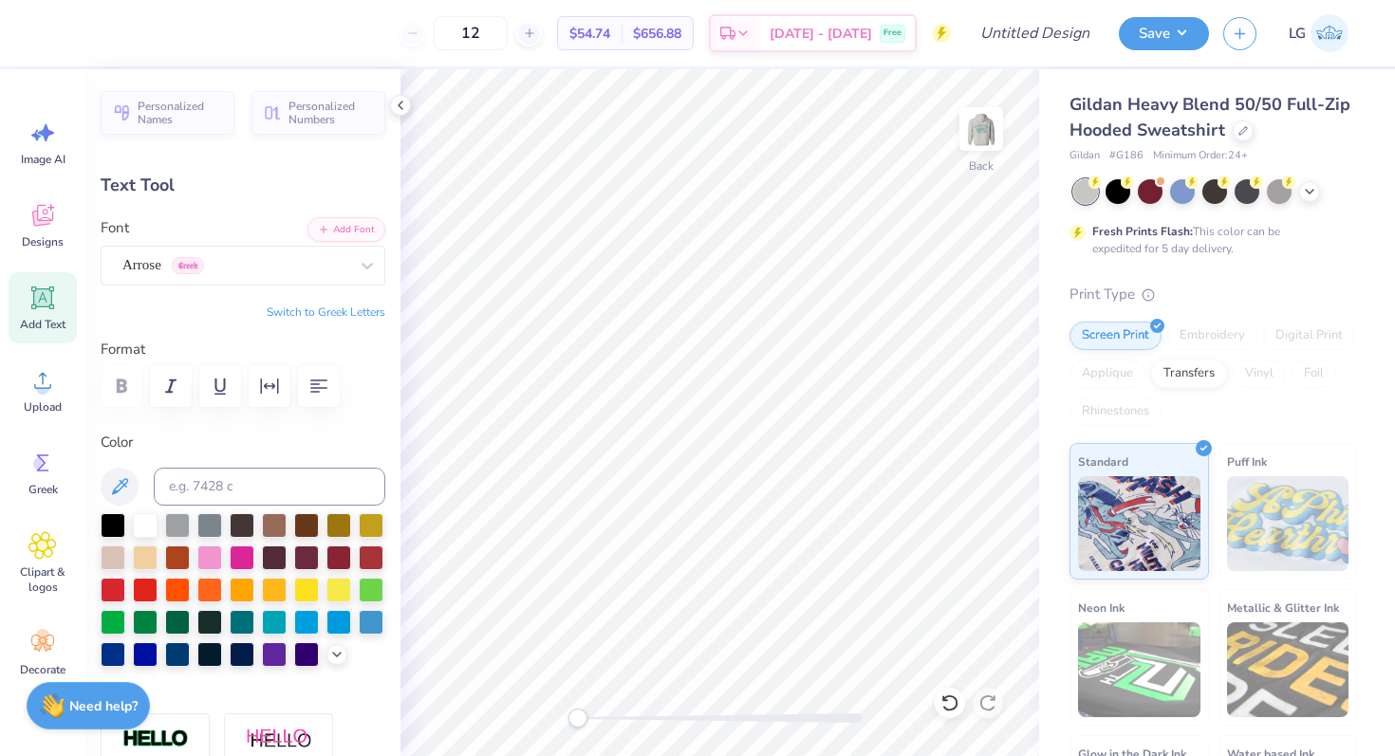
type textarea "AGD"
click at [348, 312] on button "Switch to Greek Letters" at bounding box center [326, 312] width 119 height 15
type input "2.07"
type input "2.45"
type input "5.53"
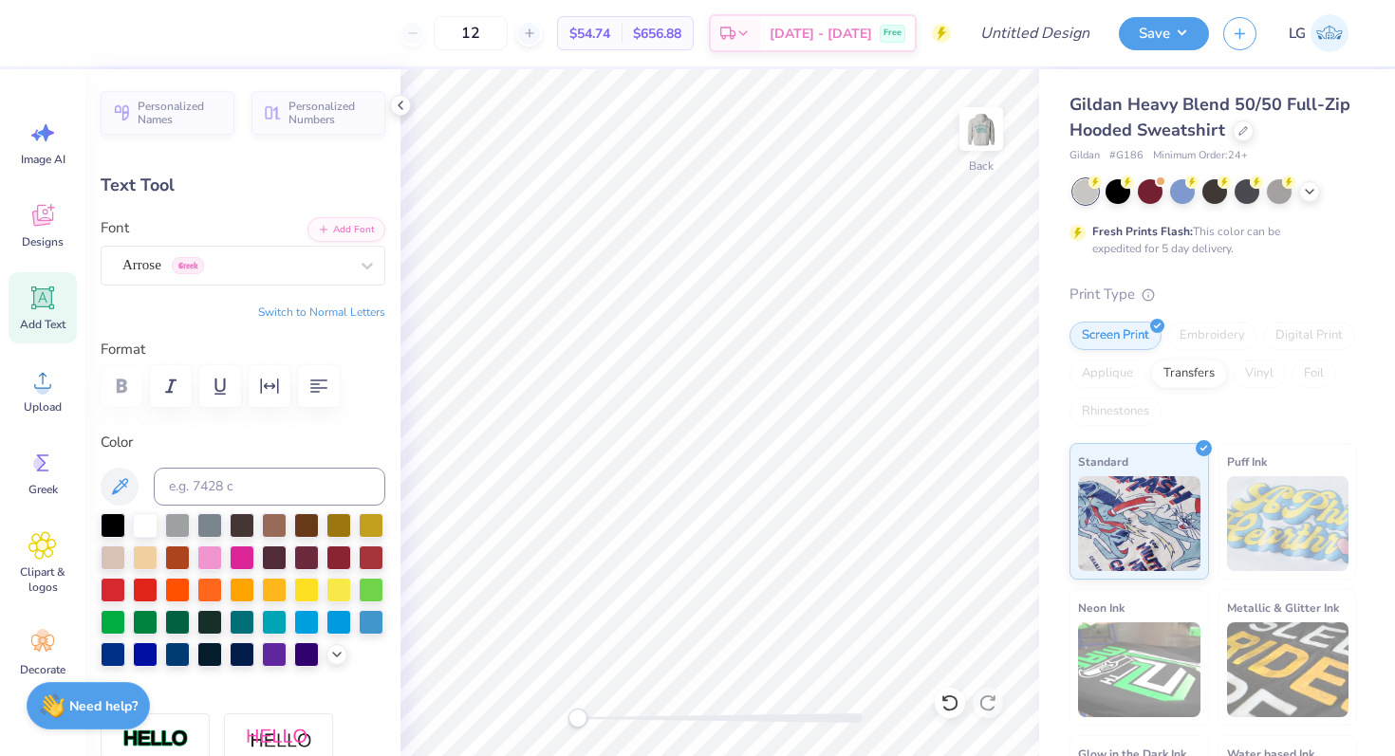
type input "2.47"
type input "2.92"
type input "3.00"
type input "2.42"
type input "2.86"
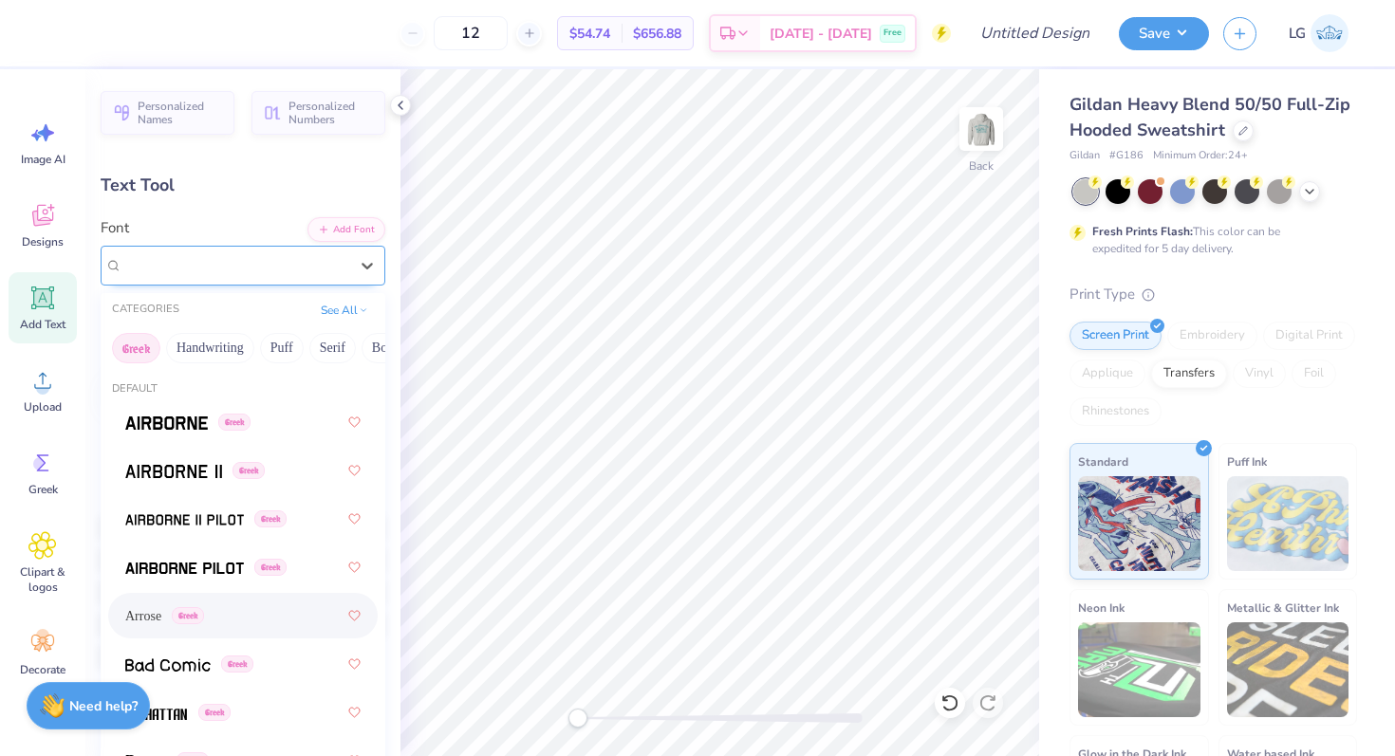
click at [278, 267] on div "Arrose Greek" at bounding box center [236, 265] width 230 height 29
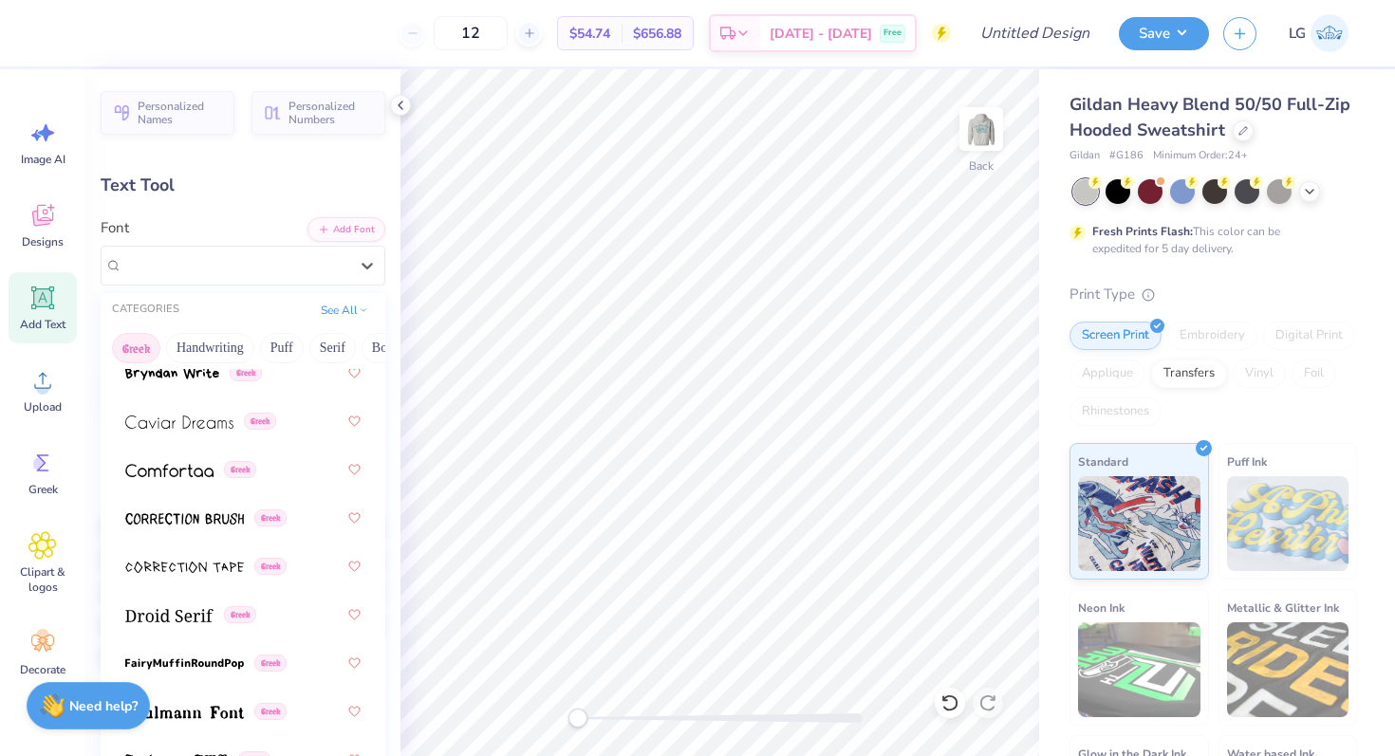
scroll to position [595, 0]
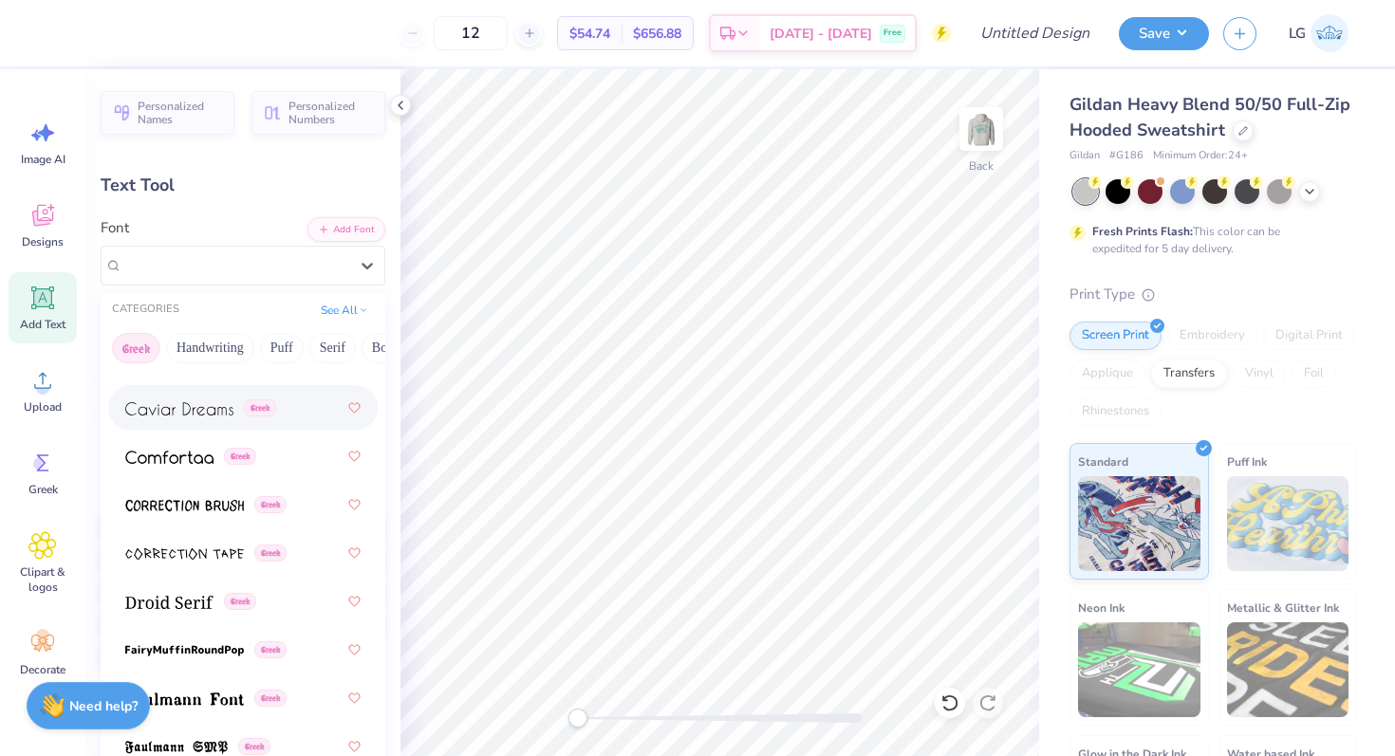
click at [262, 415] on span "Greek" at bounding box center [260, 408] width 32 height 17
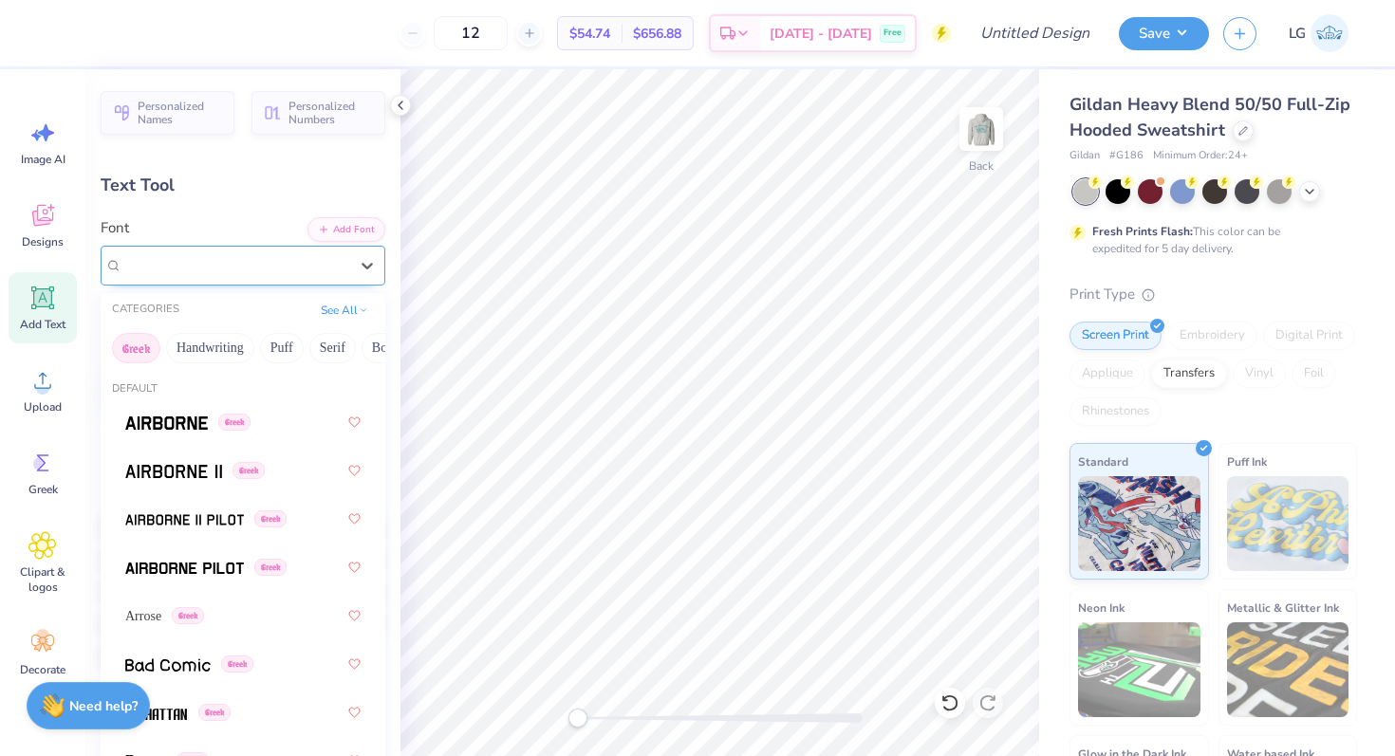
click at [329, 259] on div "Caviar Dreams Greek" at bounding box center [236, 265] width 230 height 29
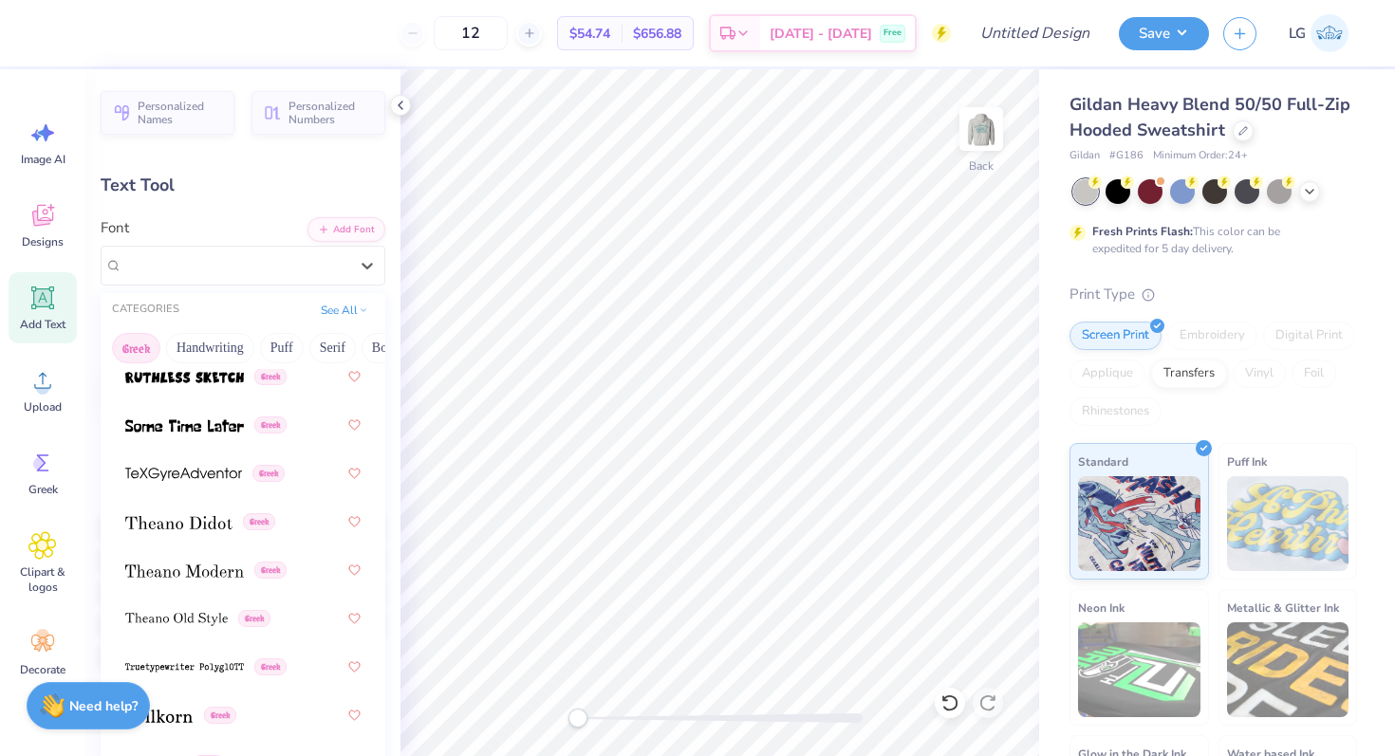
scroll to position [1839, 0]
click at [228, 565] on img at bounding box center [184, 569] width 119 height 13
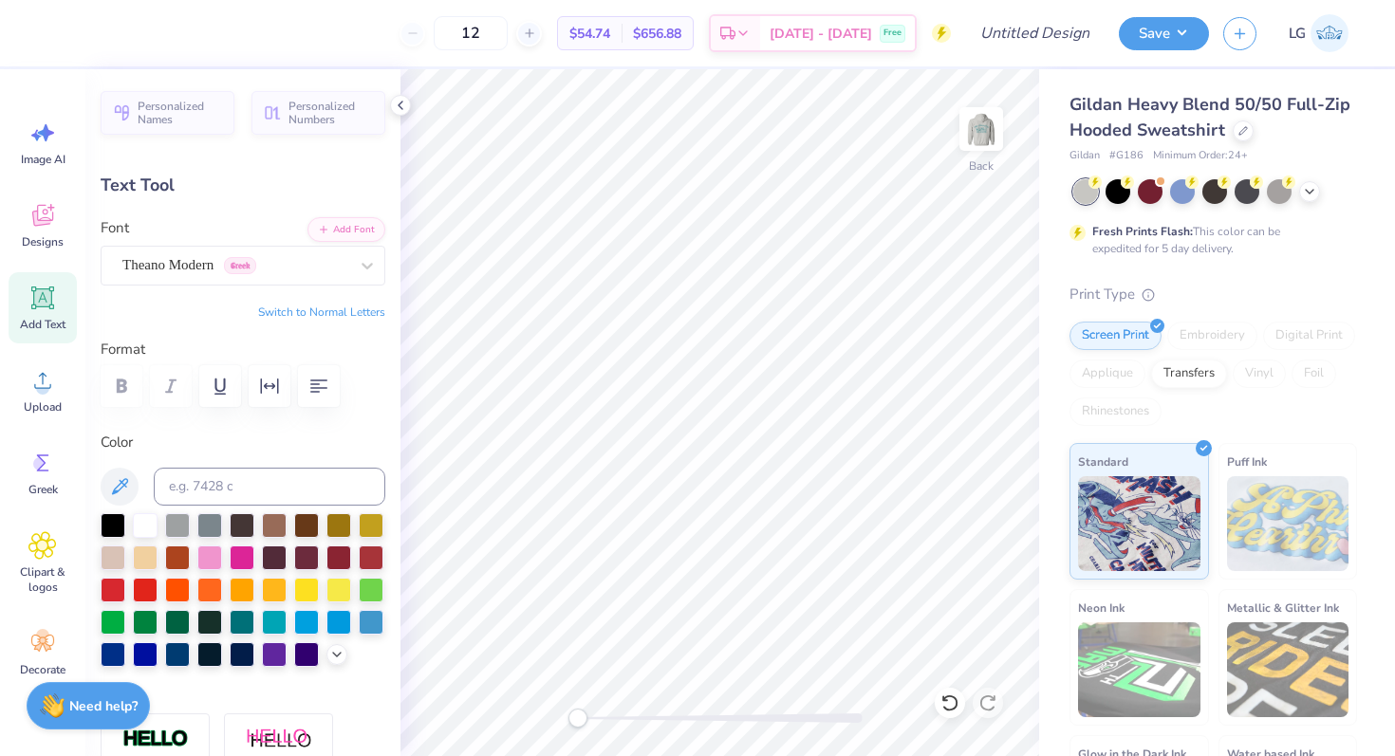
type input "5.22"
type input "1.80"
type input "3.00"
click at [246, 621] on div at bounding box center [242, 620] width 25 height 25
click at [508, 37] on input "12" at bounding box center [471, 33] width 74 height 34
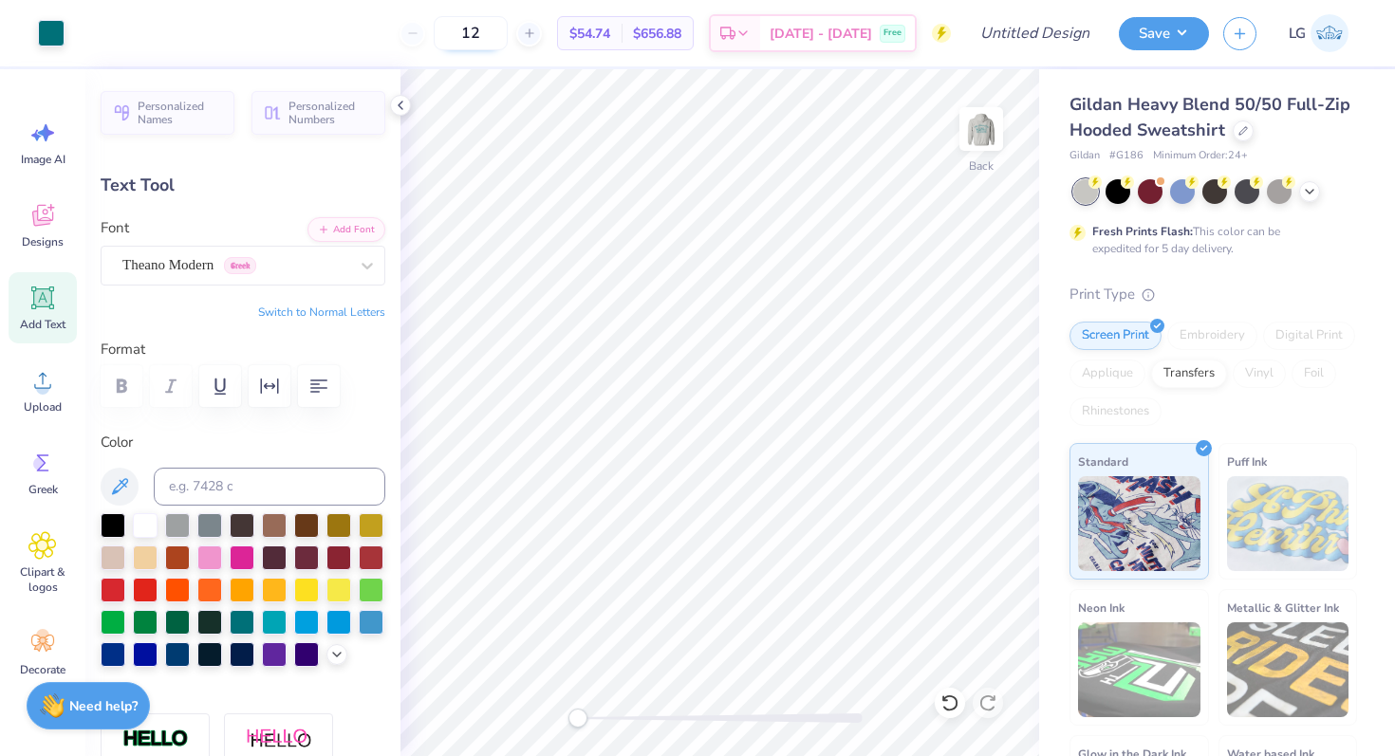
drag, startPoint x: 521, startPoint y: 37, endPoint x: 501, endPoint y: 36, distance: 20.0
click at [501, 36] on input "12" at bounding box center [471, 33] width 74 height 34
drag, startPoint x: 520, startPoint y: 32, endPoint x: 472, endPoint y: 30, distance: 48.4
click at [472, 31] on input "24" at bounding box center [460, 33] width 74 height 34
type input "18"
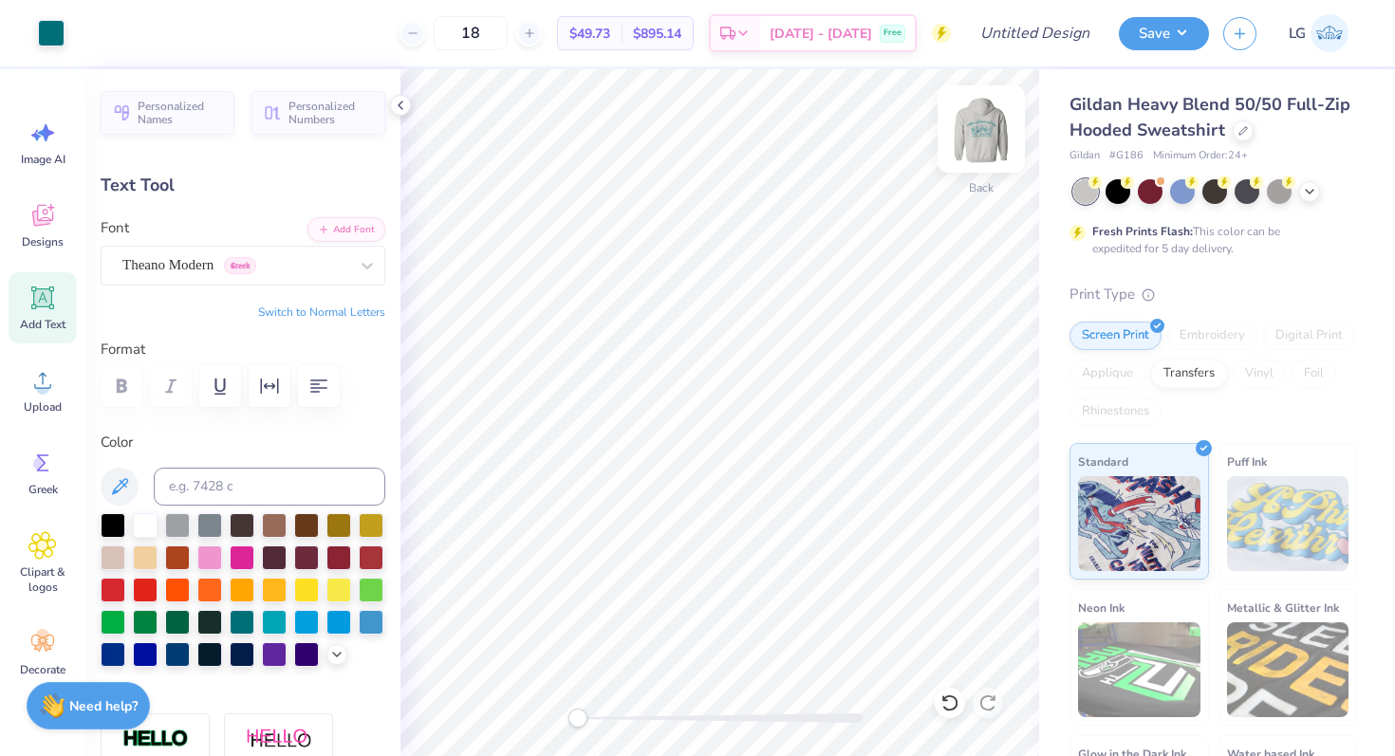
click at [984, 136] on img at bounding box center [981, 129] width 76 height 76
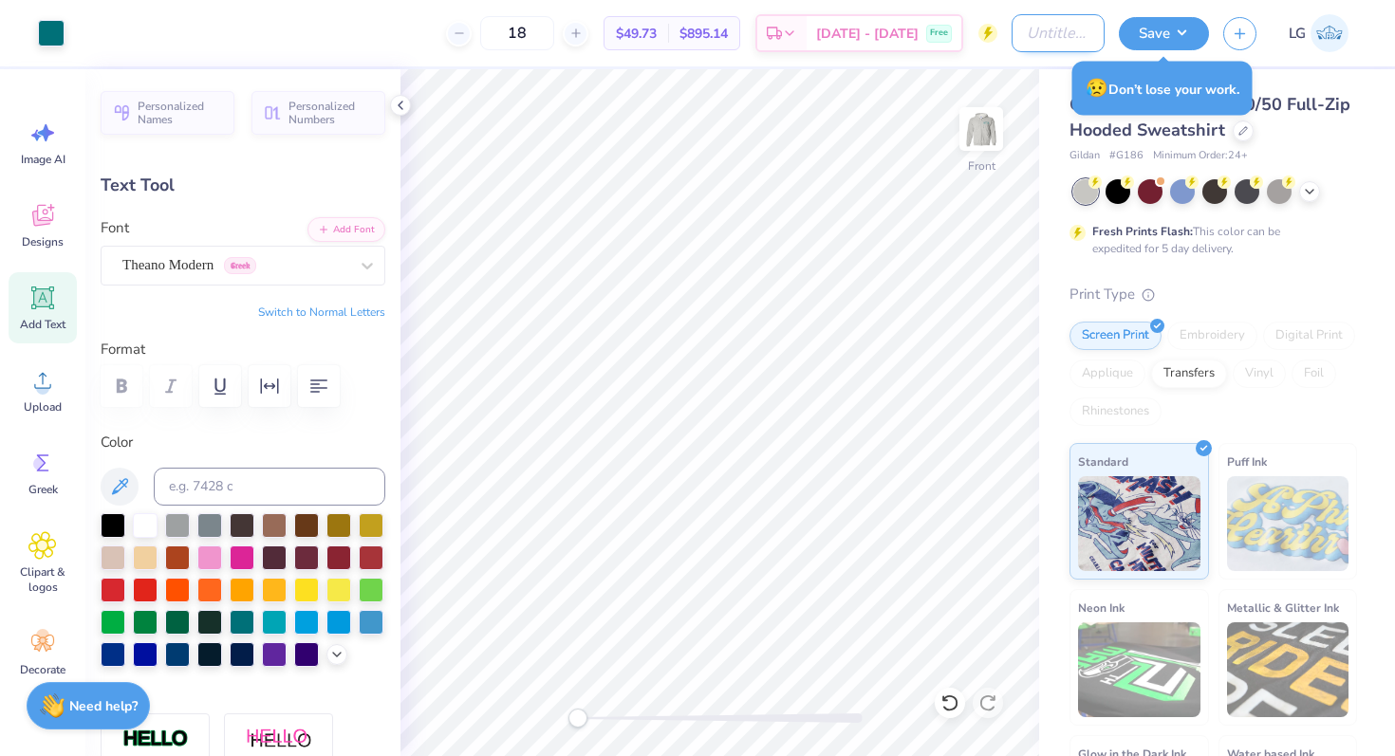
click at [1039, 36] on input "Design Title" at bounding box center [1058, 33] width 93 height 38
type input "AGD SJU Retreat"
click at [1172, 19] on button "Save" at bounding box center [1164, 30] width 90 height 33
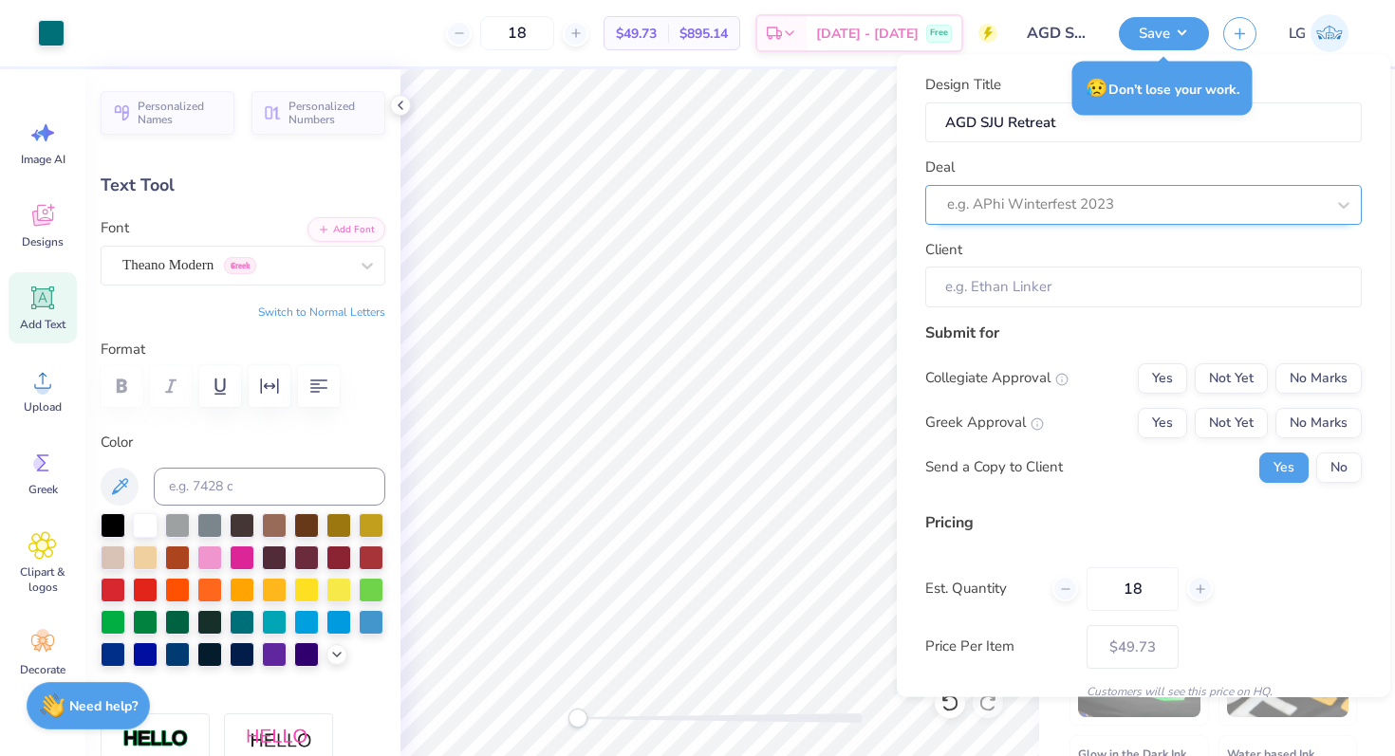
click at [1103, 197] on div at bounding box center [1136, 205] width 378 height 26
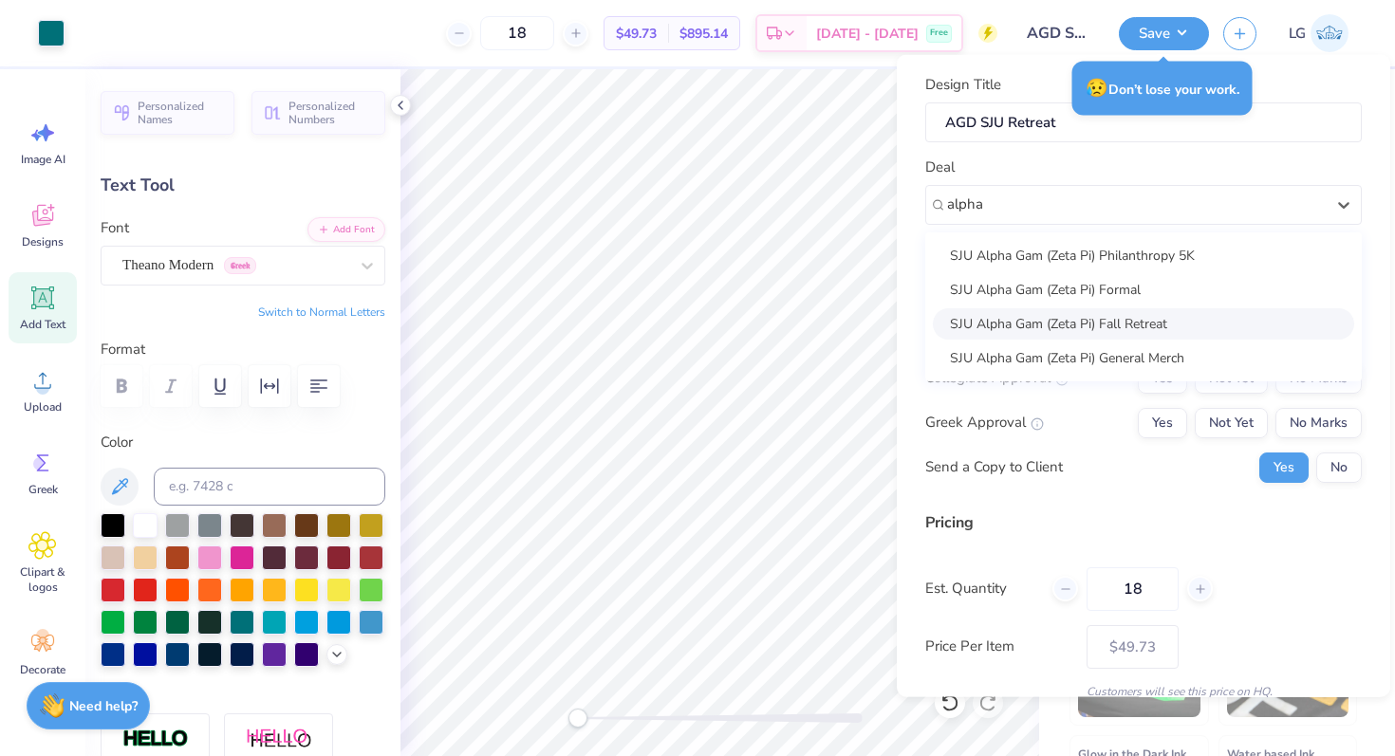
click at [1080, 324] on div "SJU Alpha Gam (Zeta Pi) Fall Retreat" at bounding box center [1143, 323] width 421 height 31
type input "alpha"
type input "[PERSON_NAME]"
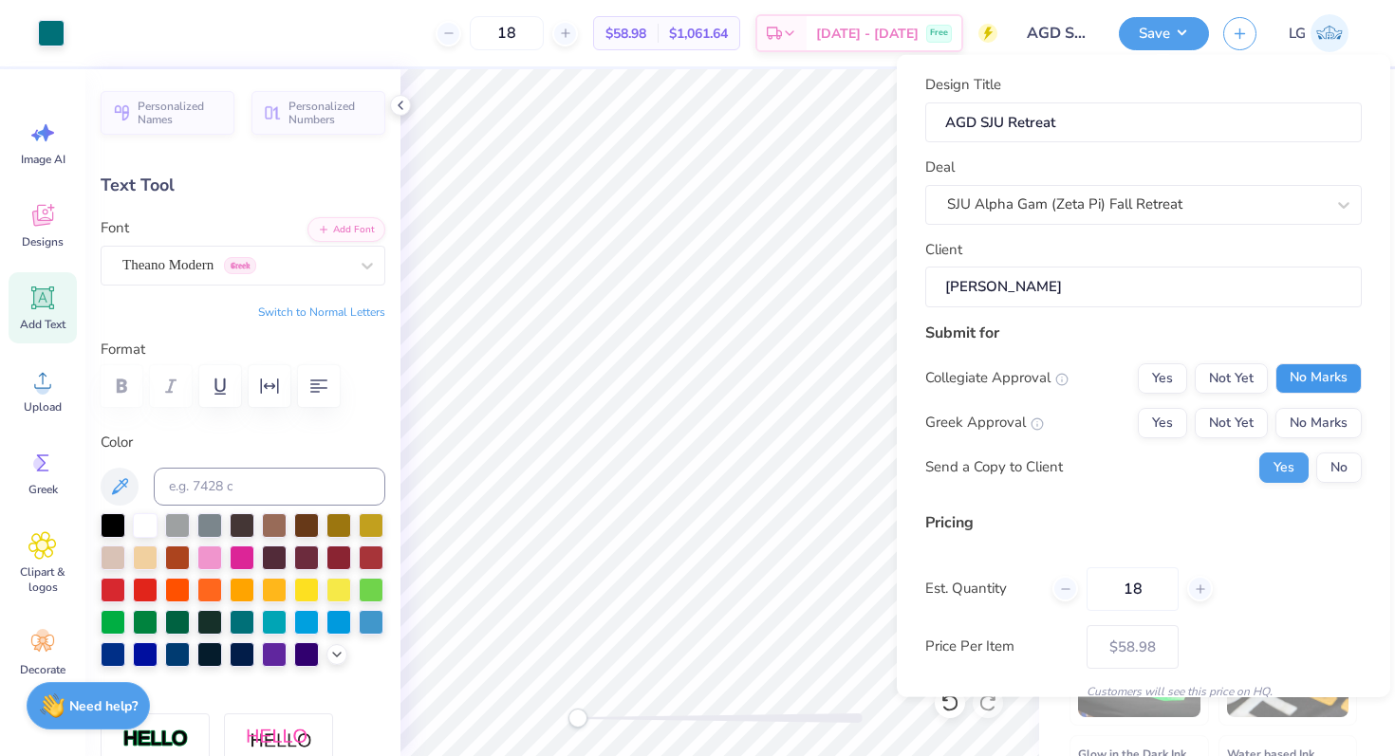
click at [1297, 378] on button "No Marks" at bounding box center [1319, 378] width 86 height 30
click at [1173, 417] on button "Yes" at bounding box center [1162, 422] width 49 height 30
click at [1344, 457] on button "No" at bounding box center [1339, 467] width 46 height 30
click at [1303, 419] on button "No Marks" at bounding box center [1319, 422] width 86 height 30
click at [1180, 427] on button "Yes" at bounding box center [1162, 422] width 49 height 30
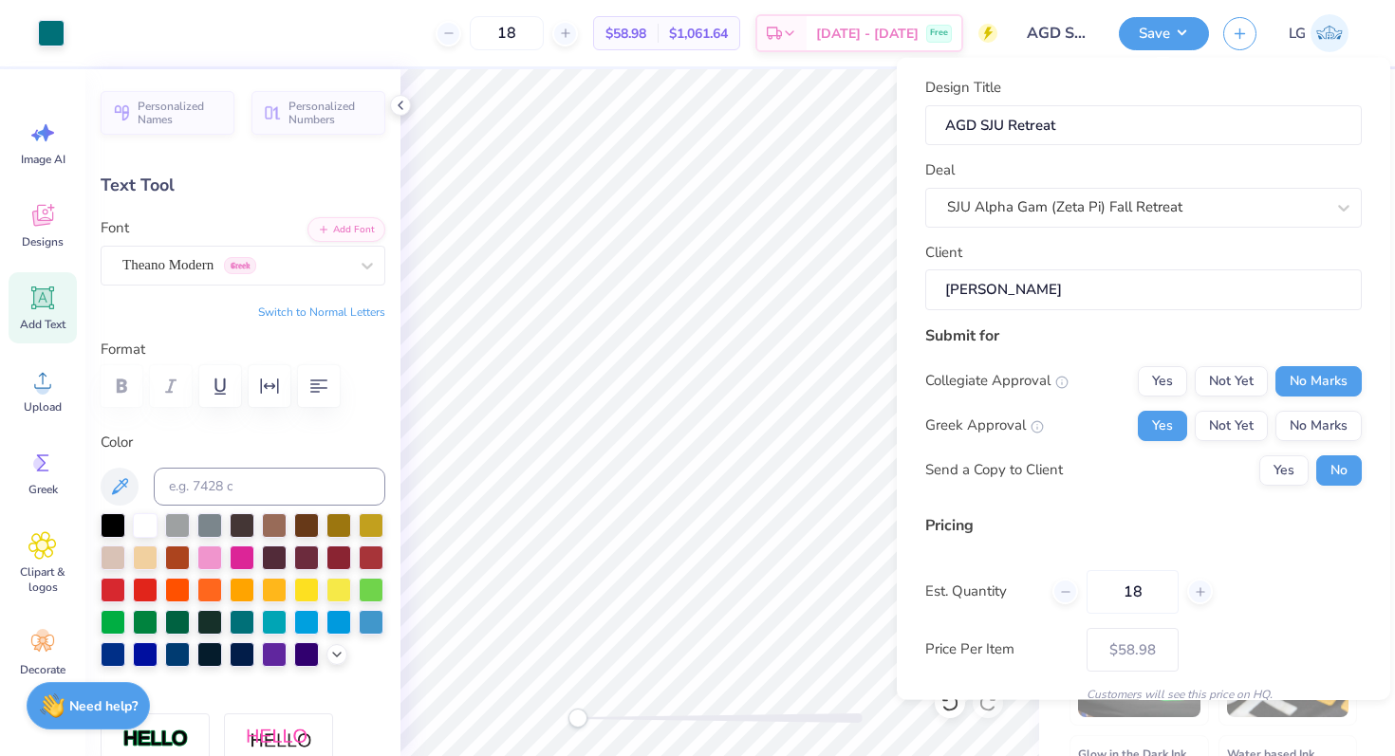
scroll to position [81, 0]
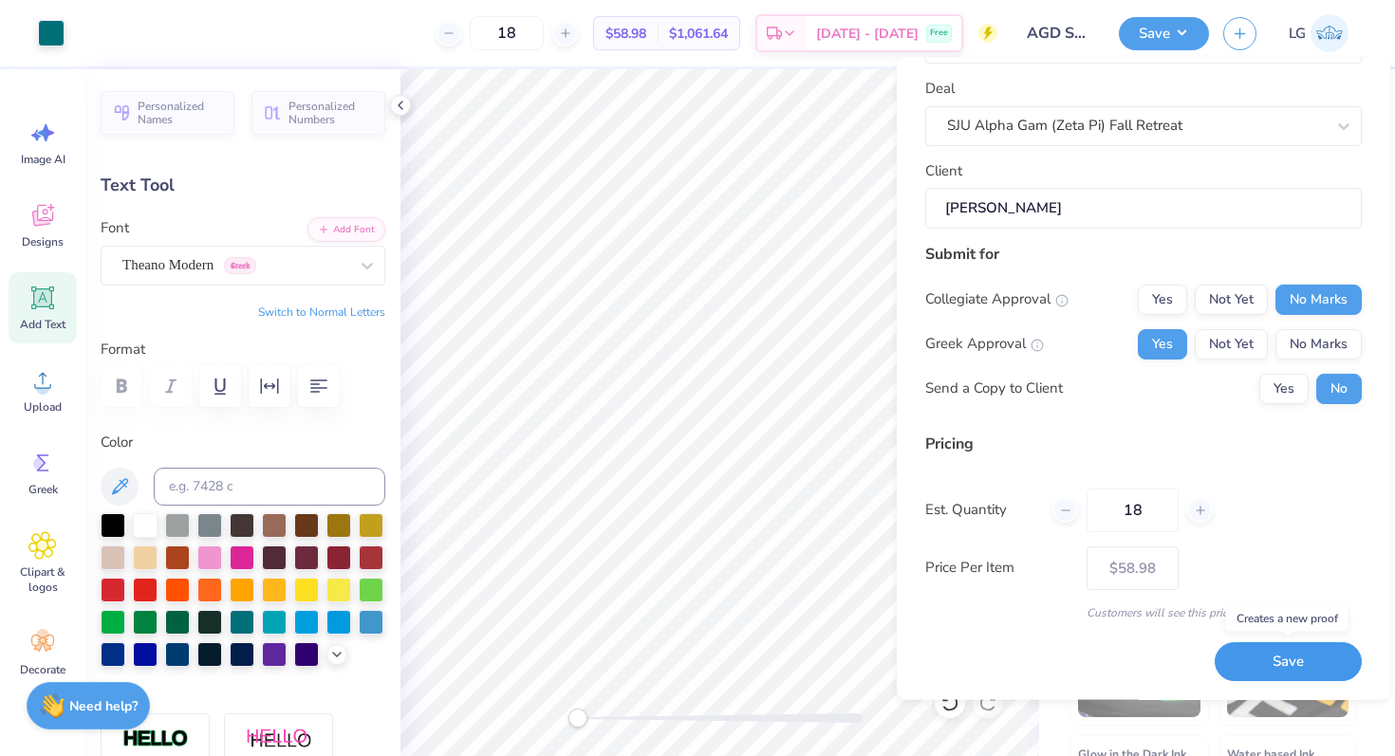
click at [1251, 660] on button "Save" at bounding box center [1288, 663] width 147 height 39
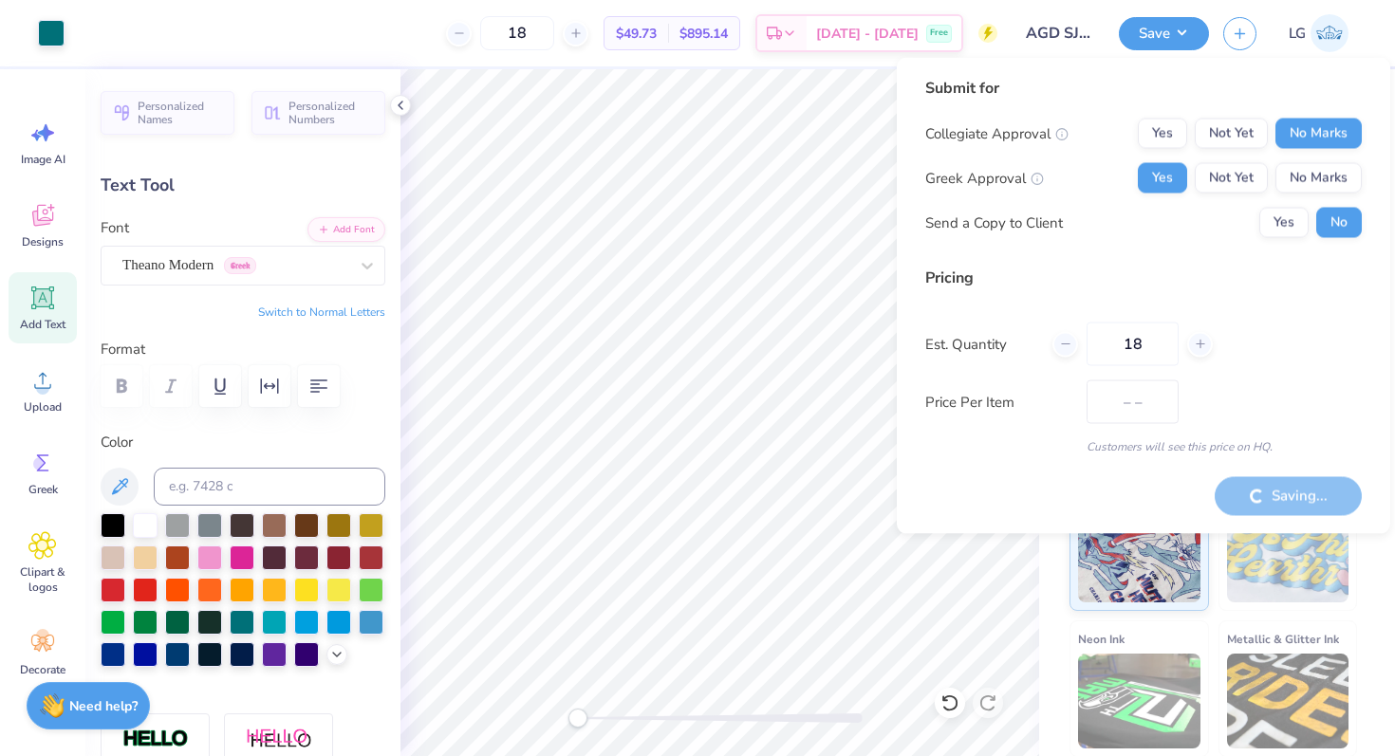
type input "$58.98"
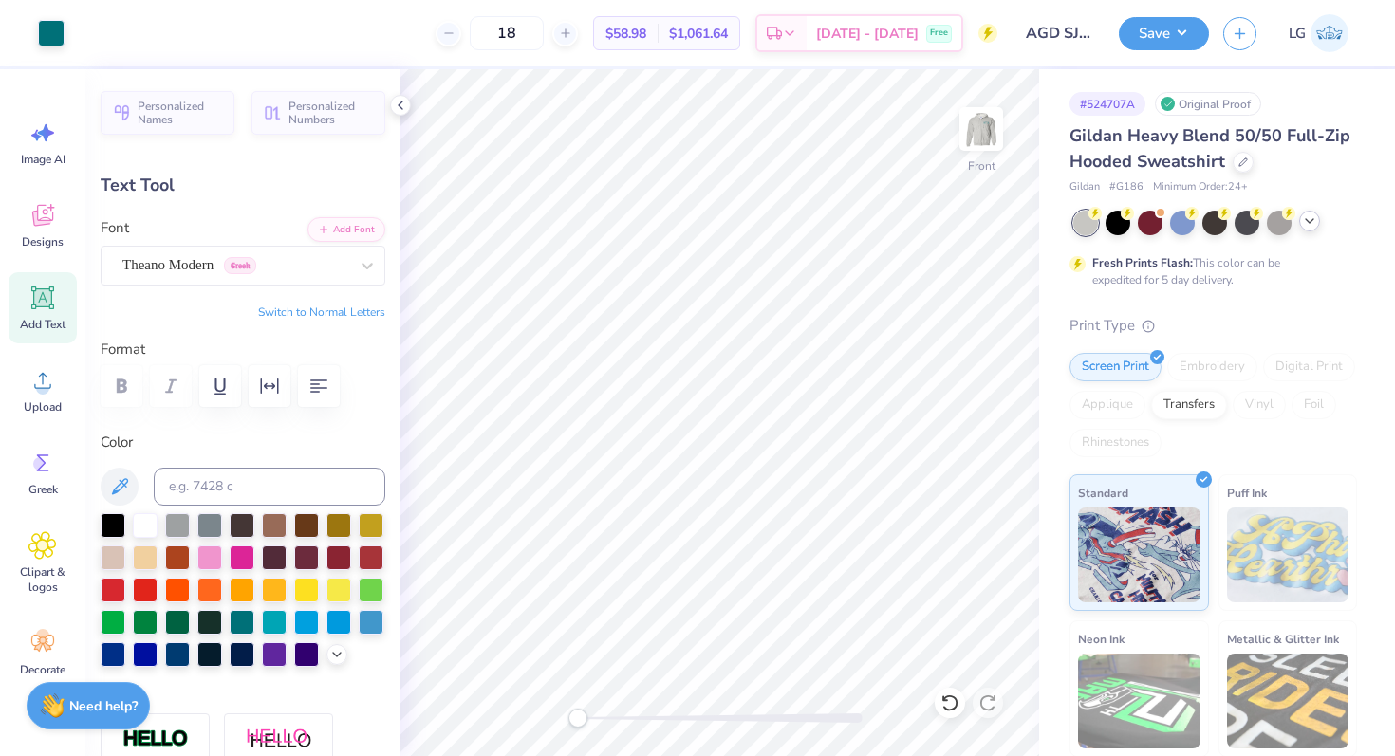
click at [1310, 217] on icon at bounding box center [1309, 221] width 15 height 15
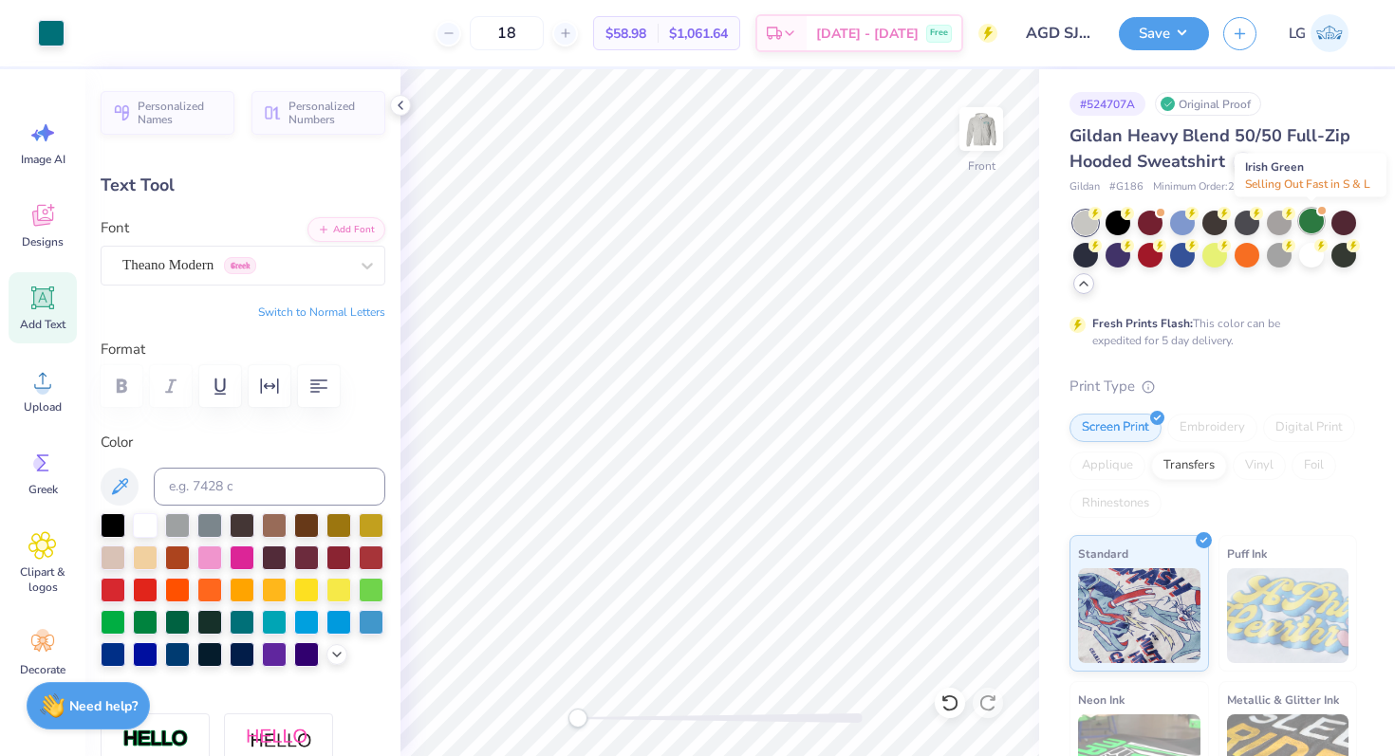
click at [1306, 217] on div at bounding box center [1311, 221] width 25 height 25
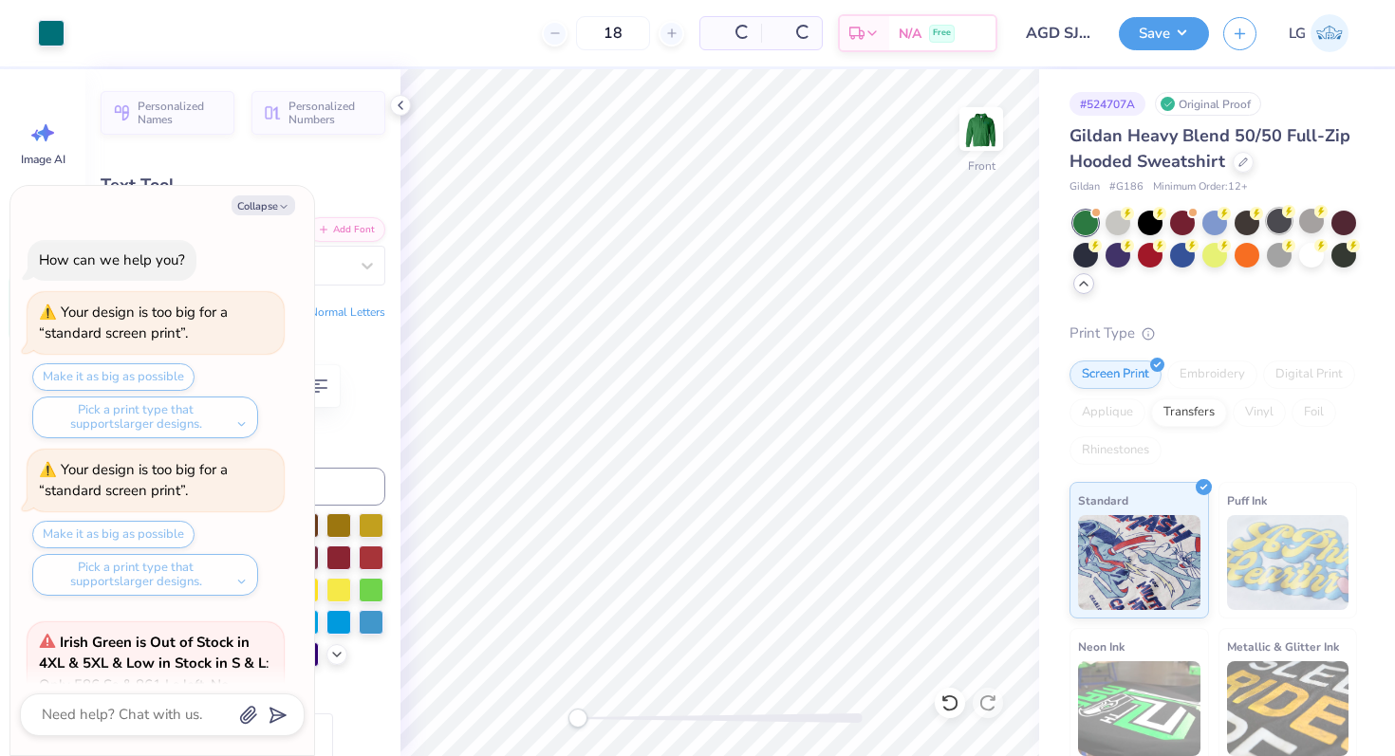
scroll to position [505, 0]
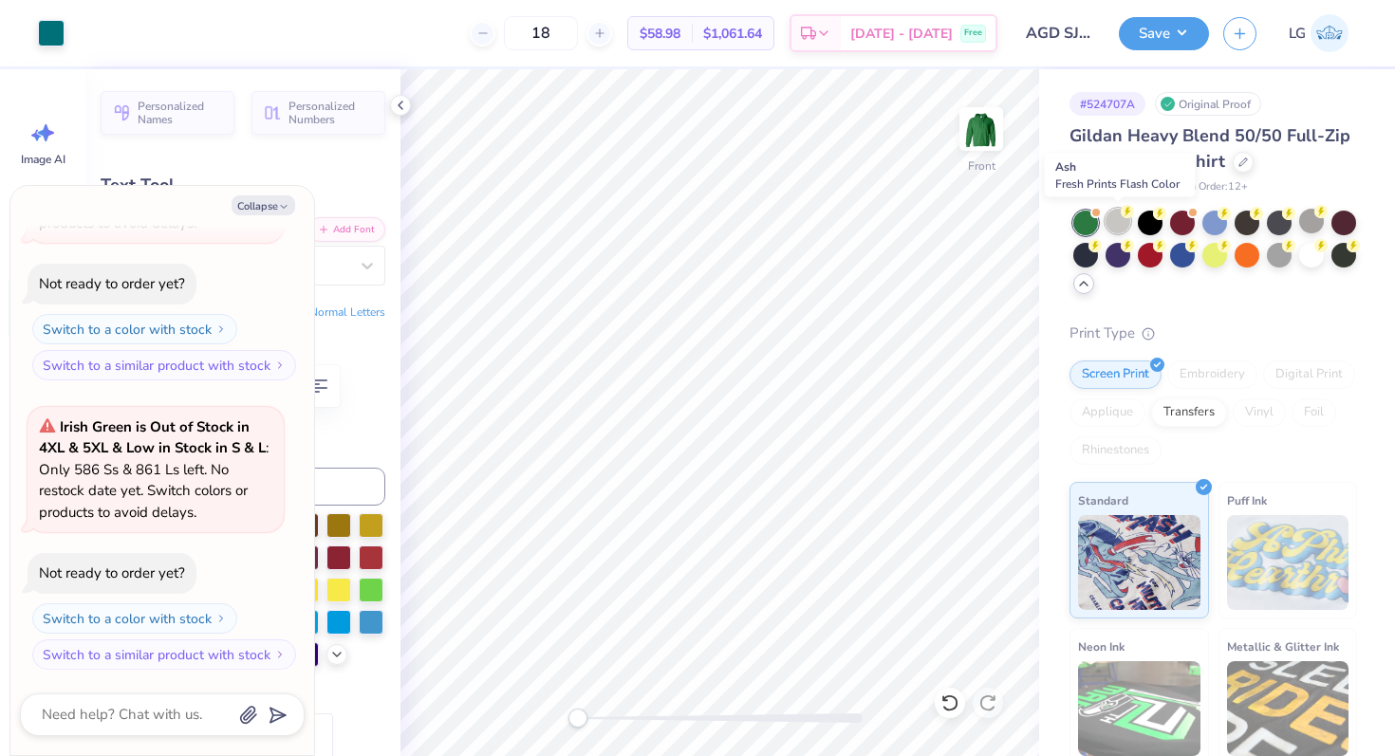
click at [1117, 220] on div at bounding box center [1118, 221] width 25 height 25
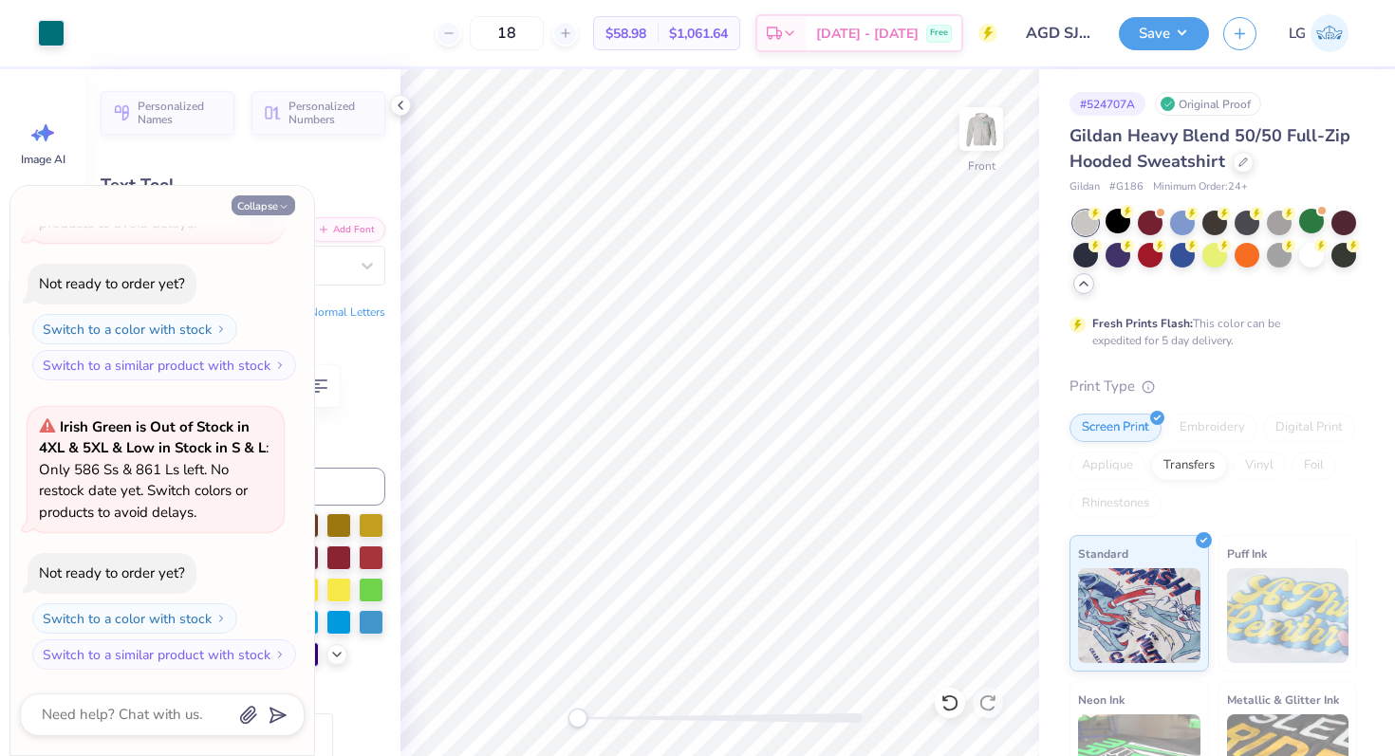
click at [279, 208] on icon "button" at bounding box center [283, 206] width 11 height 11
type textarea "x"
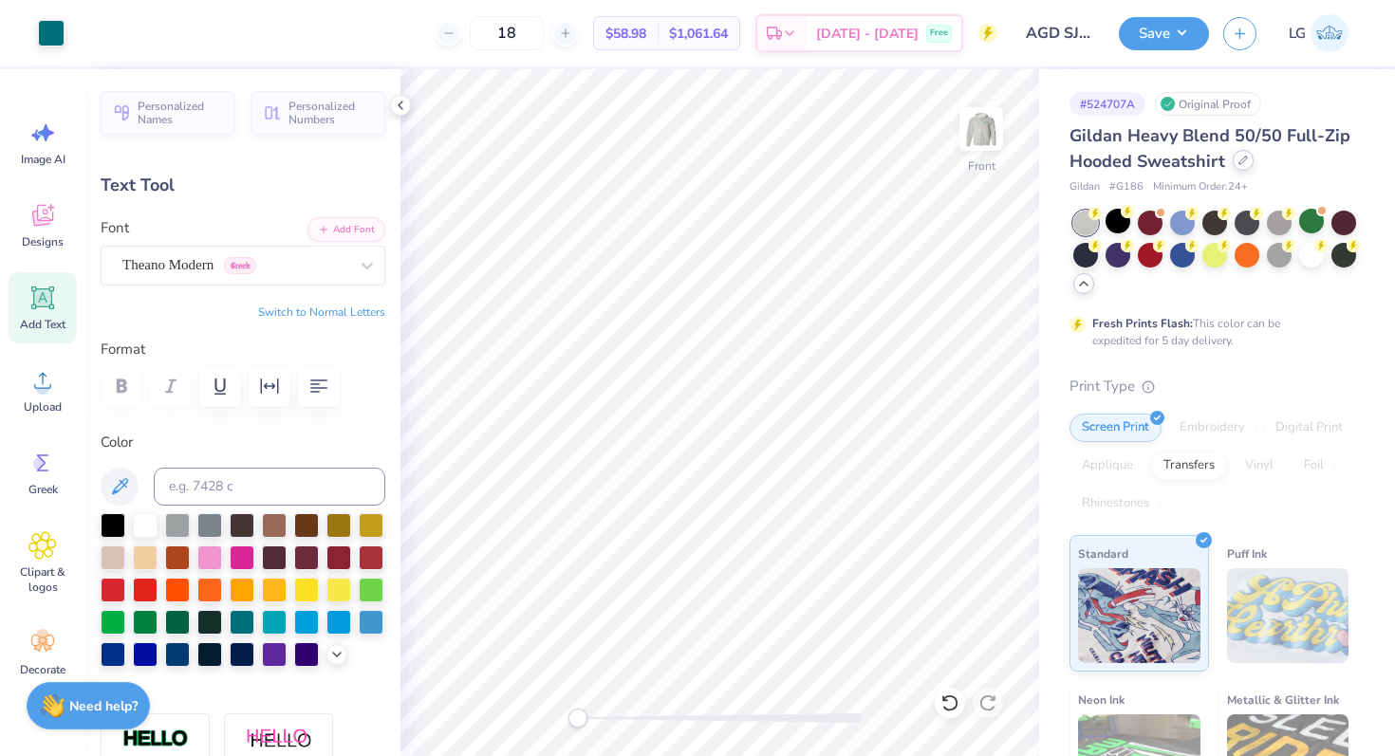
click at [1245, 159] on icon at bounding box center [1243, 160] width 9 height 9
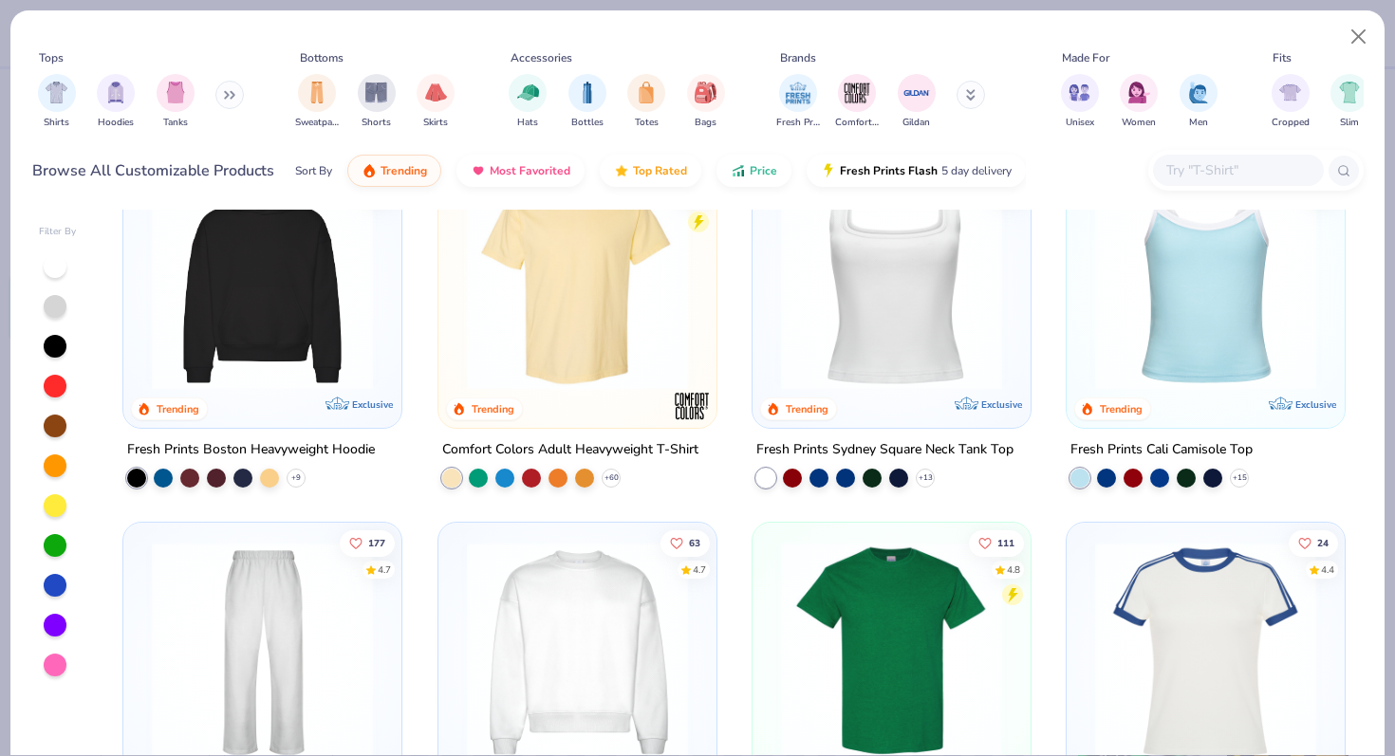
scroll to position [446, 0]
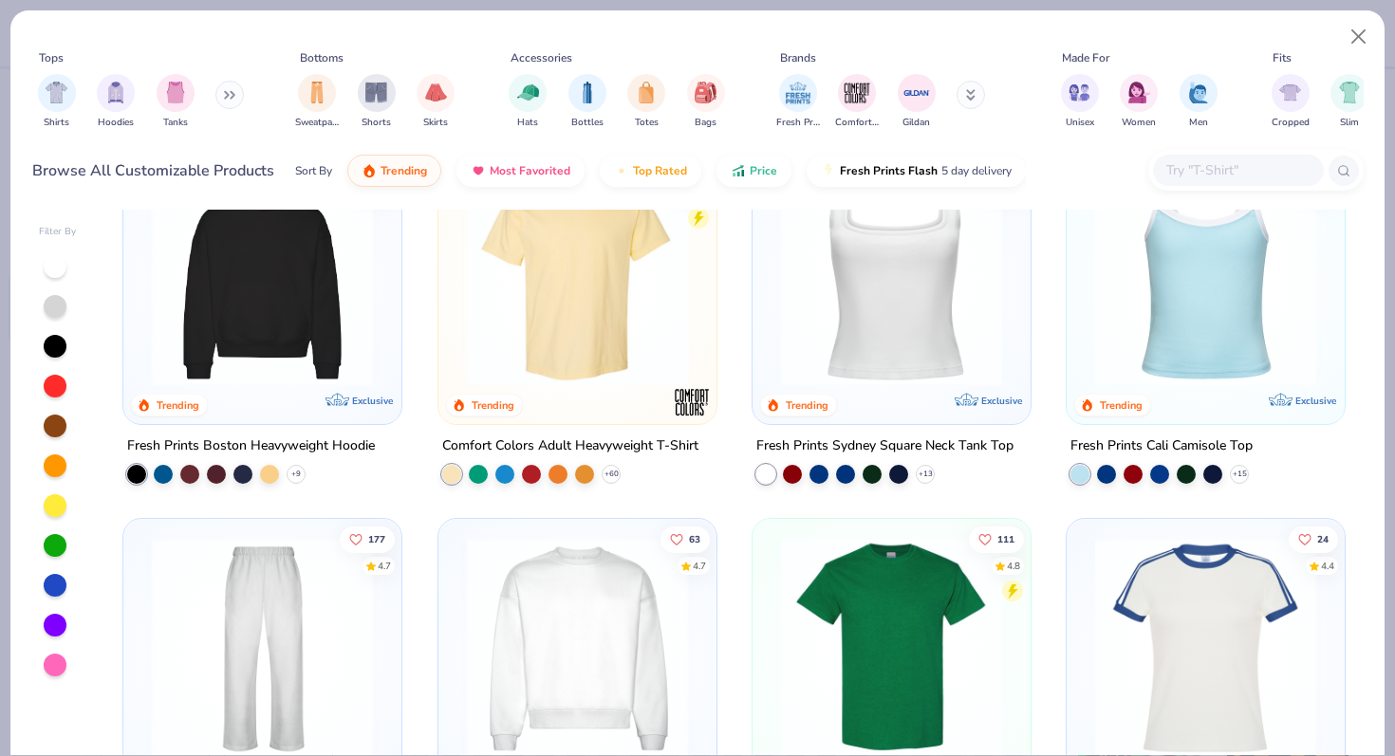
click at [50, 548] on div at bounding box center [55, 545] width 23 height 23
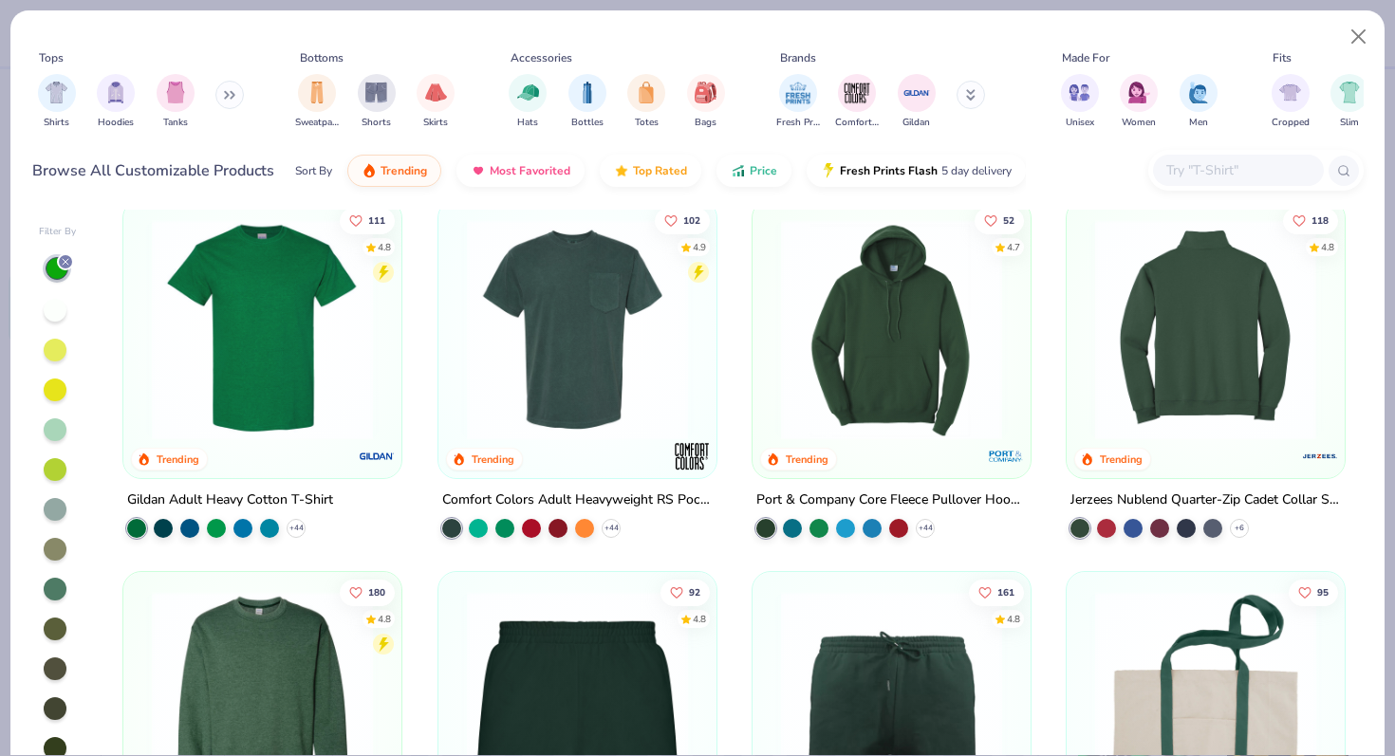
scroll to position [768, 0]
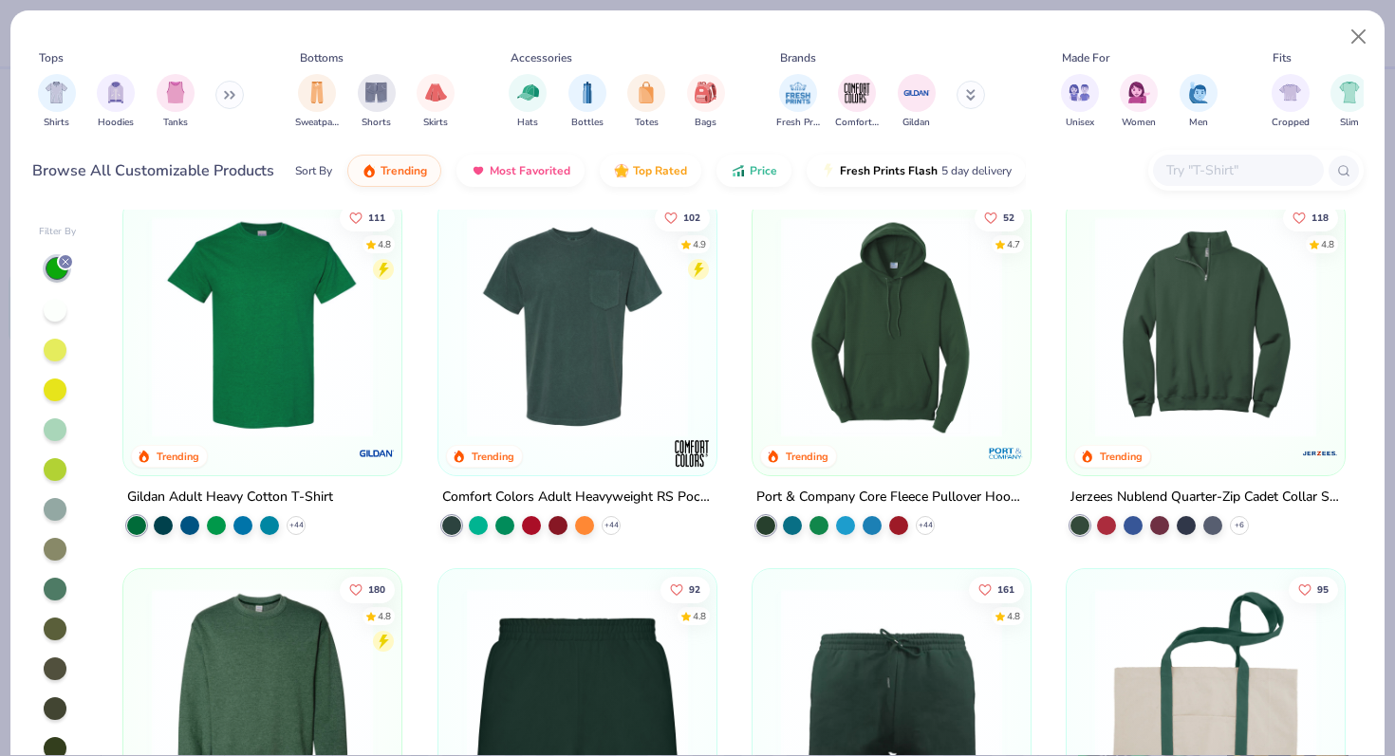
click at [1179, 416] on img at bounding box center [1206, 325] width 240 height 221
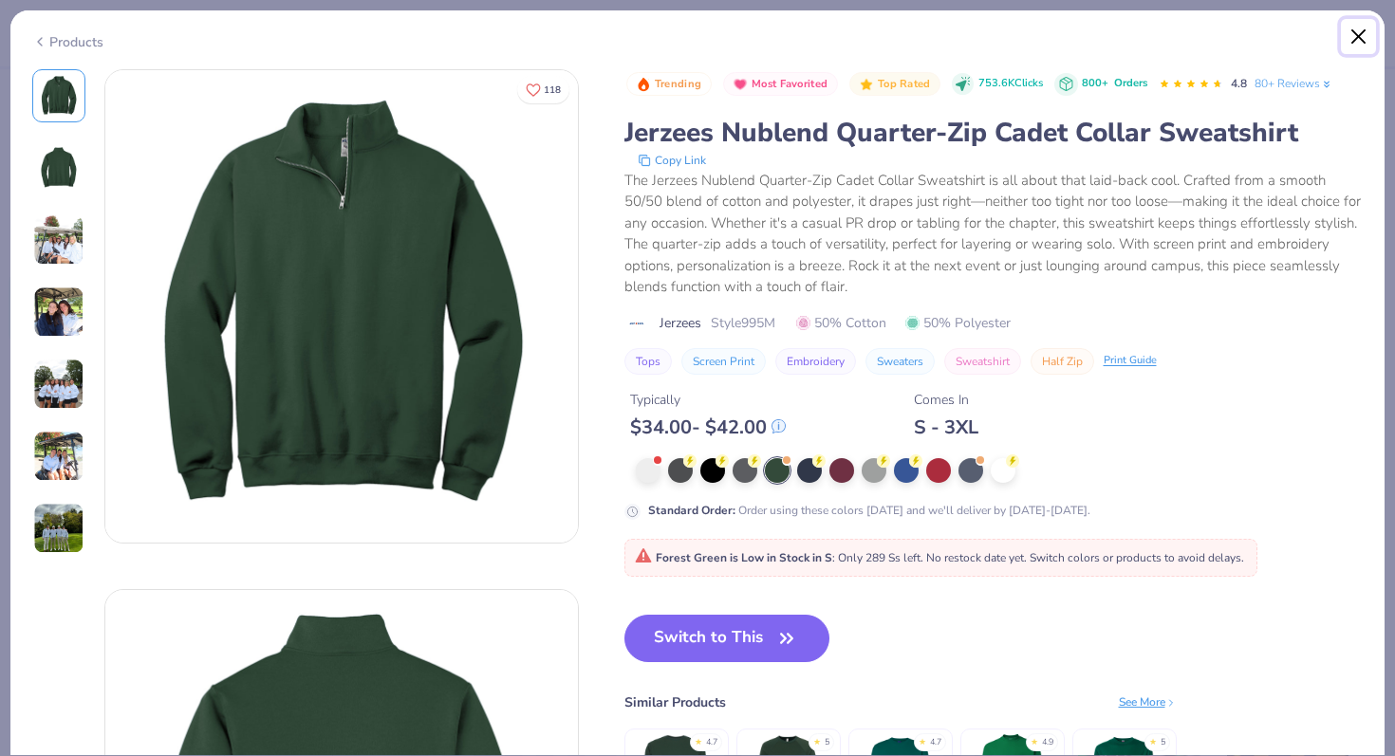
click at [1360, 31] on button "Close" at bounding box center [1359, 37] width 36 height 36
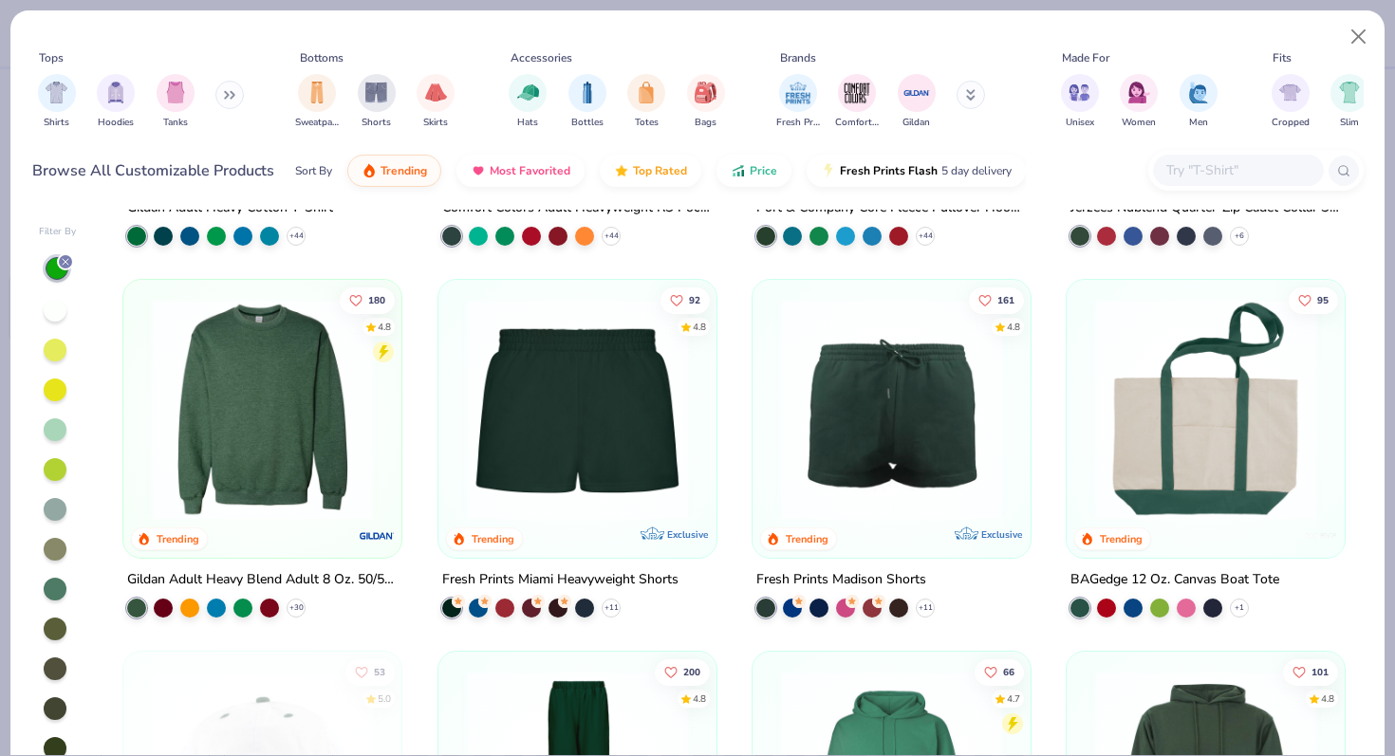
scroll to position [1062, 0]
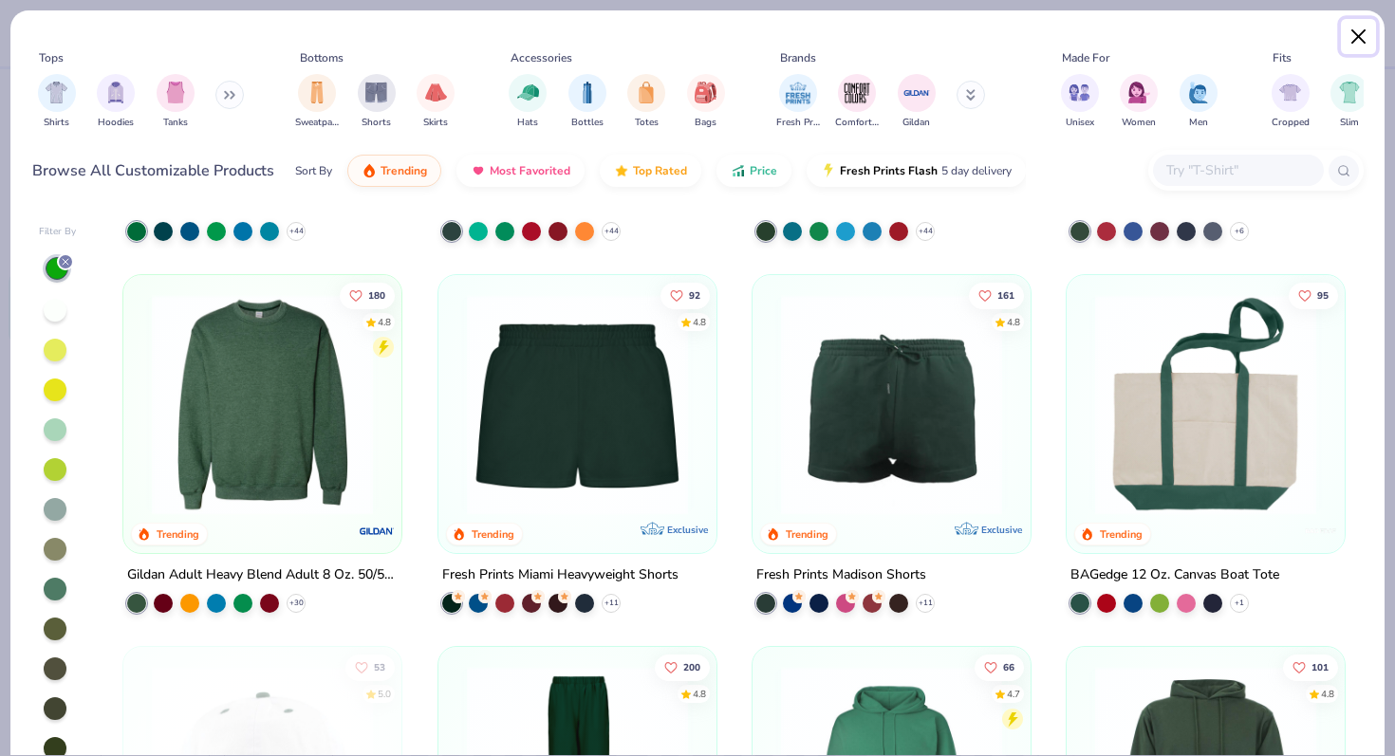
click at [1357, 36] on button "Close" at bounding box center [1359, 37] width 36 height 36
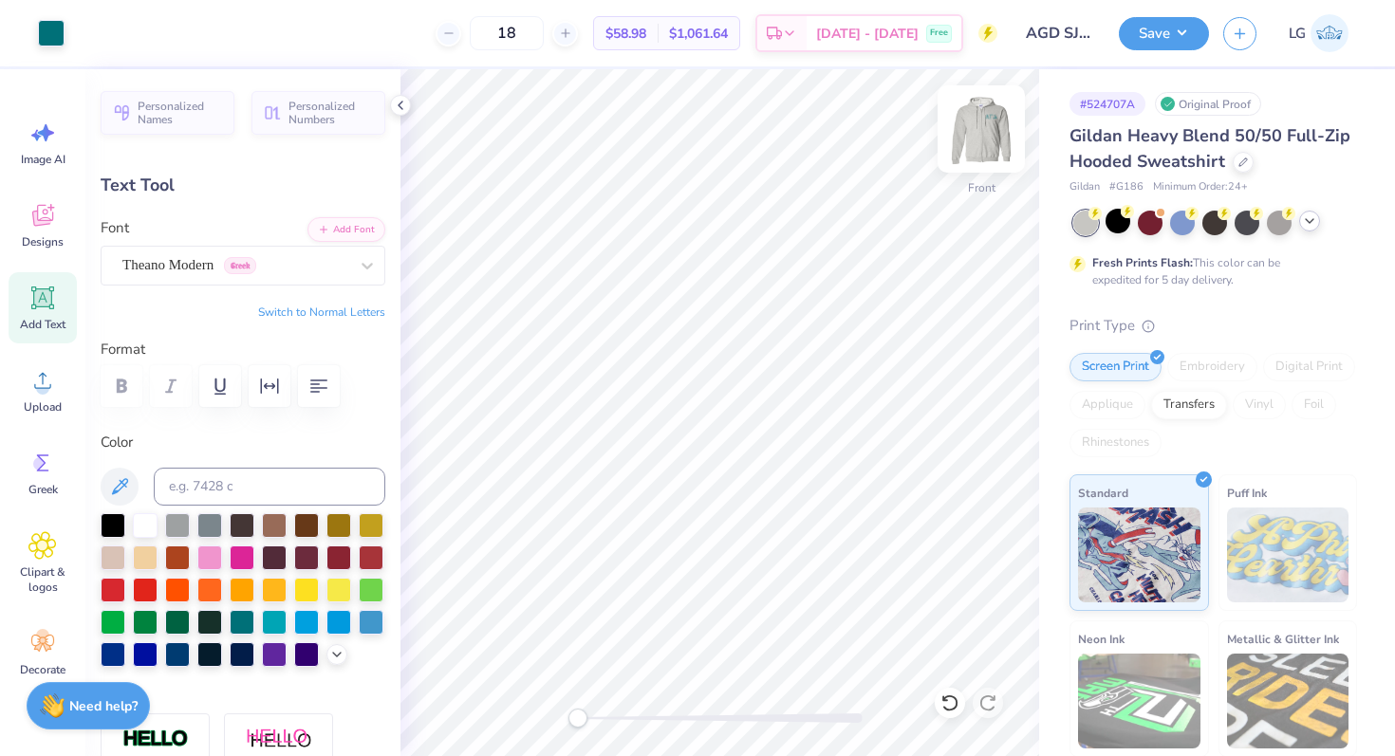
click at [990, 149] on img at bounding box center [981, 129] width 76 height 76
type input "4.29"
type input "1.48"
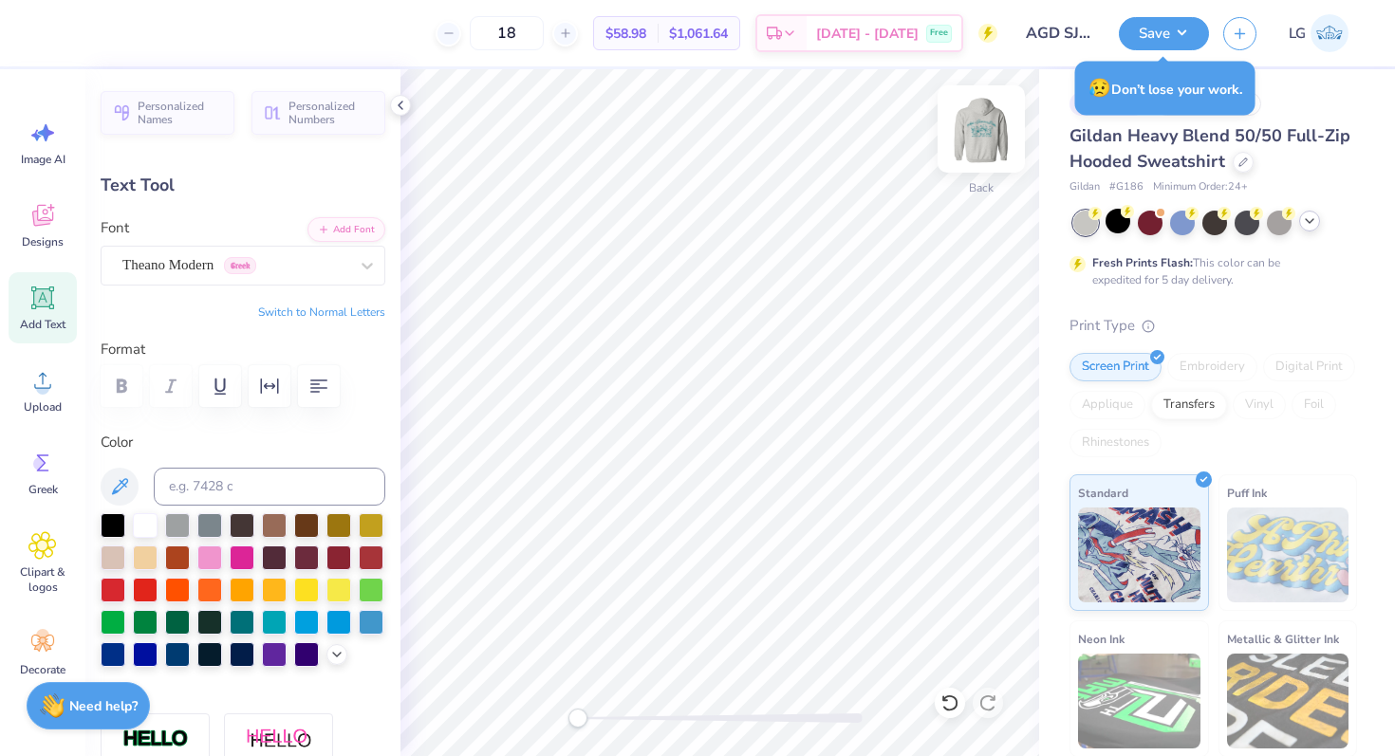
type input "3.79"
type input "1.31"
type input "4.46"
type input "1.54"
click at [980, 146] on img at bounding box center [981, 129] width 76 height 76
